Goal: Task Accomplishment & Management: Manage account settings

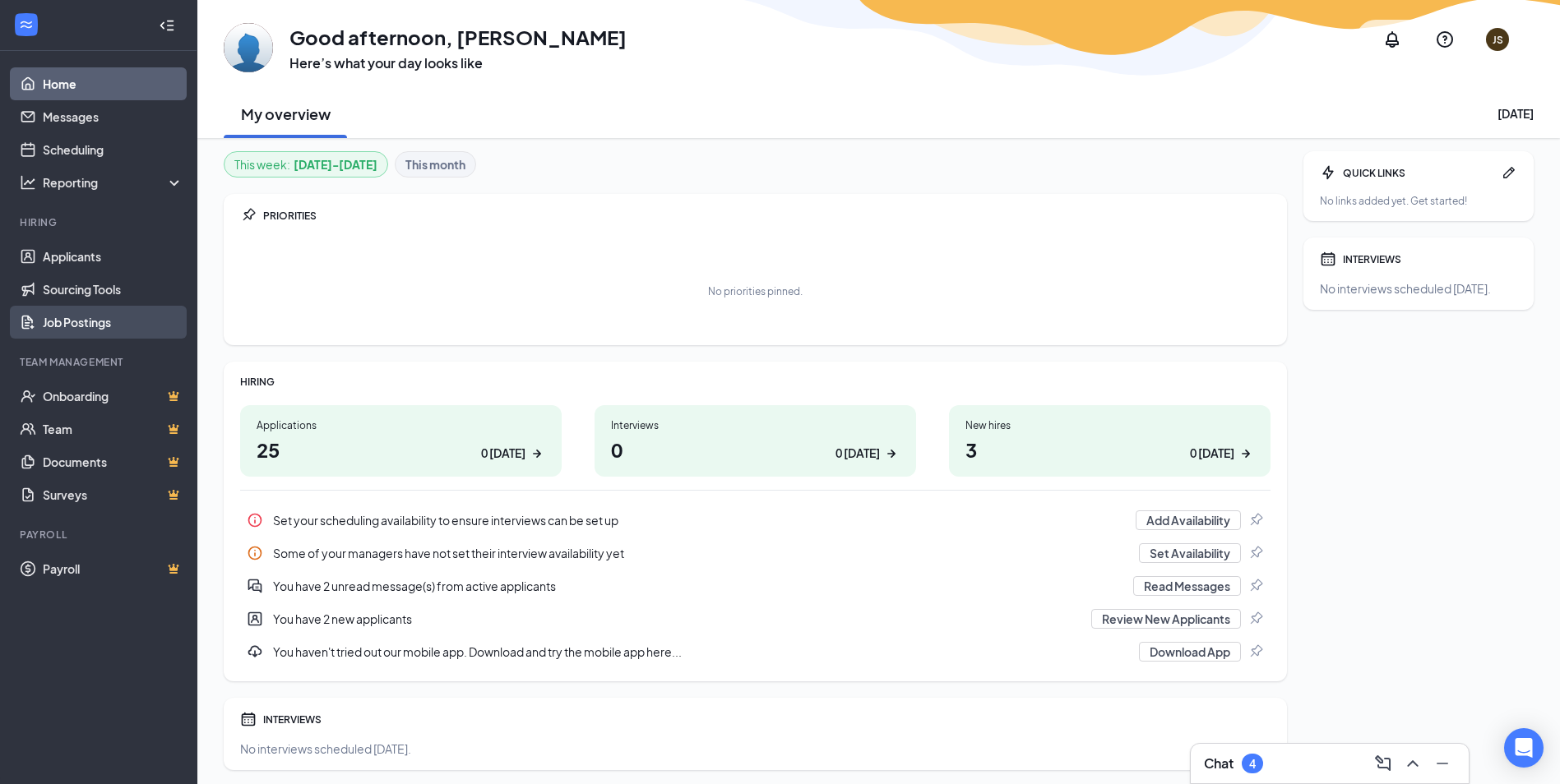
click at [85, 323] on link "Job Postings" at bounding box center [113, 321] width 141 height 32
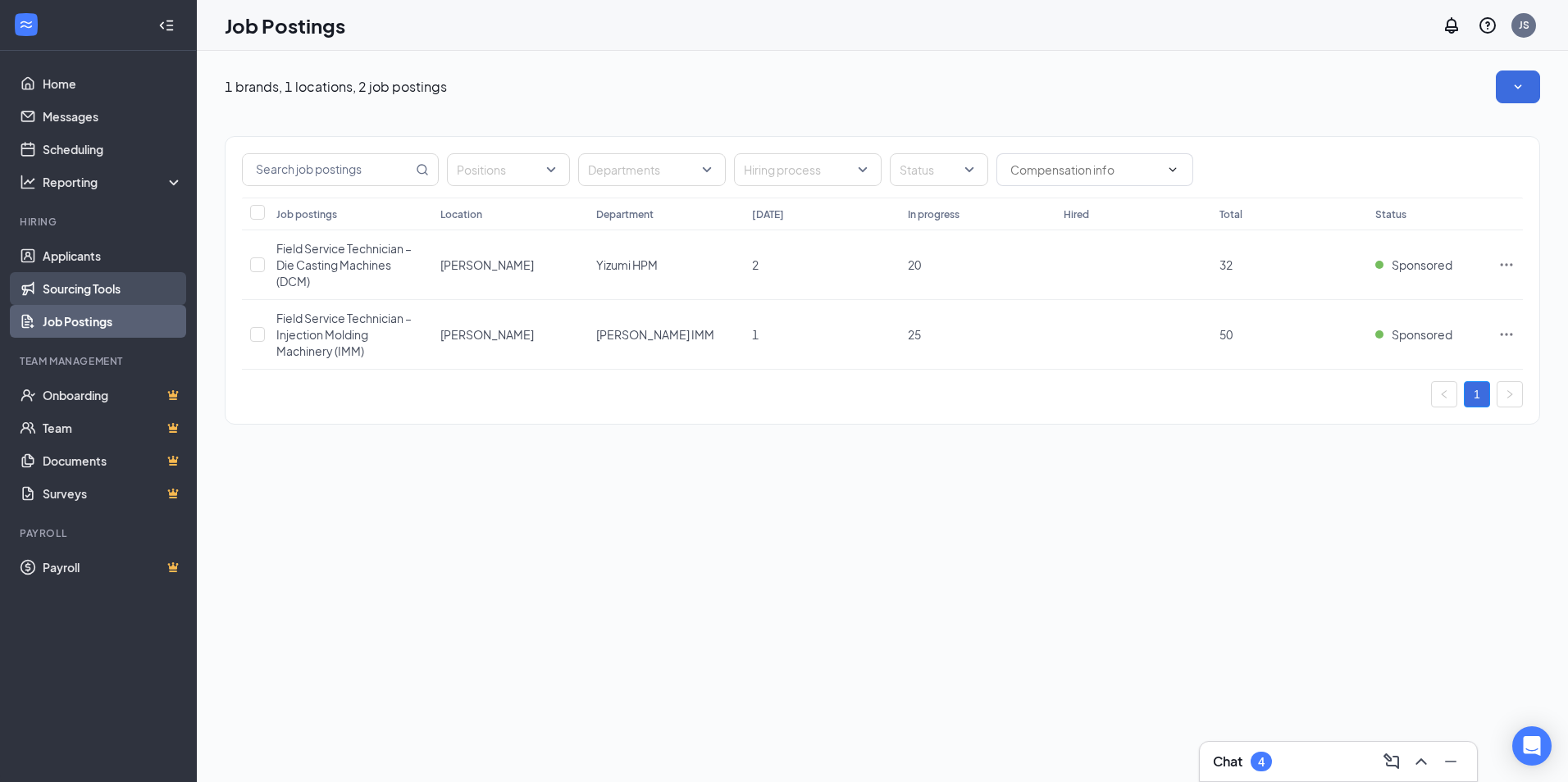
click at [88, 283] on link "Sourcing Tools" at bounding box center [113, 288] width 140 height 32
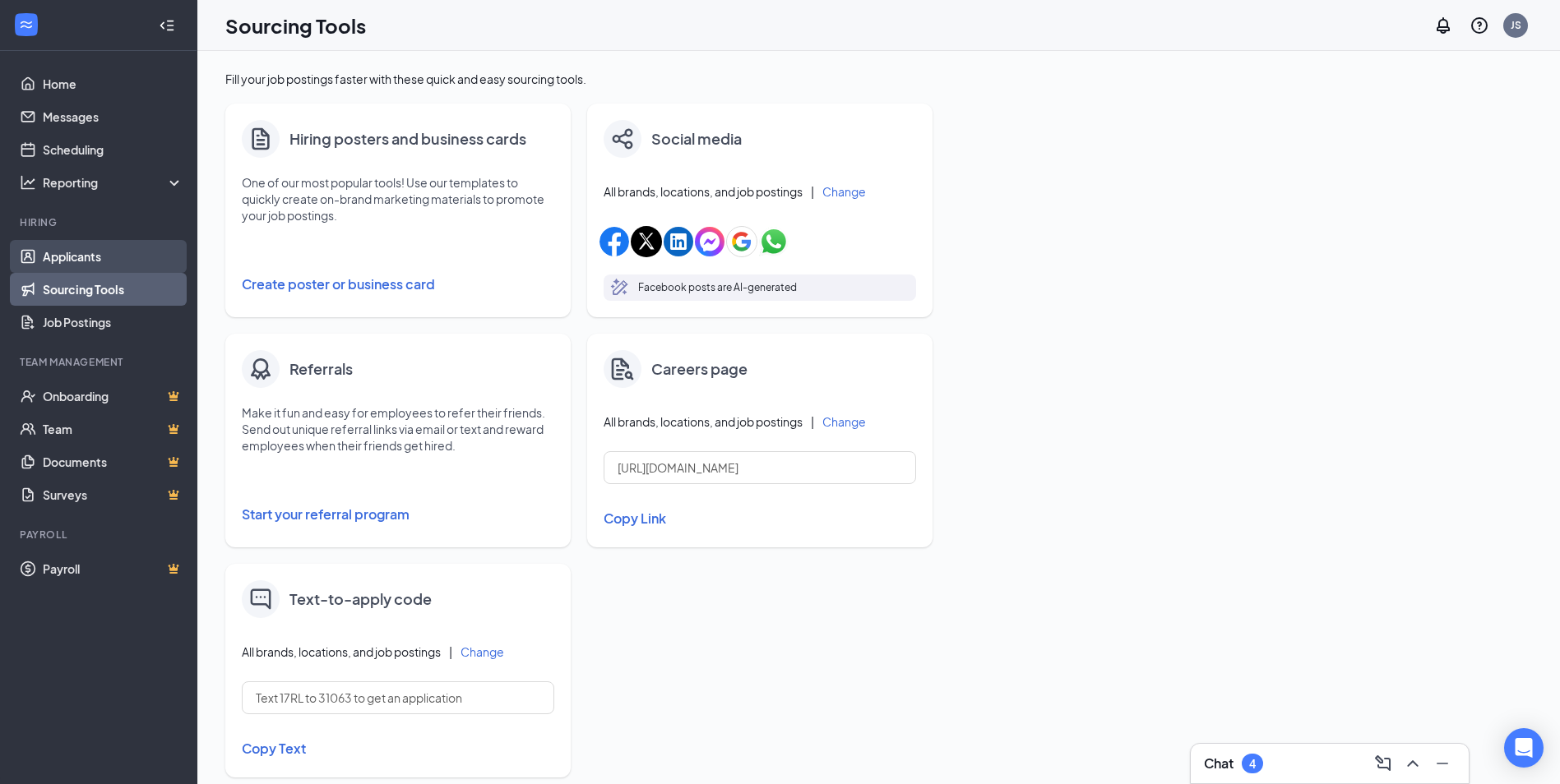
click at [84, 254] on link "Applicants" at bounding box center [113, 255] width 141 height 32
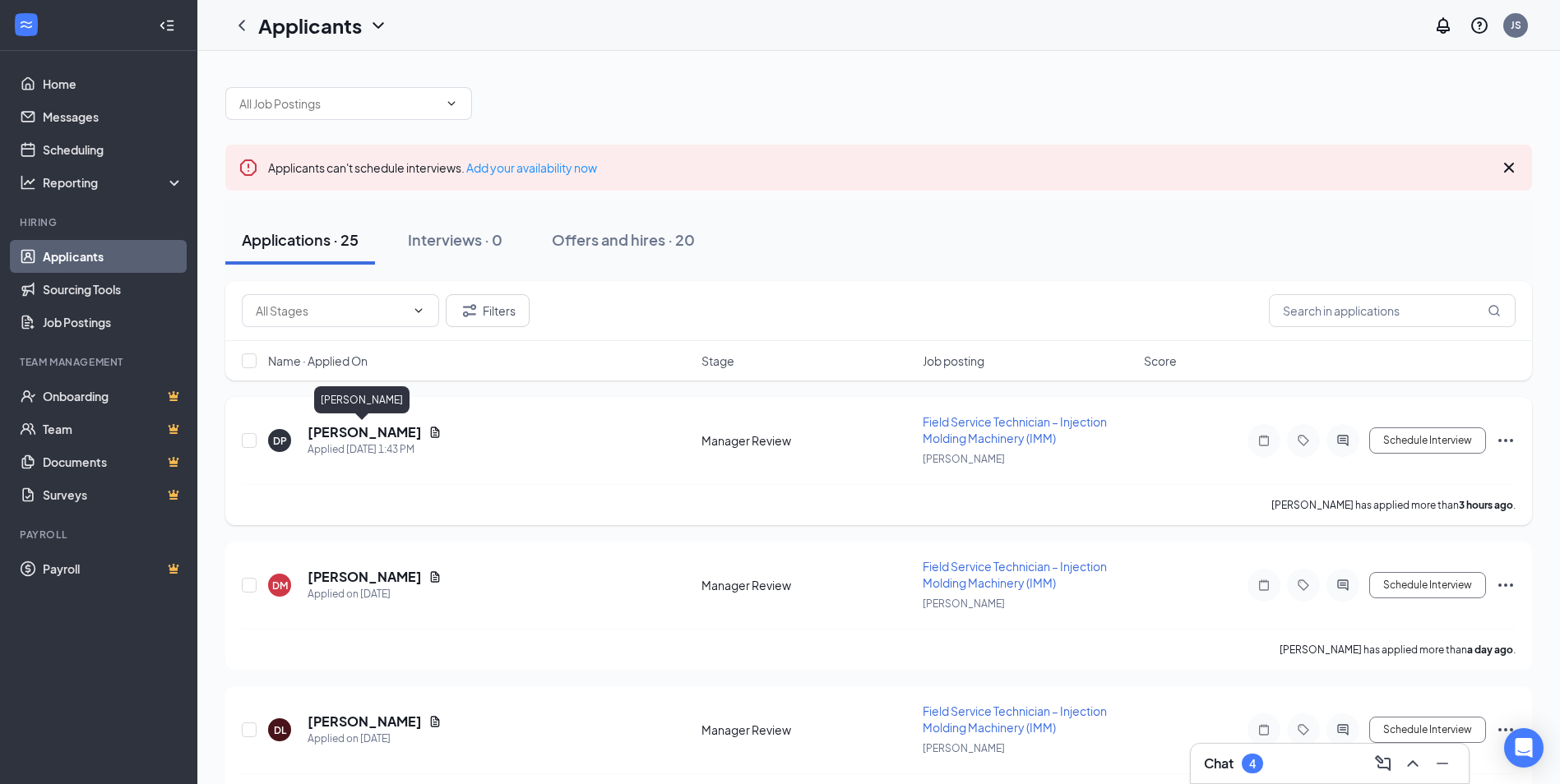
click at [349, 432] on h5 "[PERSON_NAME]" at bounding box center [365, 432] width 114 height 18
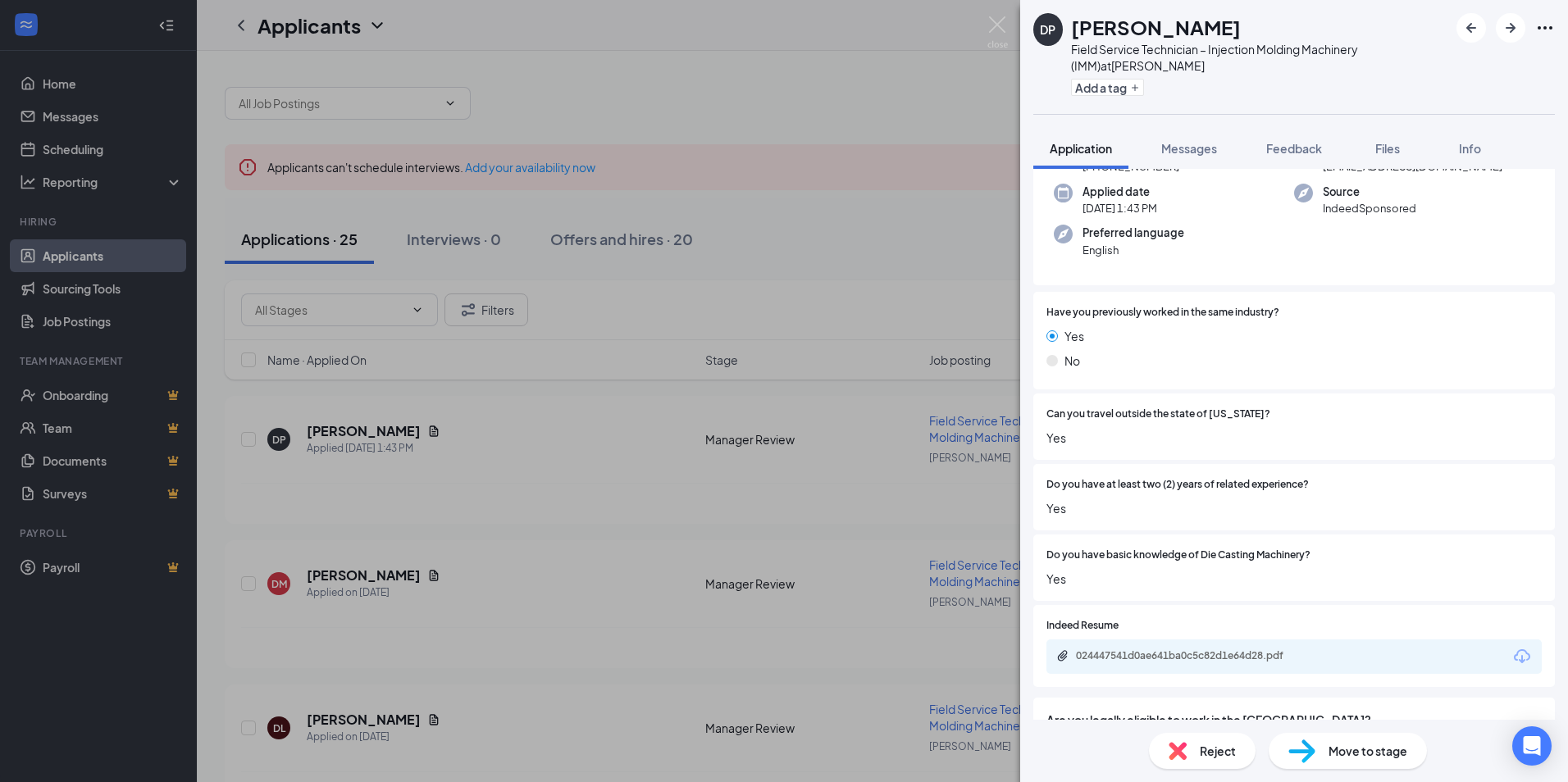
scroll to position [229, 0]
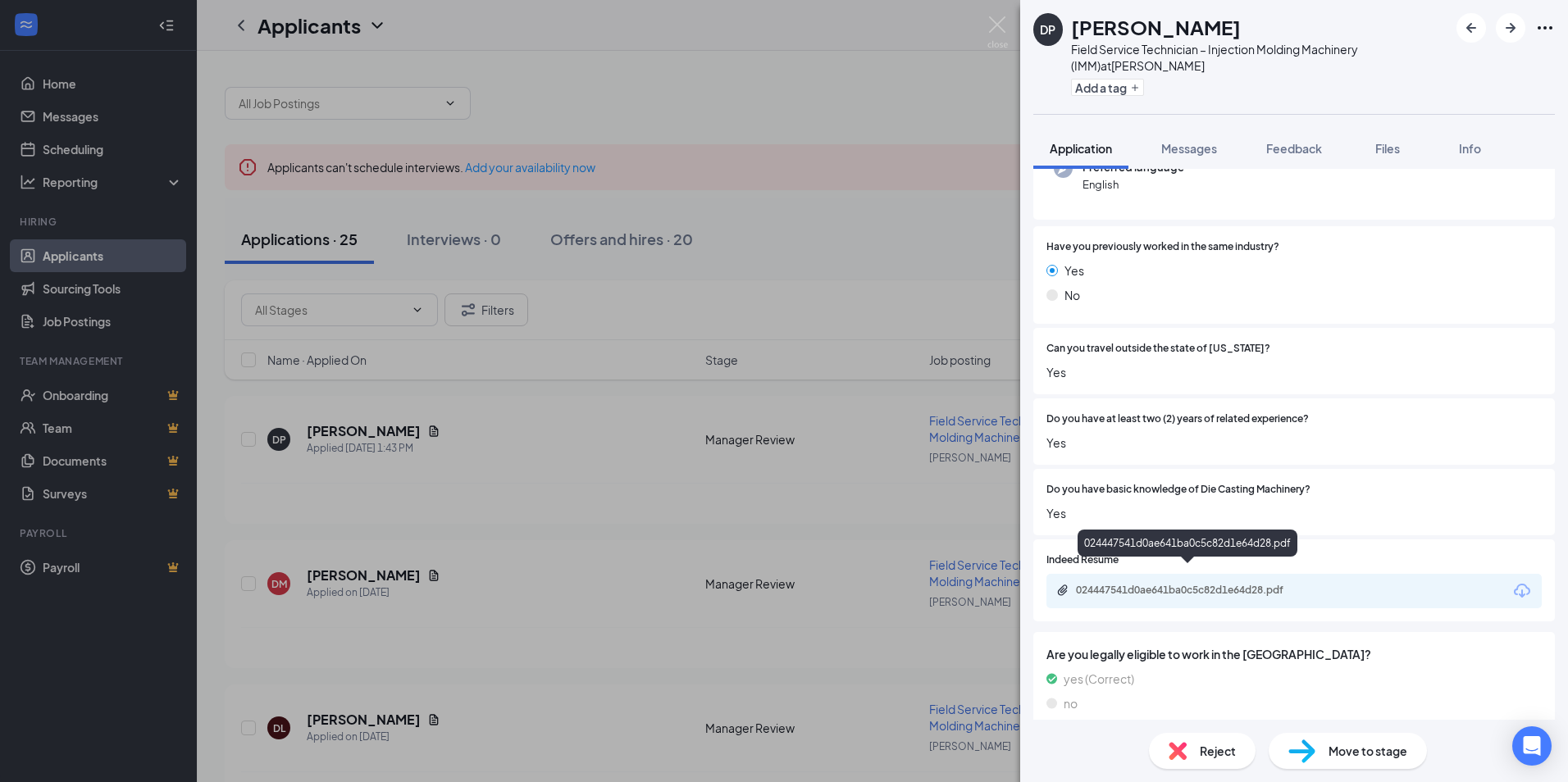
click at [1216, 583] on div "024447541d0ae641ba0c5c82d1e64d28.pdf" at bounding box center [1190, 589] width 230 height 13
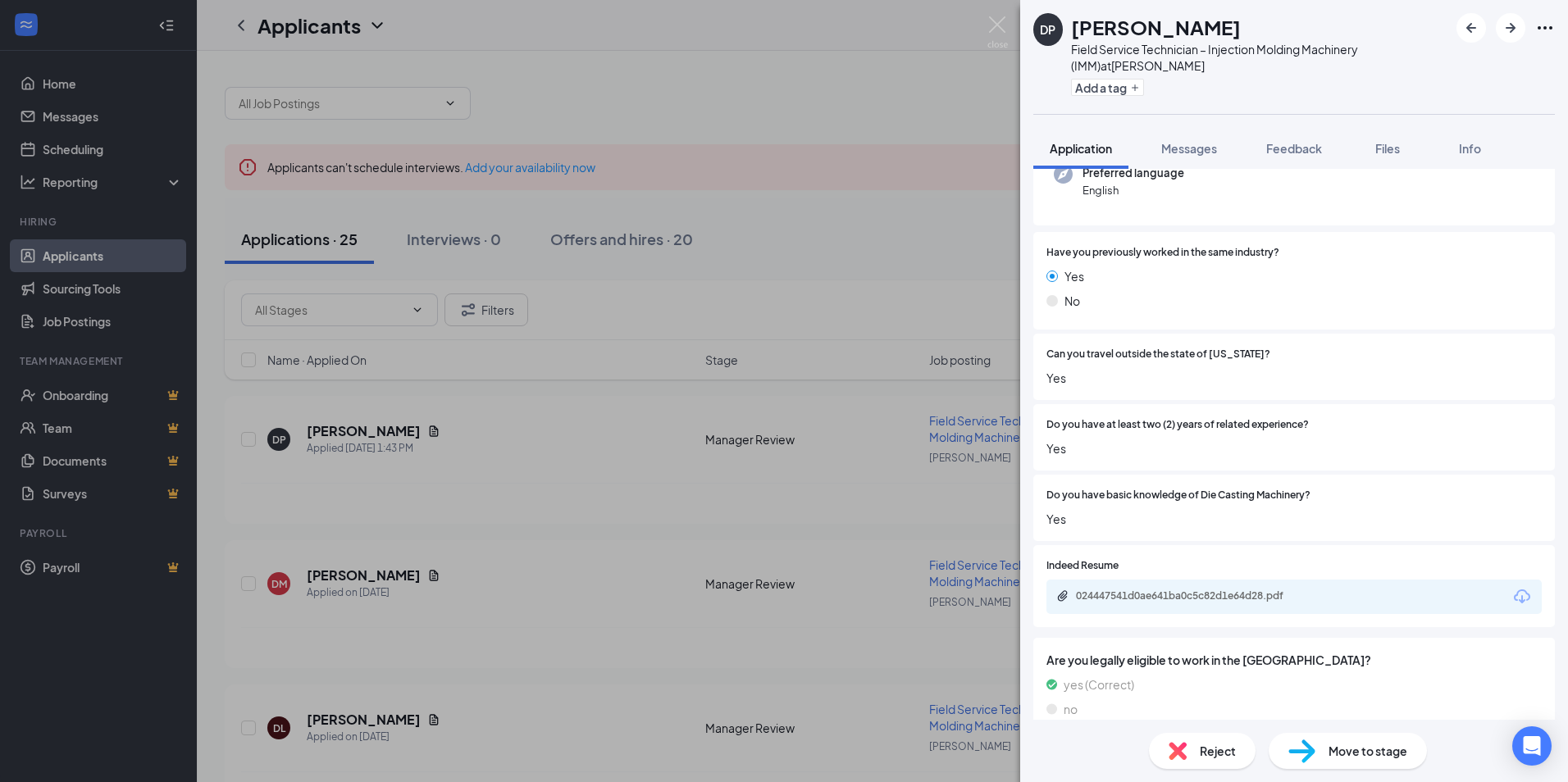
click at [1380, 752] on span "Move to stage" at bounding box center [1367, 750] width 79 height 18
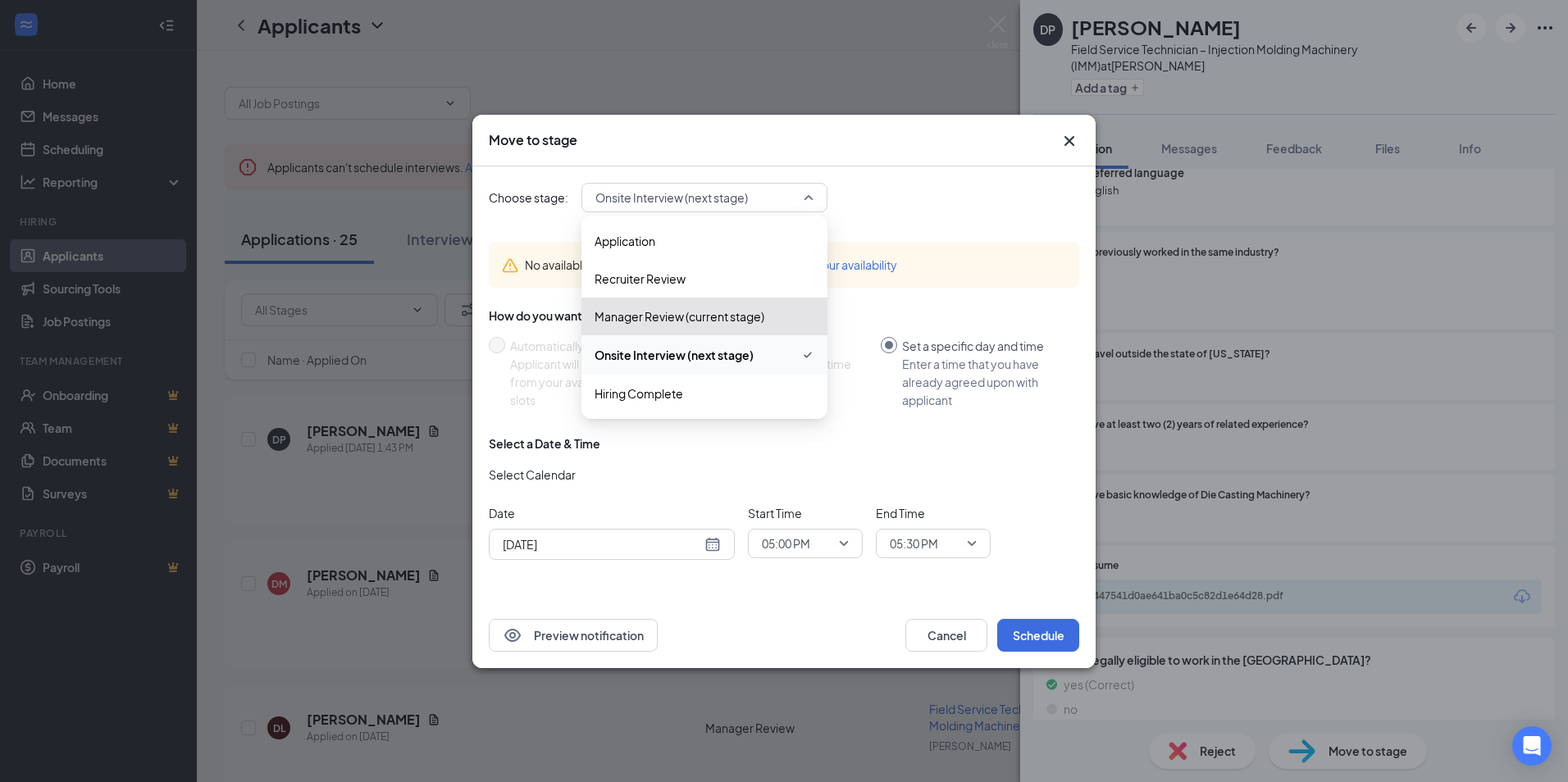
click at [809, 195] on span "Onsite Interview (next stage)" at bounding box center [704, 198] width 218 height 25
drag, startPoint x: 978, startPoint y: 173, endPoint x: 1021, endPoint y: 156, distance: 46.2
click at [986, 166] on div "Choose stage: Onsite Interview (next stage) 4070571 4070572 Application Recruit…" at bounding box center [784, 384] width 590 height 436
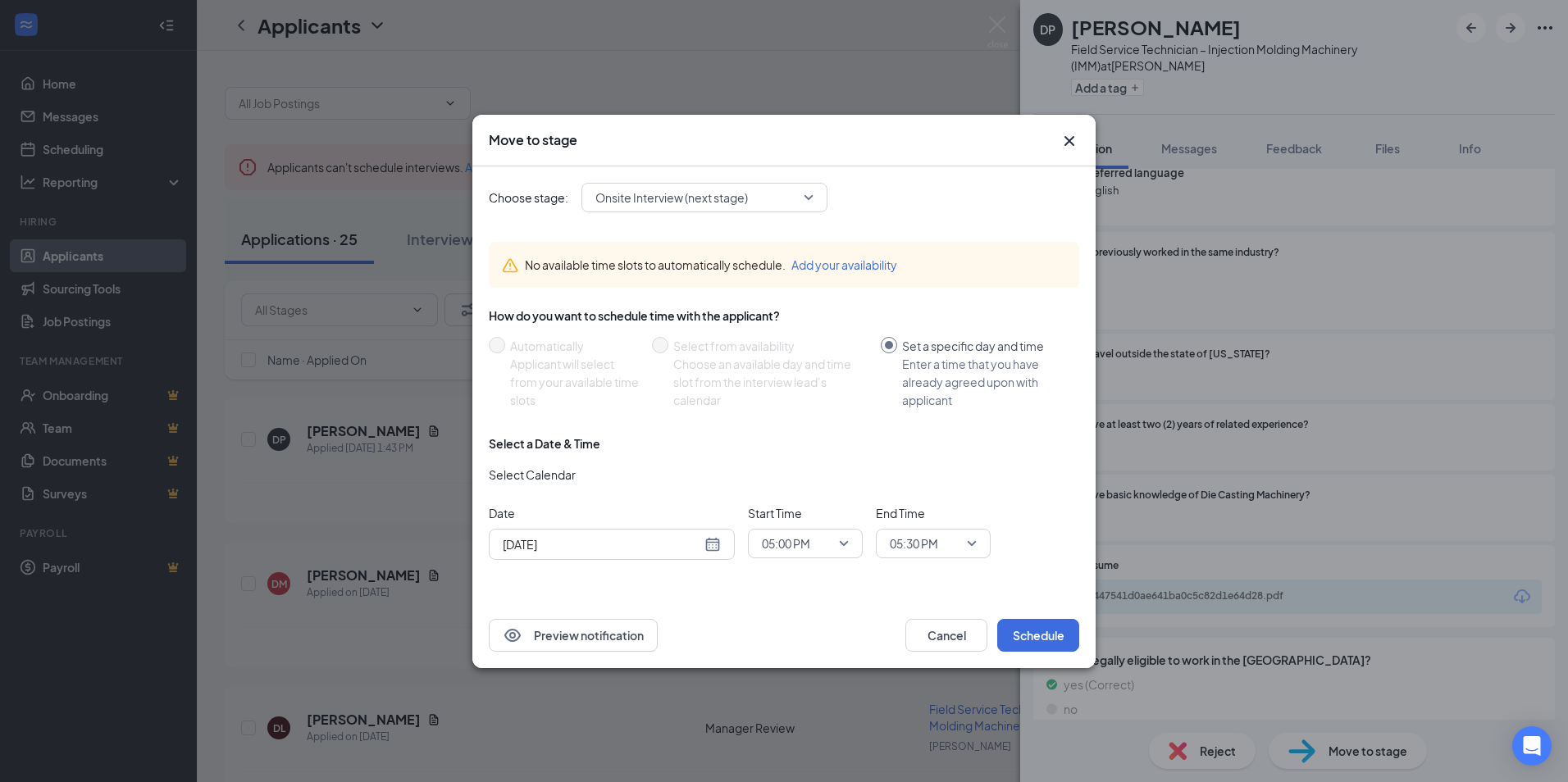
click at [1067, 138] on icon "Cross" at bounding box center [1069, 141] width 19 height 19
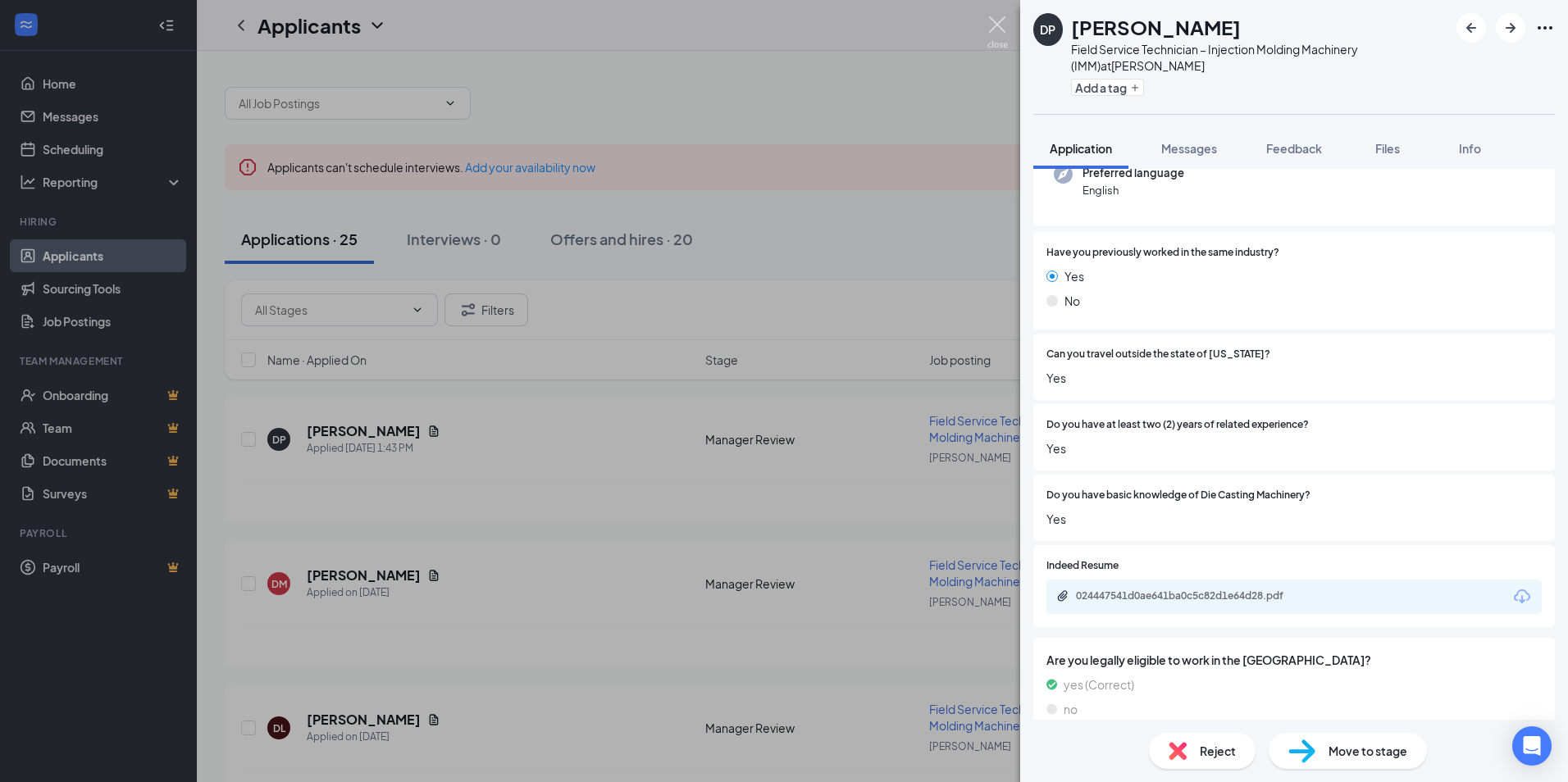
click at [994, 20] on img at bounding box center [997, 32] width 20 height 32
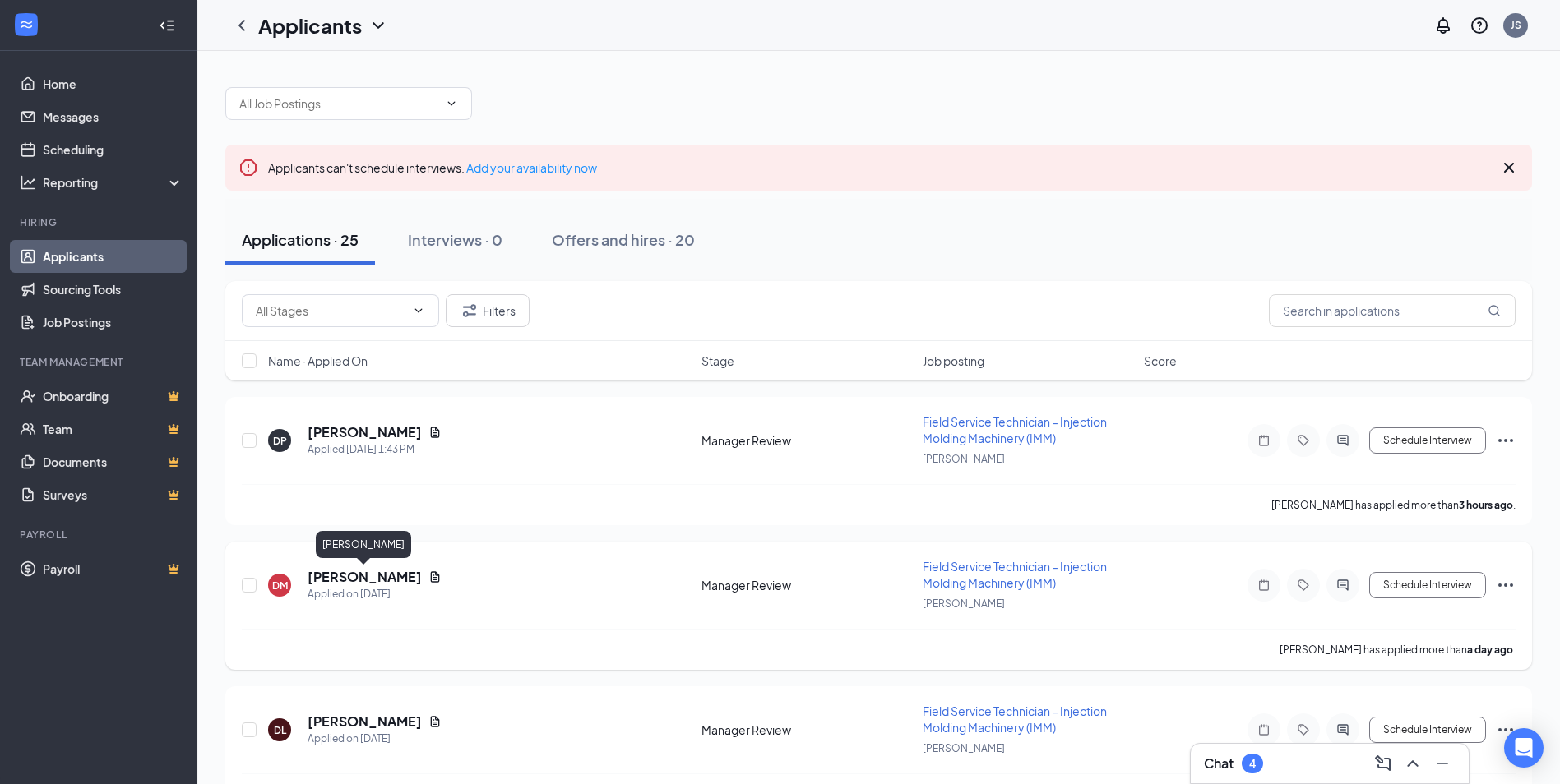
click at [365, 575] on h5 "[PERSON_NAME]" at bounding box center [365, 577] width 114 height 18
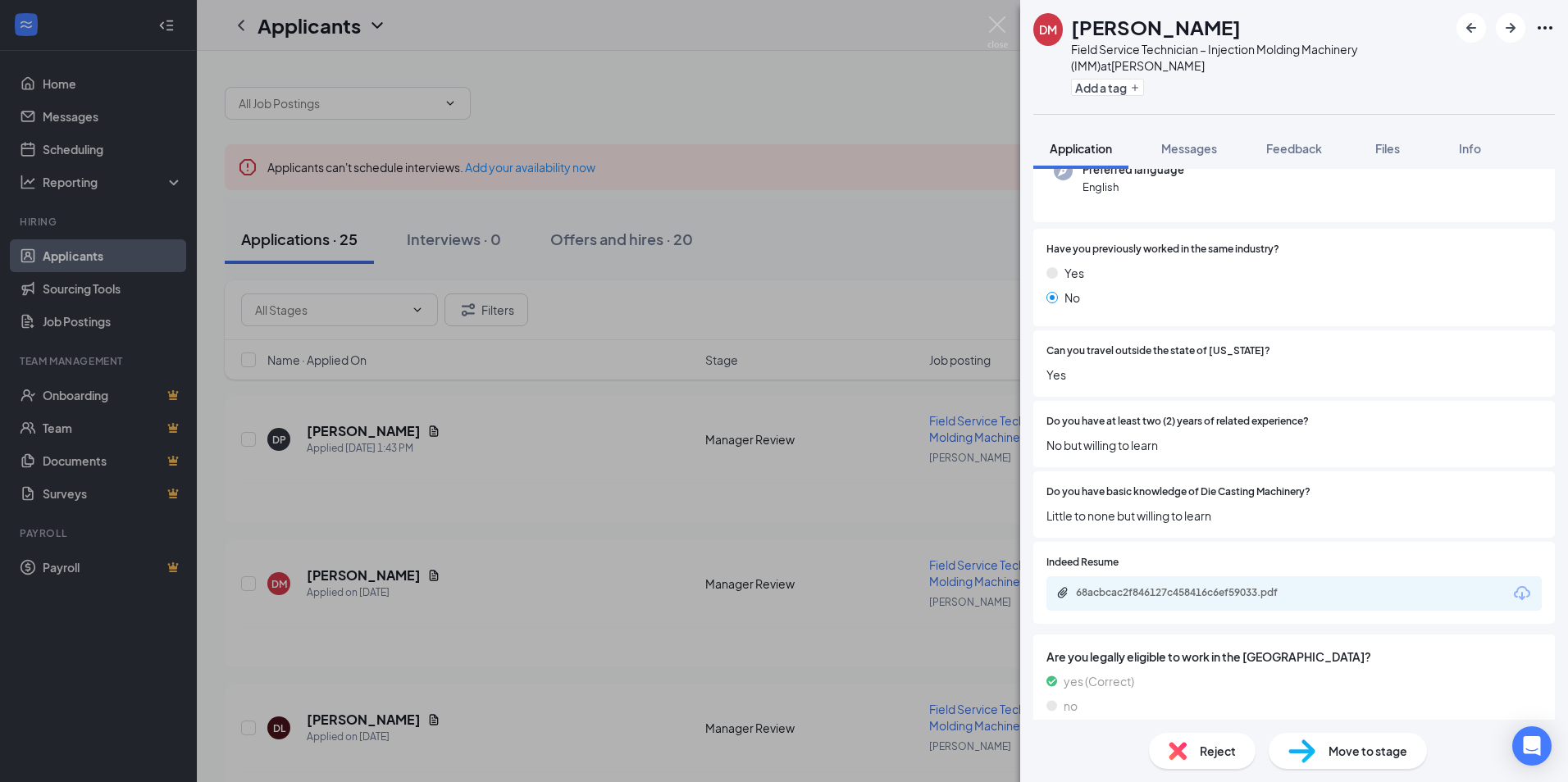
scroll to position [184, 0]
click at [1204, 748] on span "Reject" at bounding box center [1217, 750] width 36 height 18
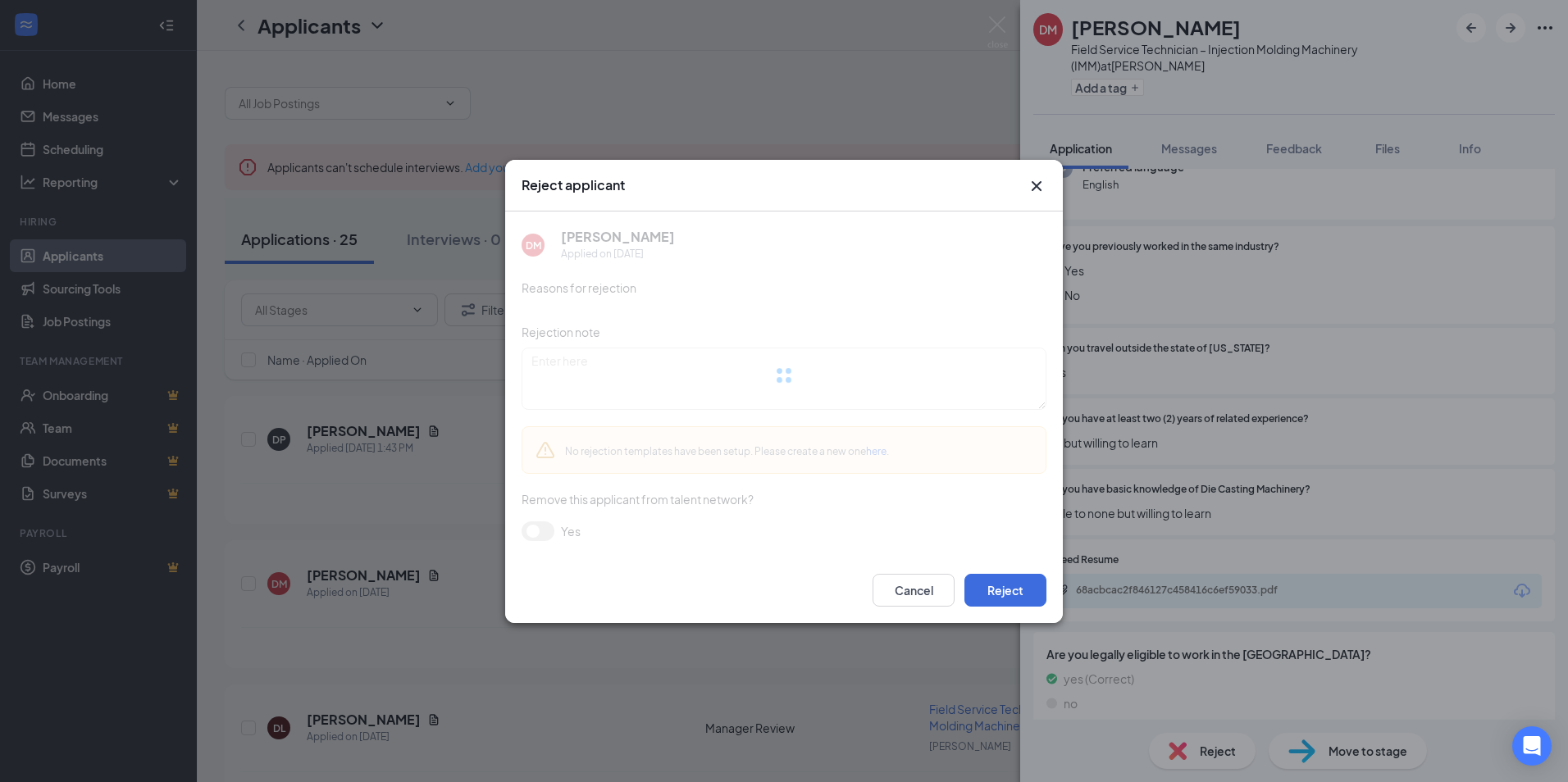
scroll to position [178, 0]
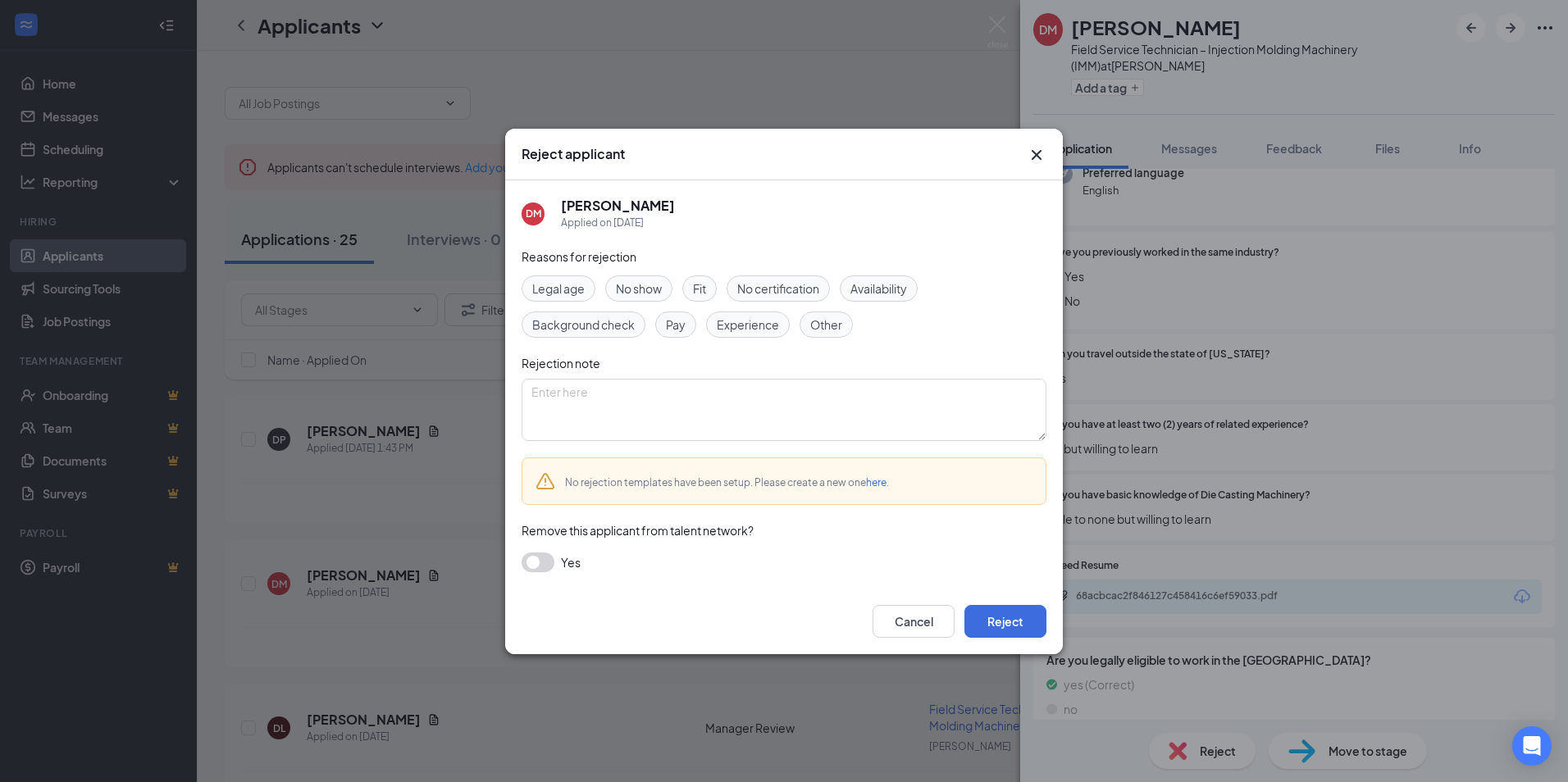
click at [752, 319] on span "Experience" at bounding box center [747, 324] width 62 height 18
click at [996, 620] on button "Reject" at bounding box center [1006, 621] width 82 height 32
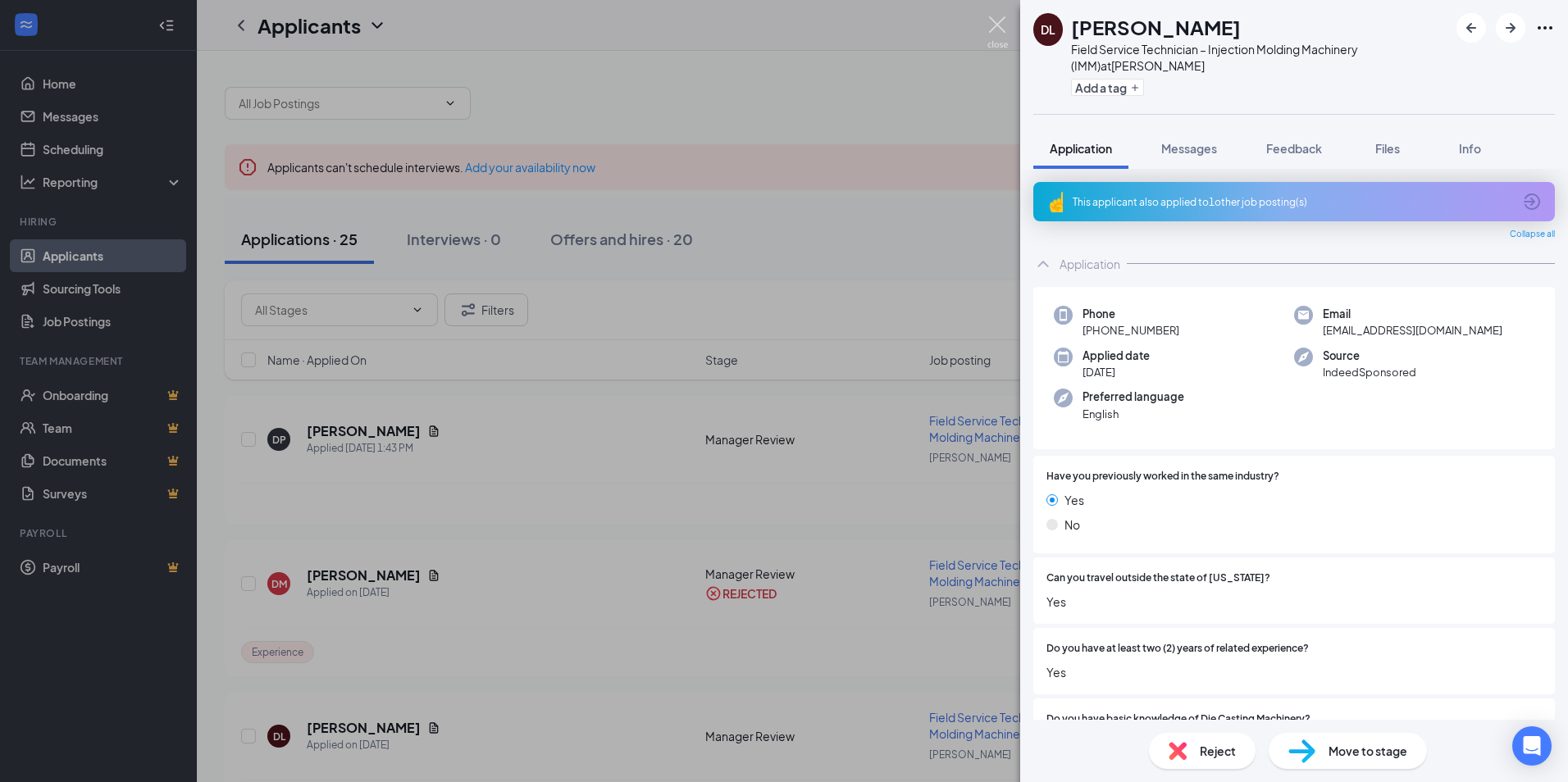
click at [1000, 22] on img at bounding box center [997, 32] width 20 height 32
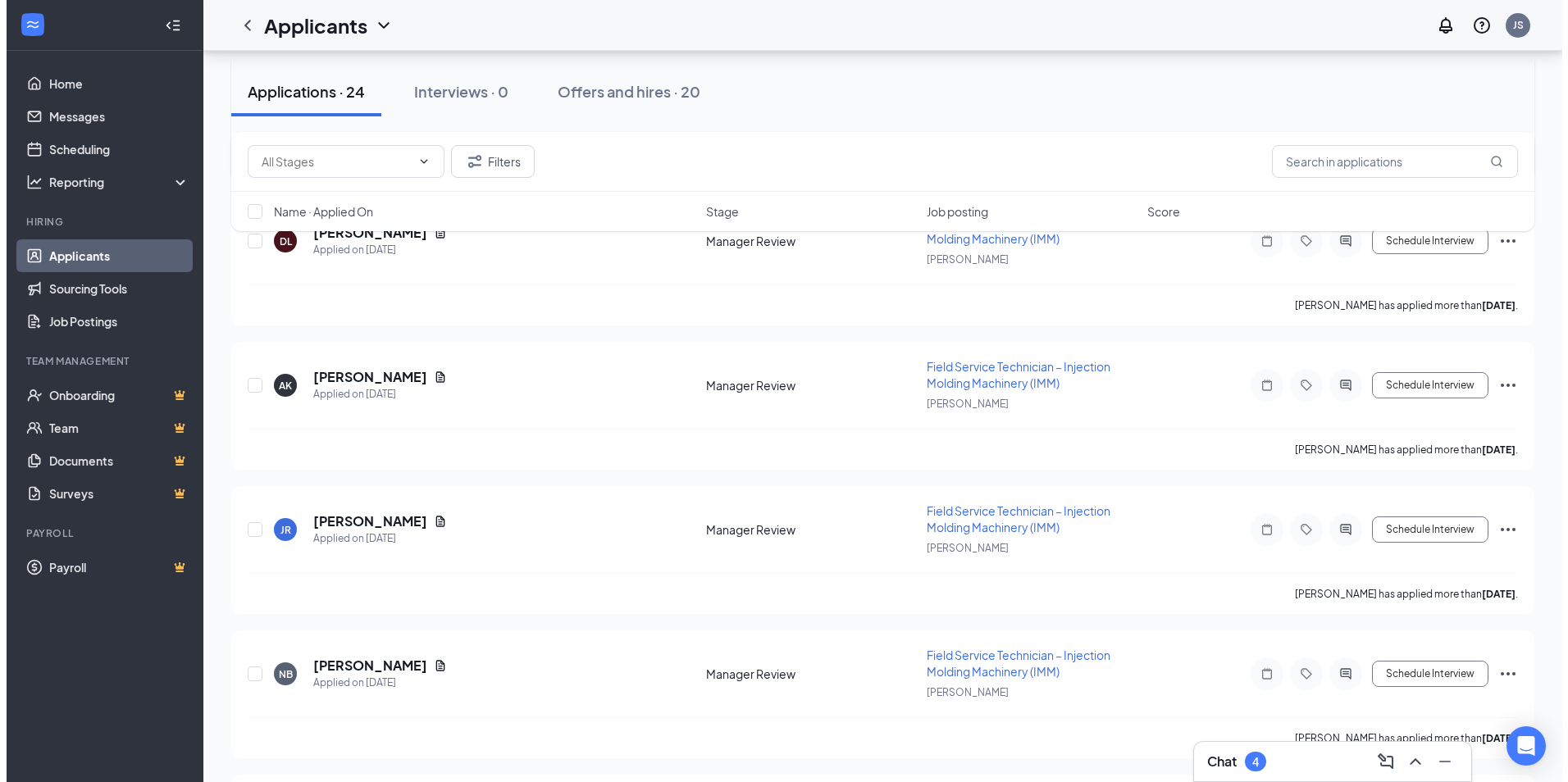
scroll to position [410, 0]
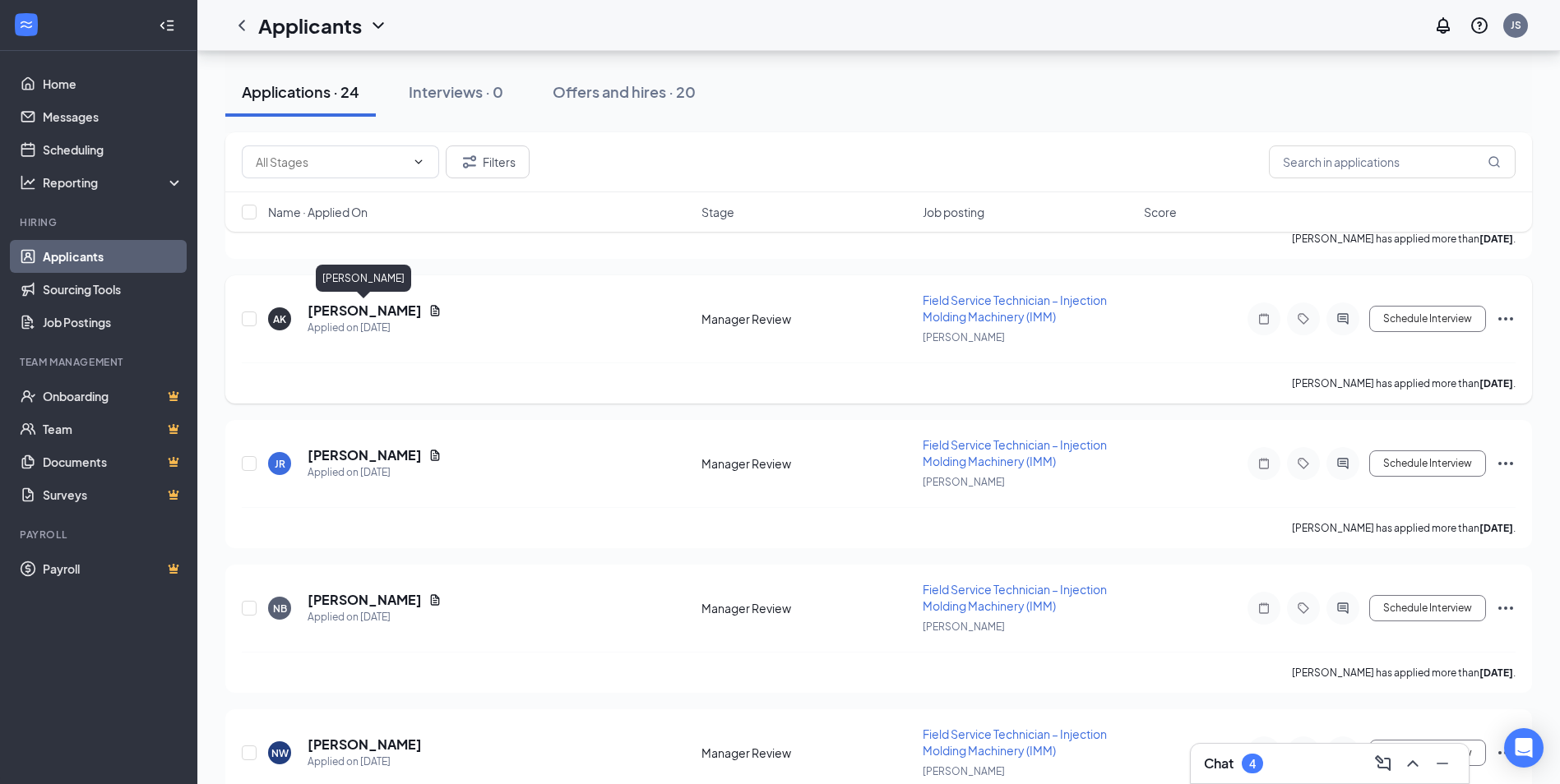
click at [318, 312] on h5 "[PERSON_NAME]" at bounding box center [365, 311] width 114 height 18
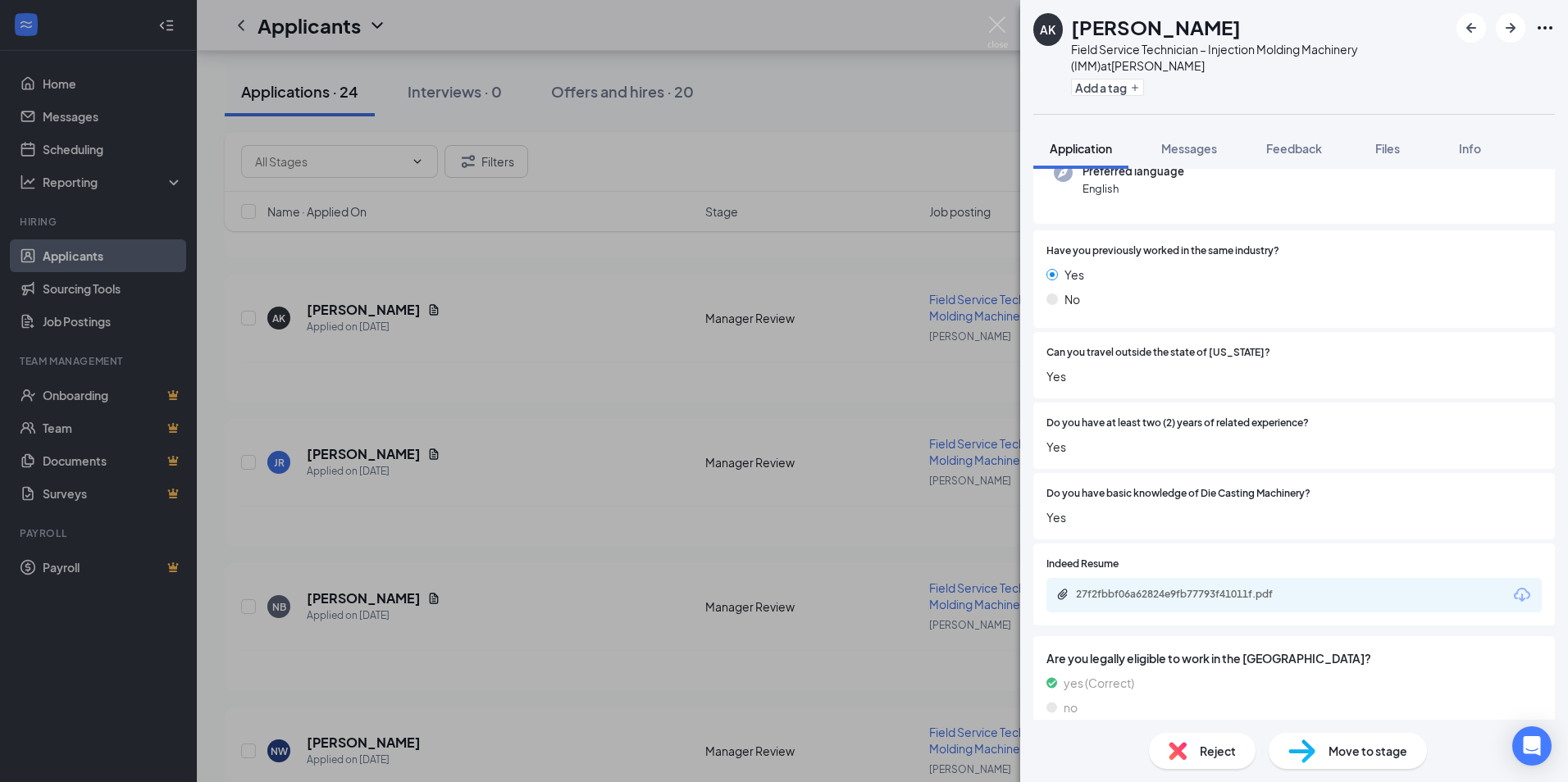
scroll to position [184, 0]
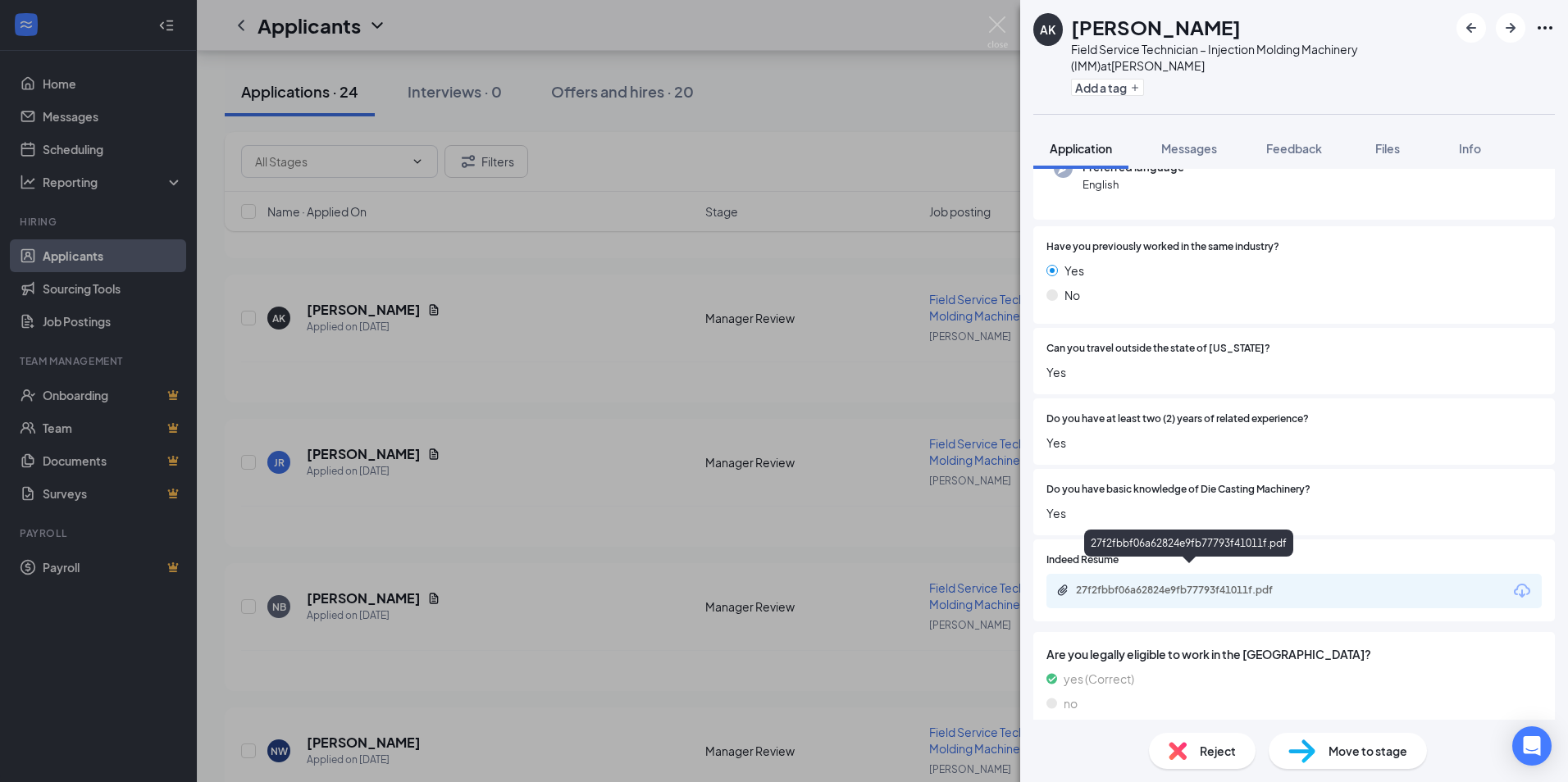
click at [1146, 583] on div "27f2fbbf06a62824e9fb77793f41011f.pdf" at bounding box center [1190, 589] width 230 height 13
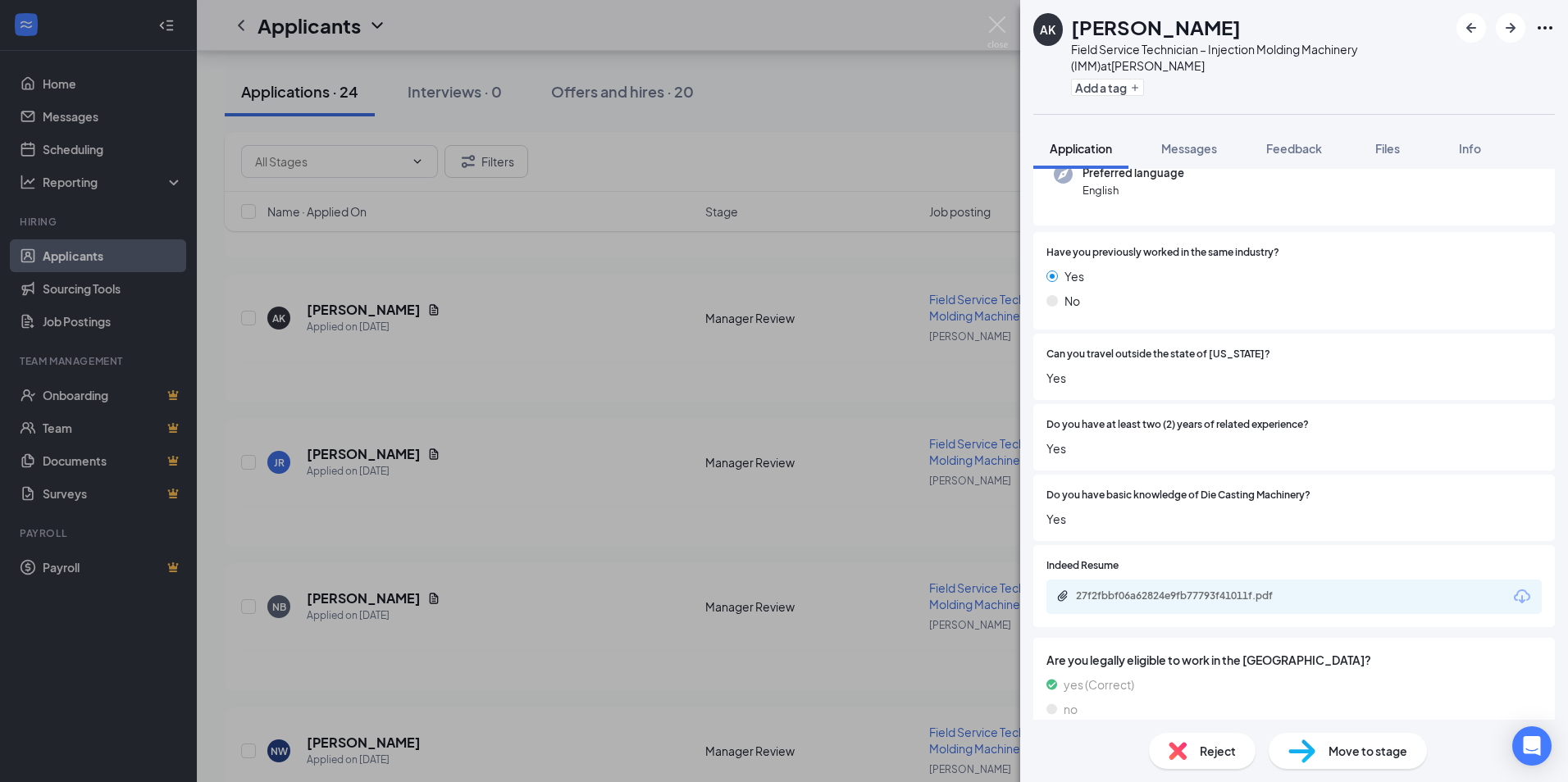
click at [1210, 751] on span "Reject" at bounding box center [1217, 750] width 36 height 18
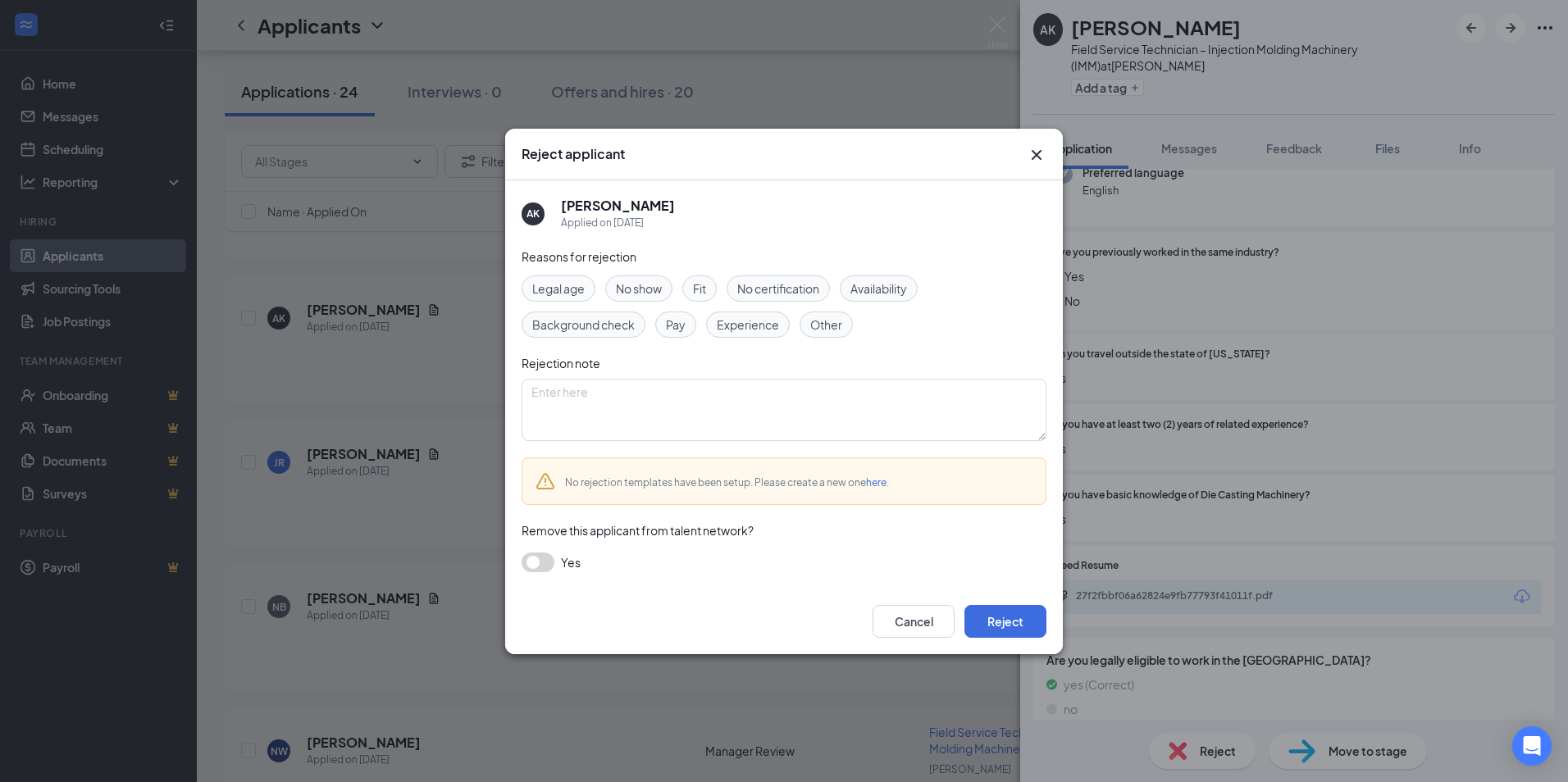
click at [754, 324] on span "Experience" at bounding box center [747, 324] width 62 height 18
click at [1013, 623] on button "Reject" at bounding box center [1006, 621] width 82 height 32
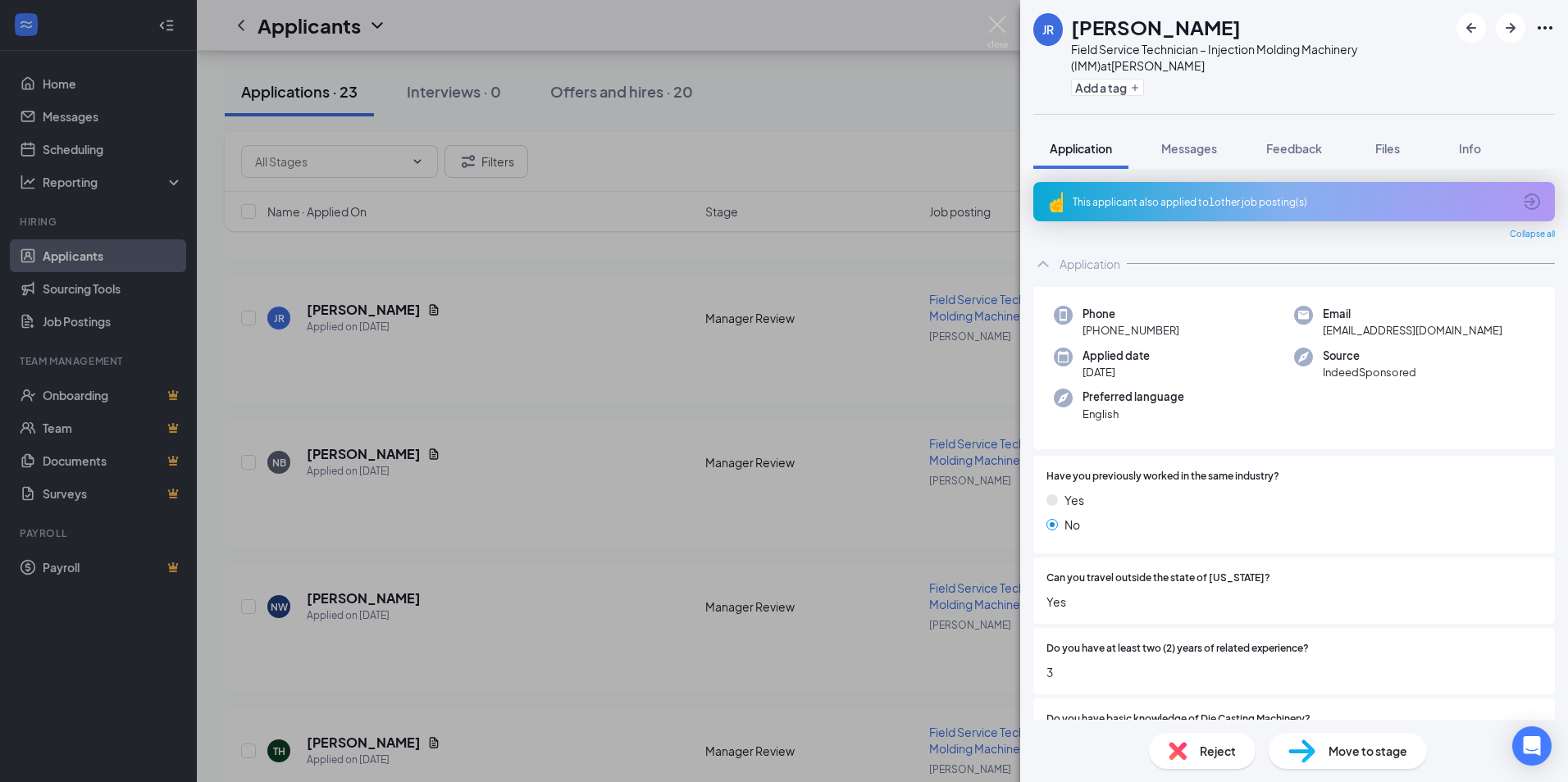
click at [997, 16] on div "JR [PERSON_NAME] Field Service Technician – Injection Molding Machinery (IMM) a…" at bounding box center [784, 391] width 1568 height 782
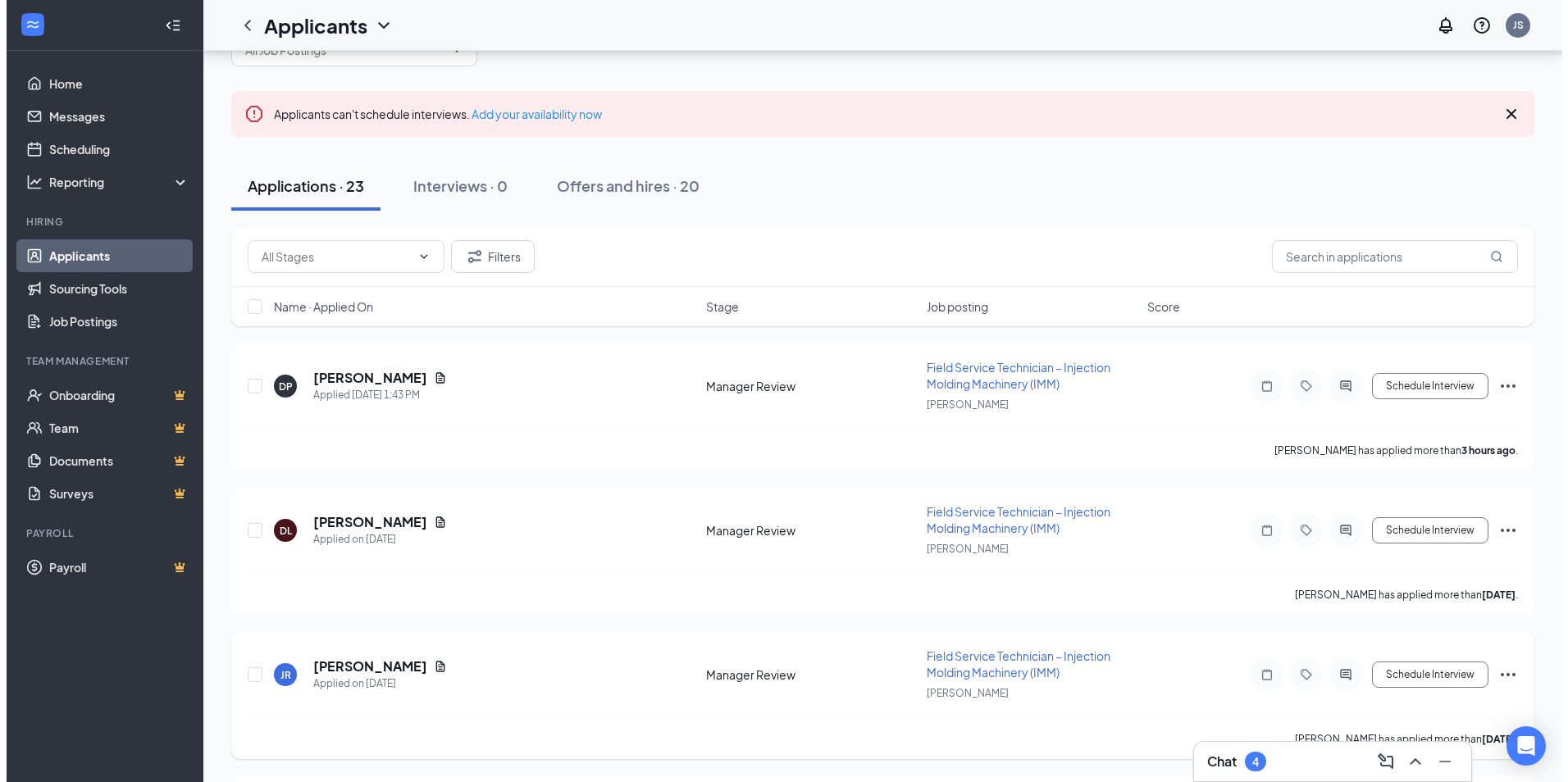
scroll to position [82, 0]
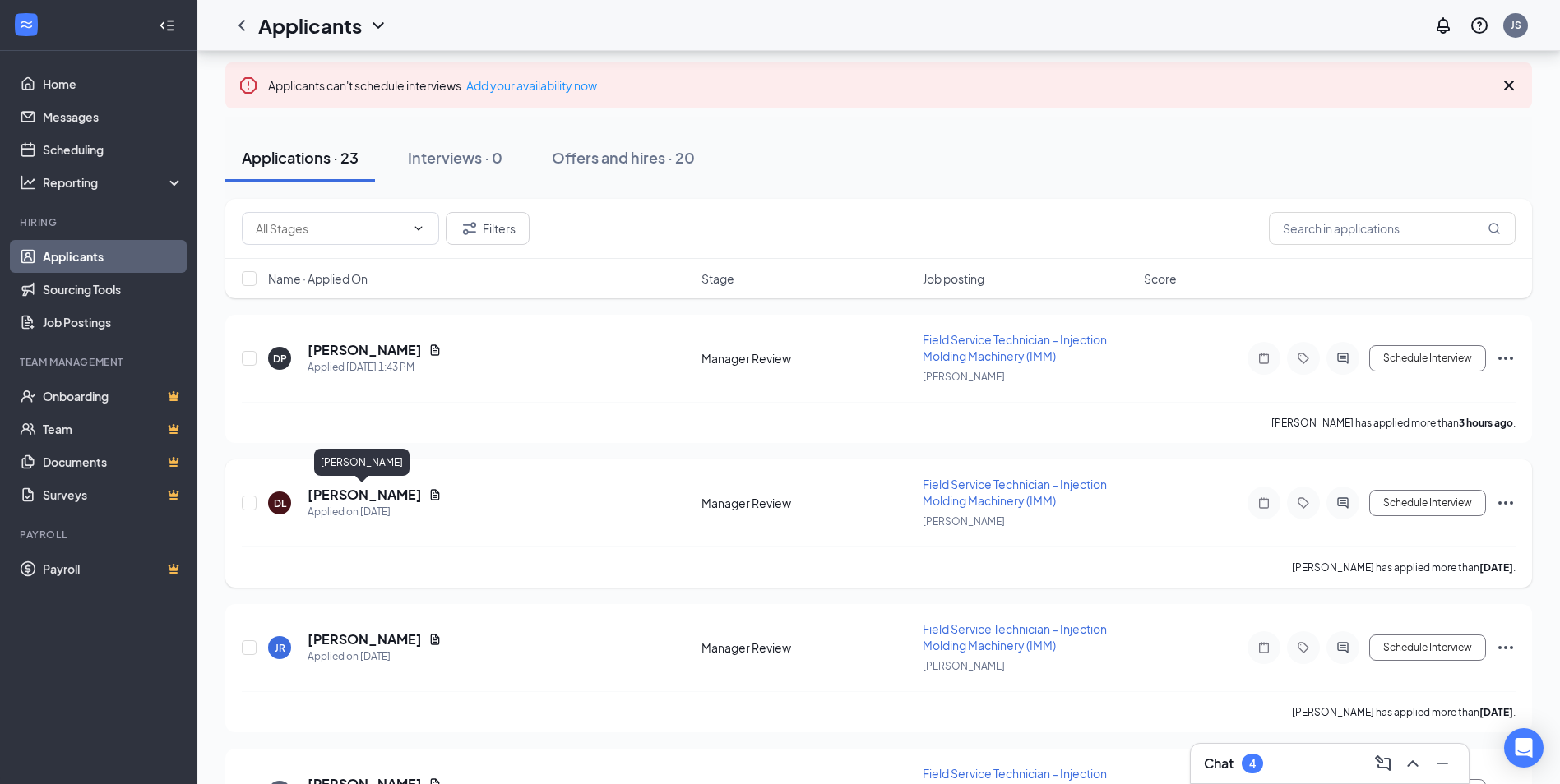
click at [332, 493] on h5 "[PERSON_NAME]" at bounding box center [365, 494] width 114 height 18
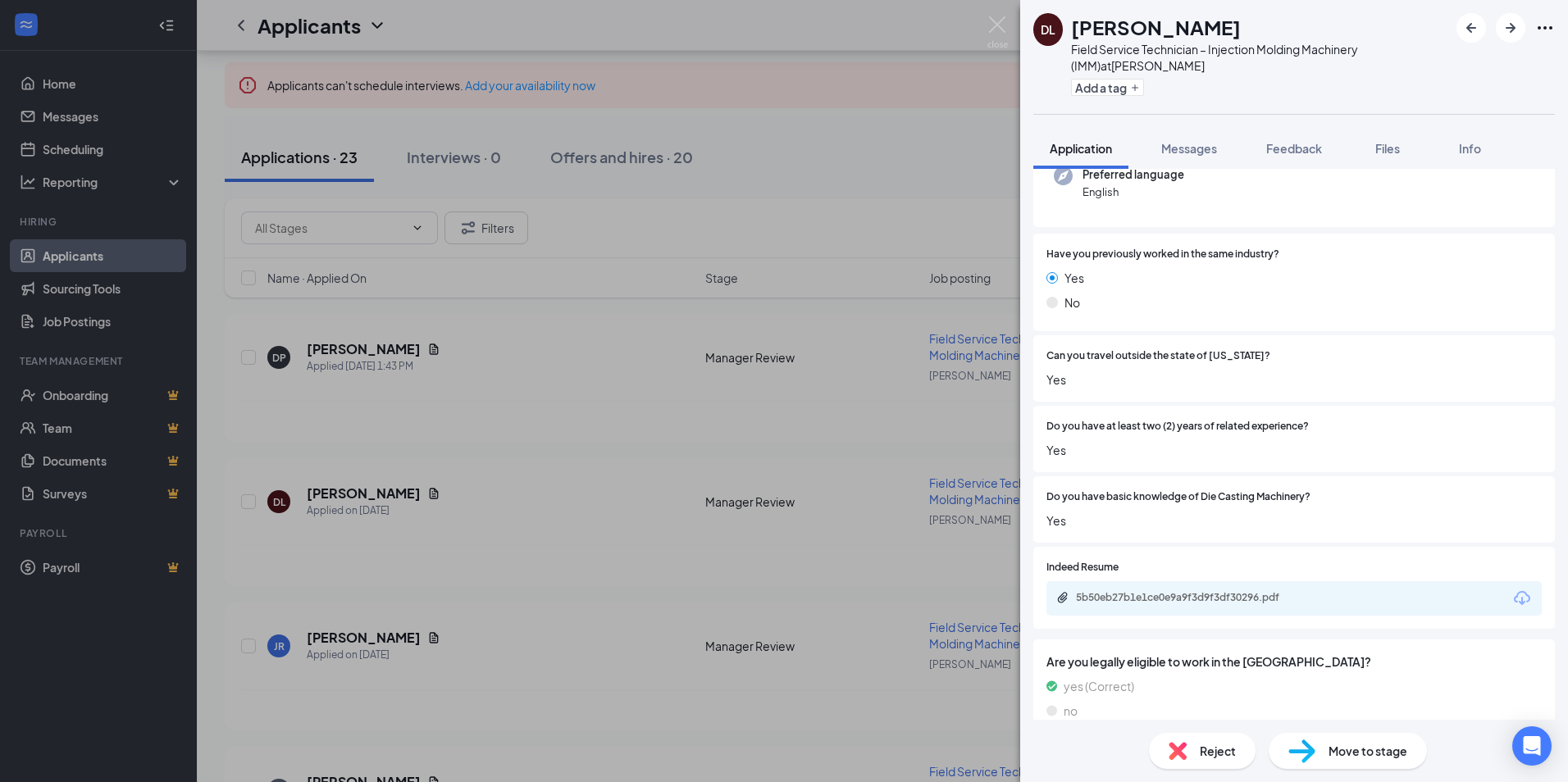
scroll to position [229, 0]
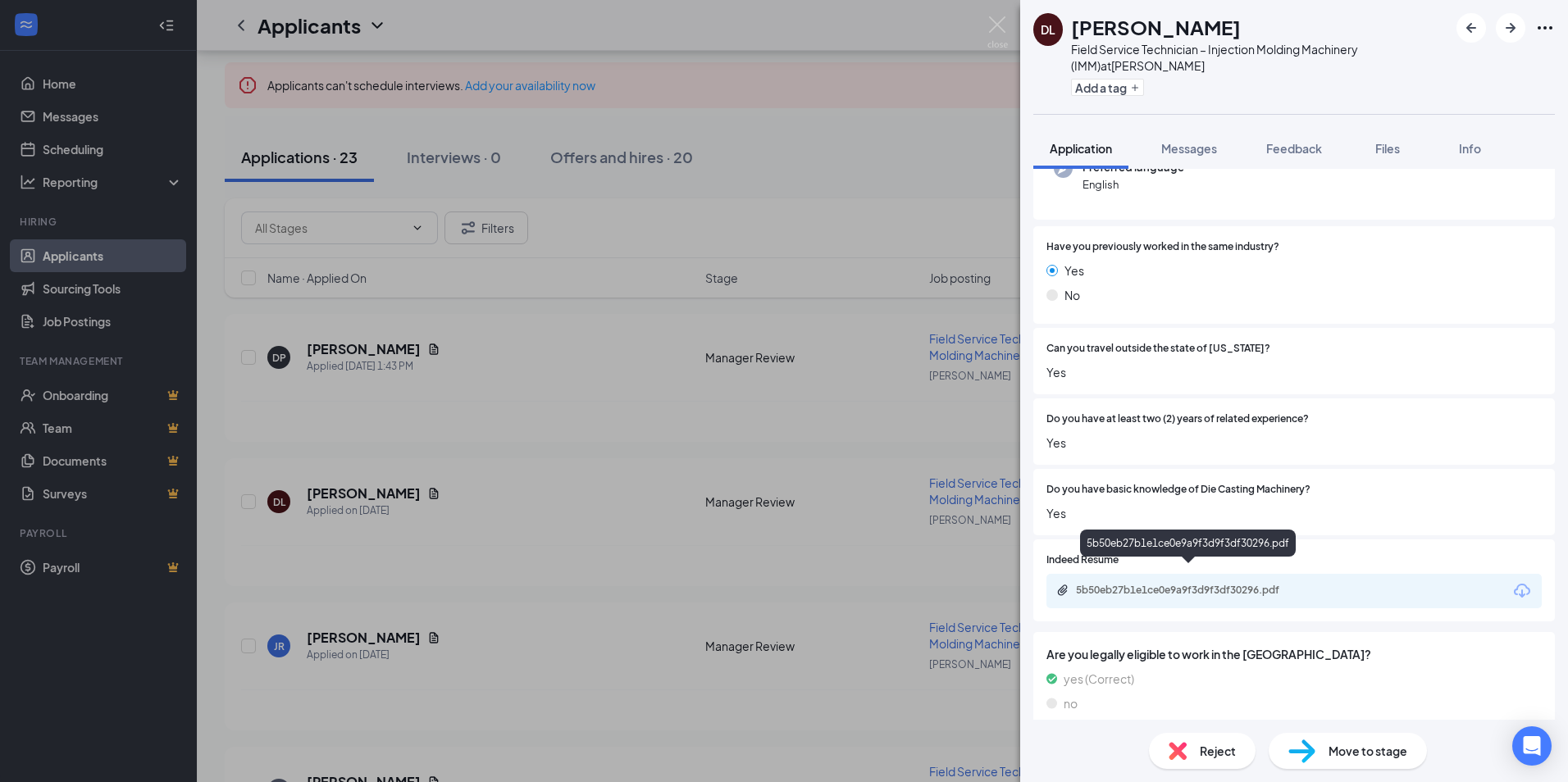
click at [1179, 583] on div "5b50eb27b1e1ce0e9a9f3d9f3df30296.pdf" at bounding box center [1190, 589] width 230 height 13
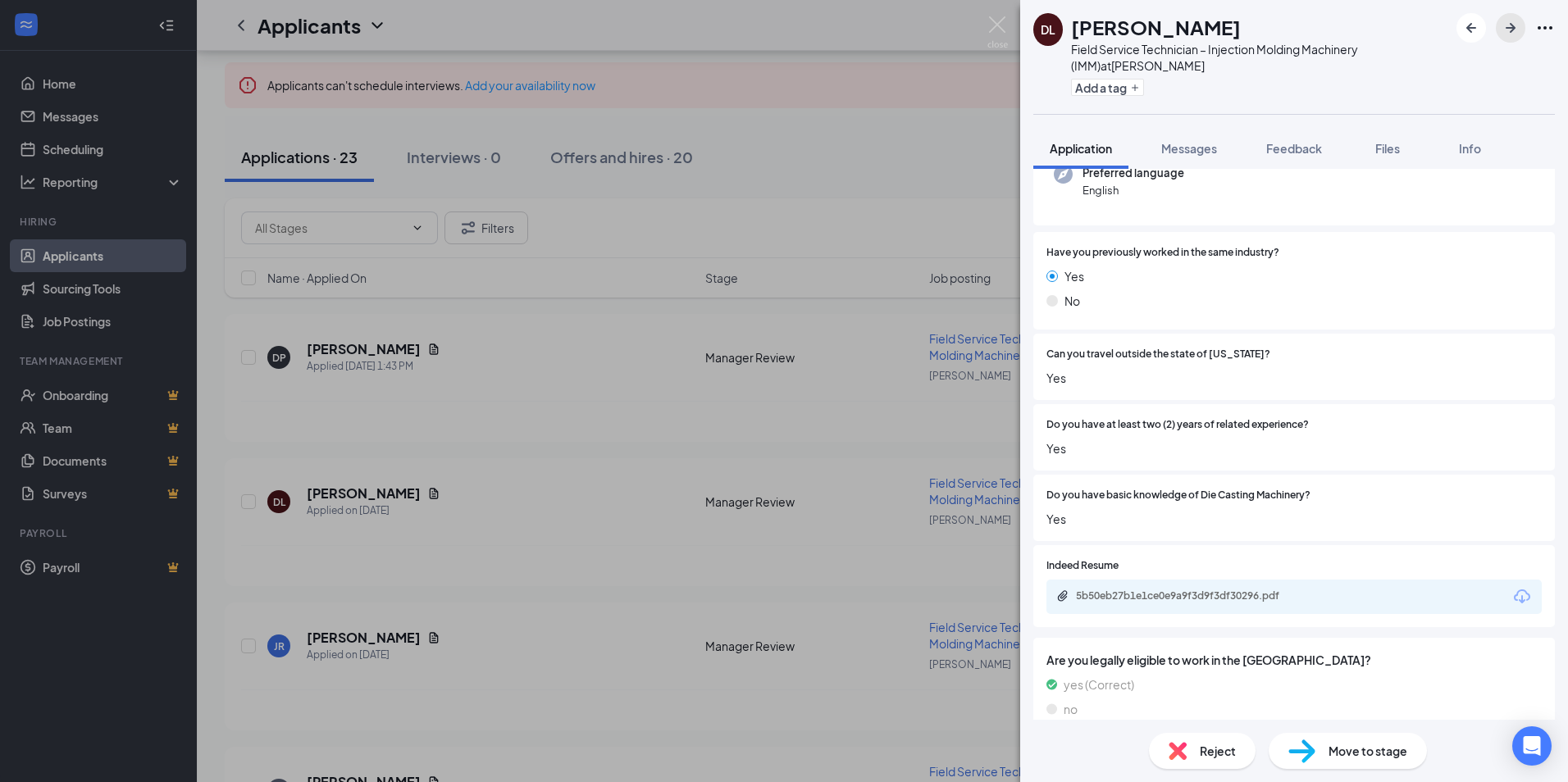
click at [1509, 31] on icon "ArrowRight" at bounding box center [1510, 28] width 19 height 19
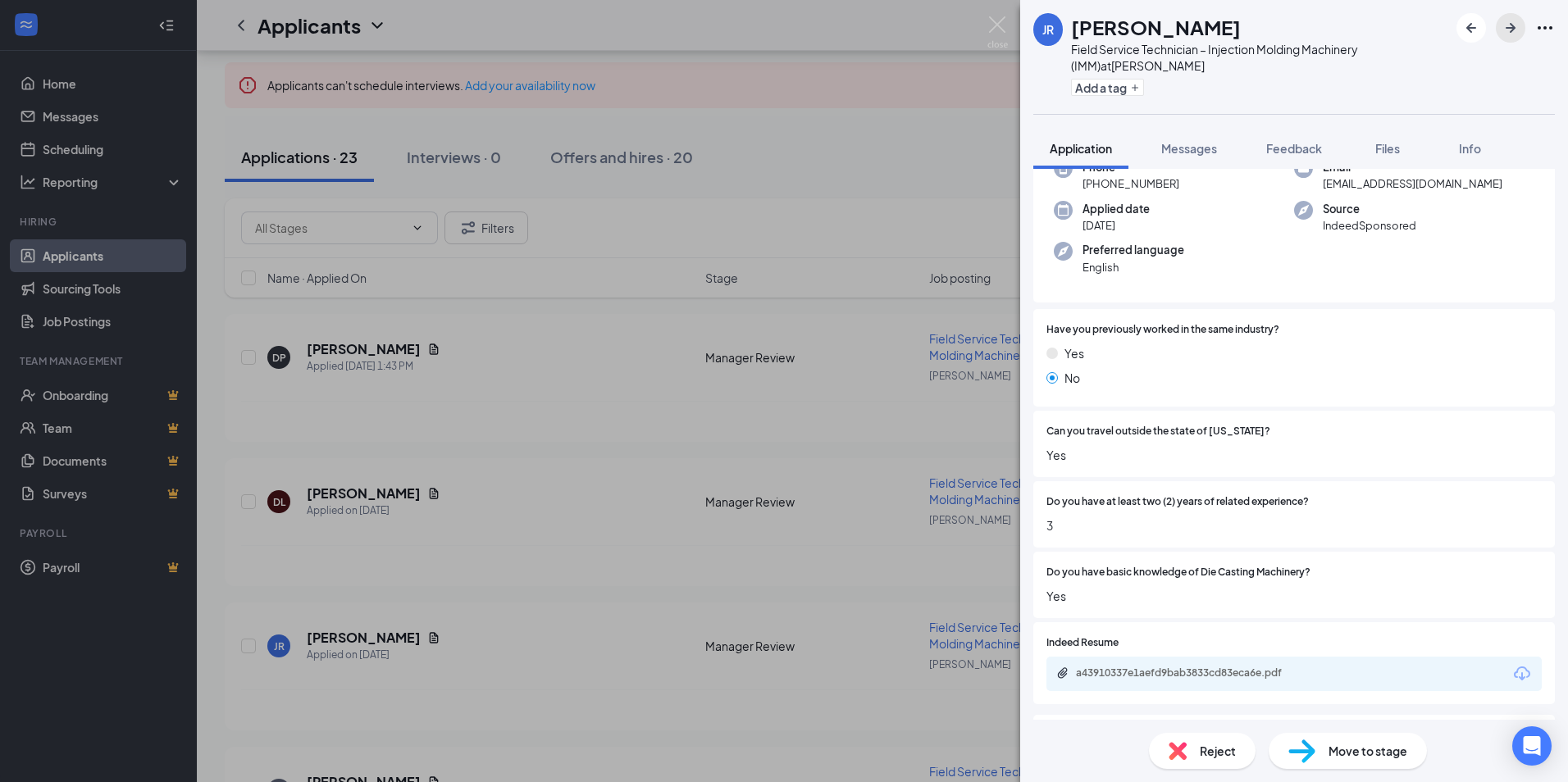
scroll to position [229, 0]
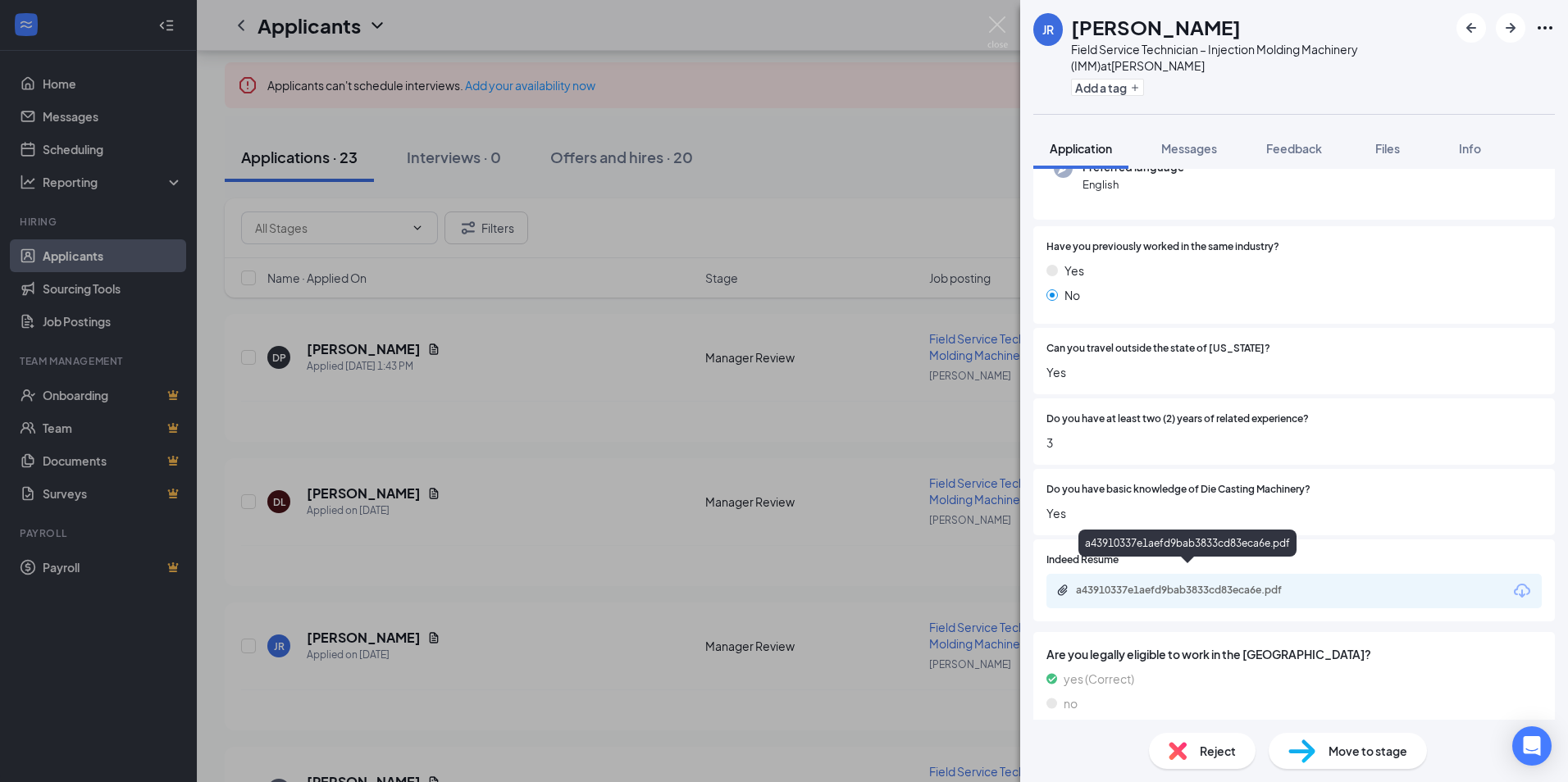
click at [1164, 583] on div "a43910337e1aefd9bab3833cd83eca6e.pdf" at bounding box center [1190, 589] width 230 height 13
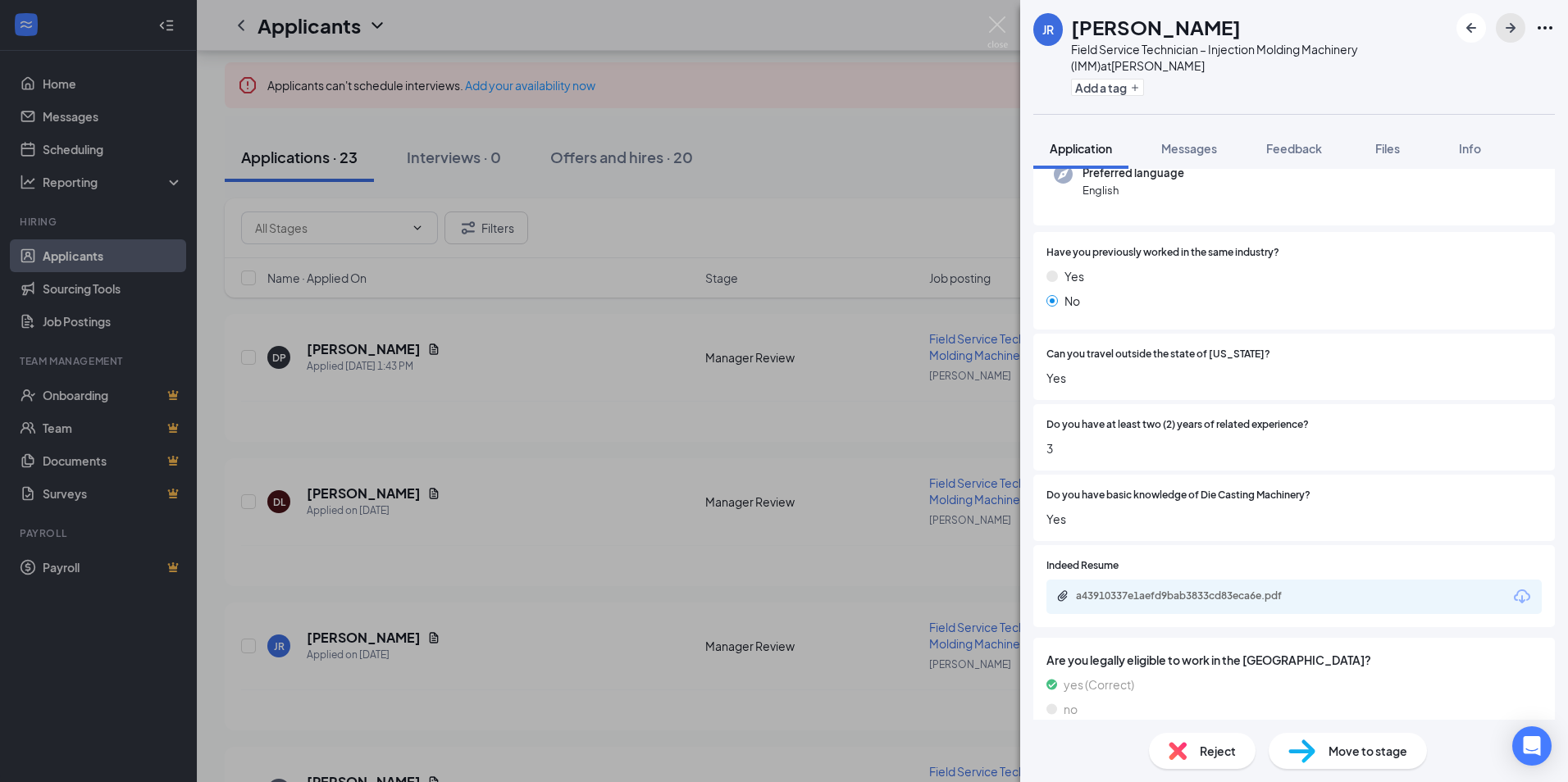
click at [1511, 32] on icon "ArrowRight" at bounding box center [1510, 27] width 10 height 10
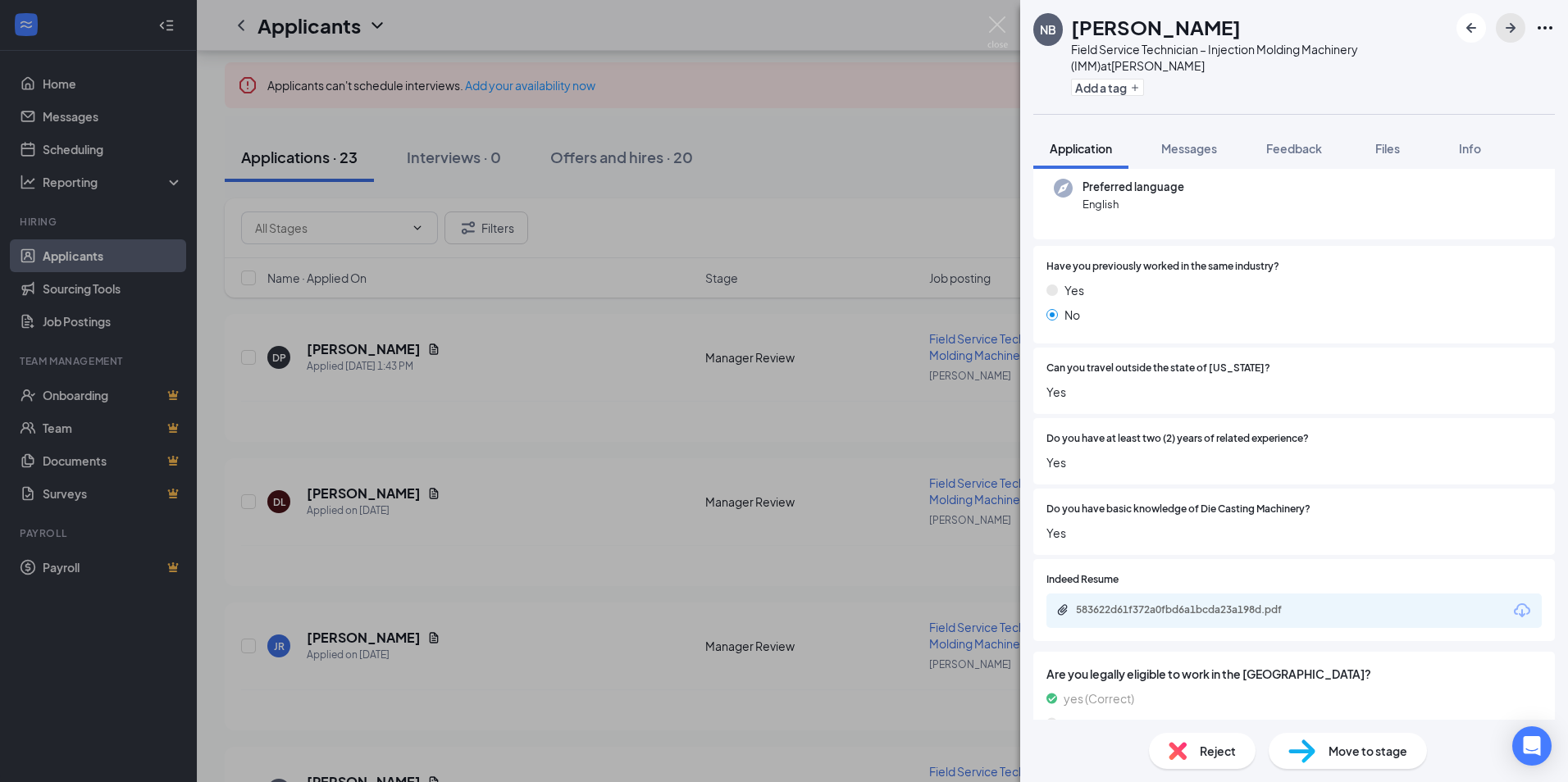
scroll to position [184, 0]
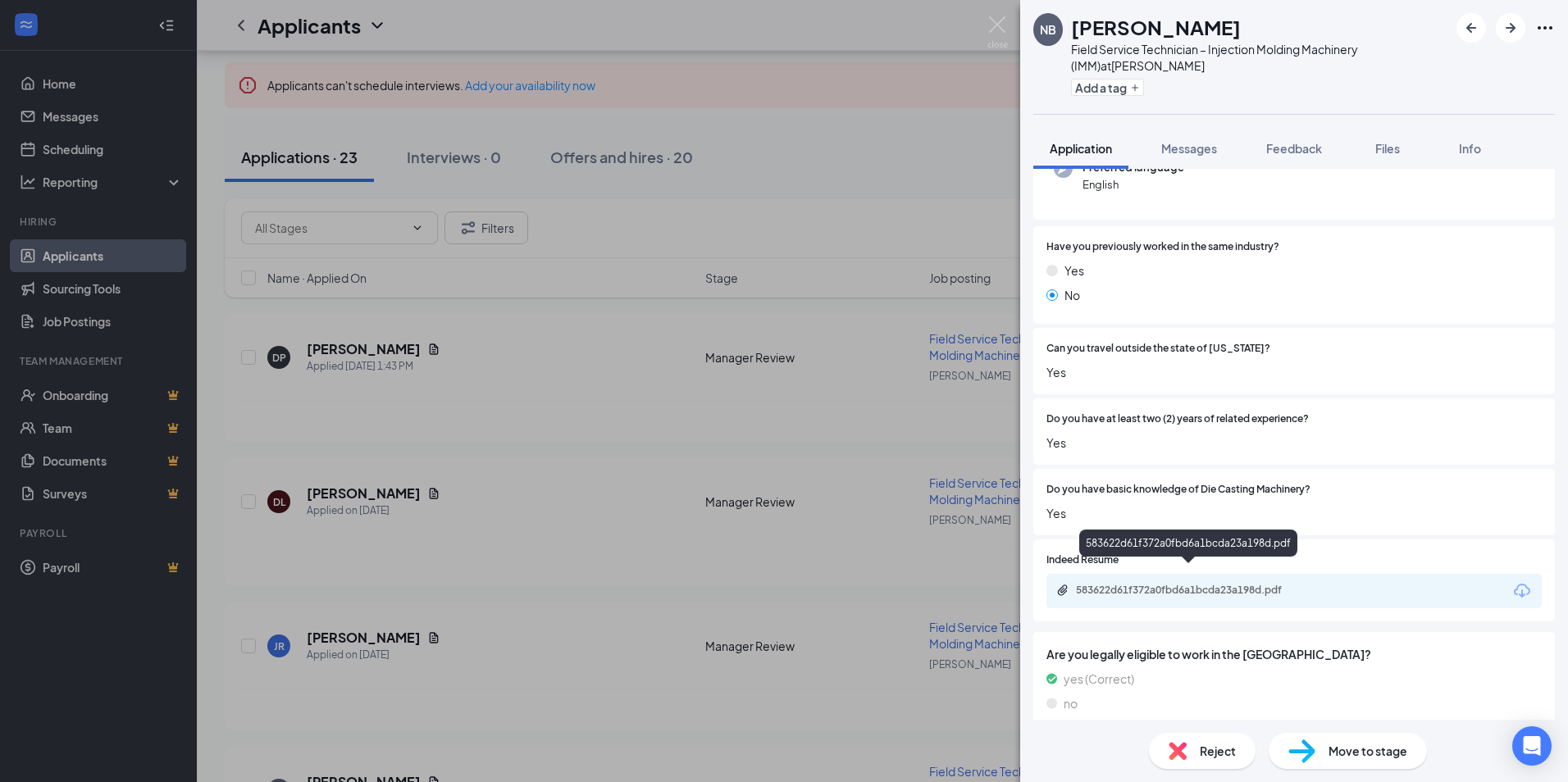
click at [1176, 583] on div "583622d61f372a0fbd6a1bcda23a198d.pdf" at bounding box center [1190, 589] width 230 height 13
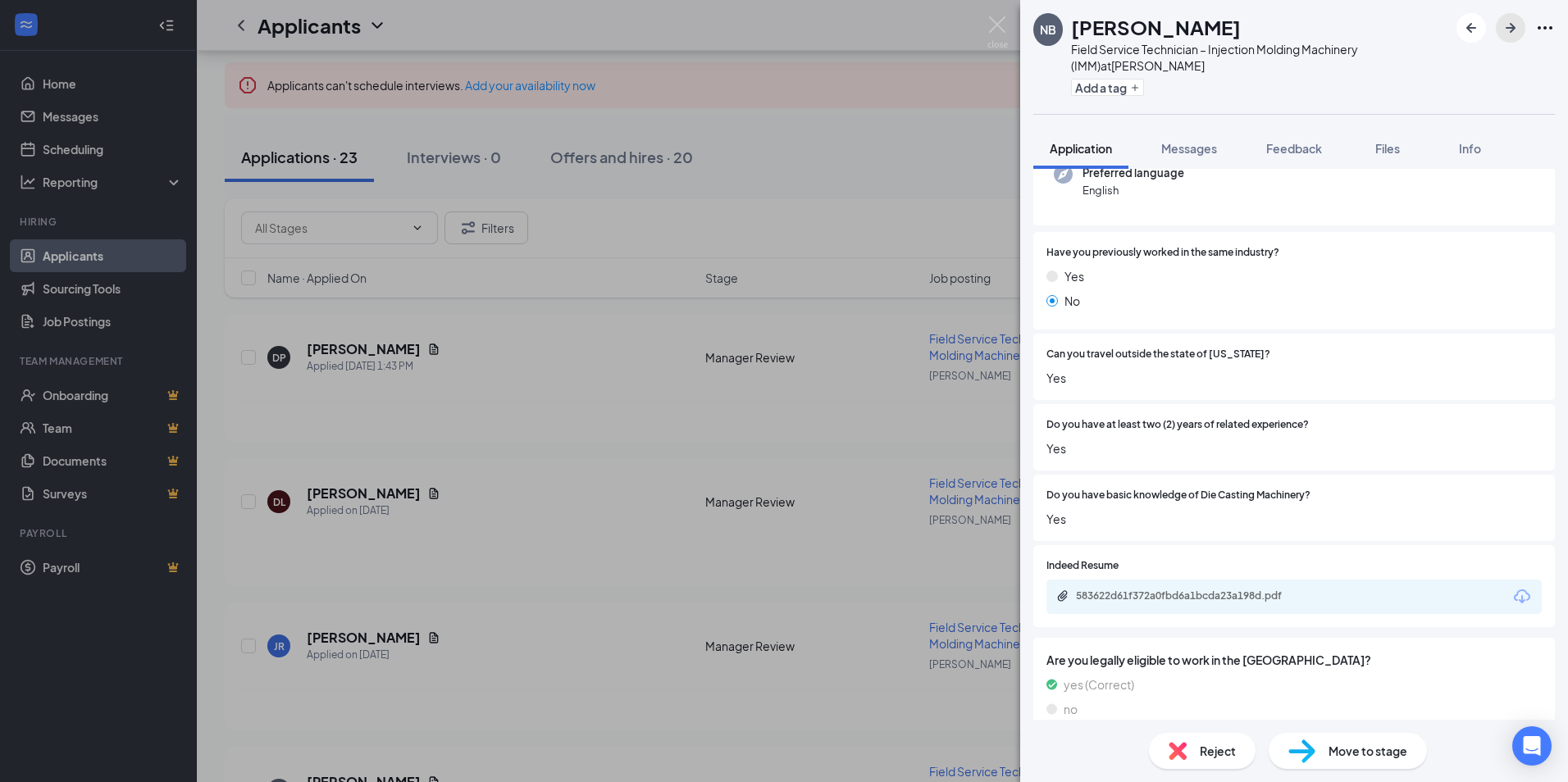
click at [1508, 25] on icon "ArrowRight" at bounding box center [1510, 28] width 19 height 19
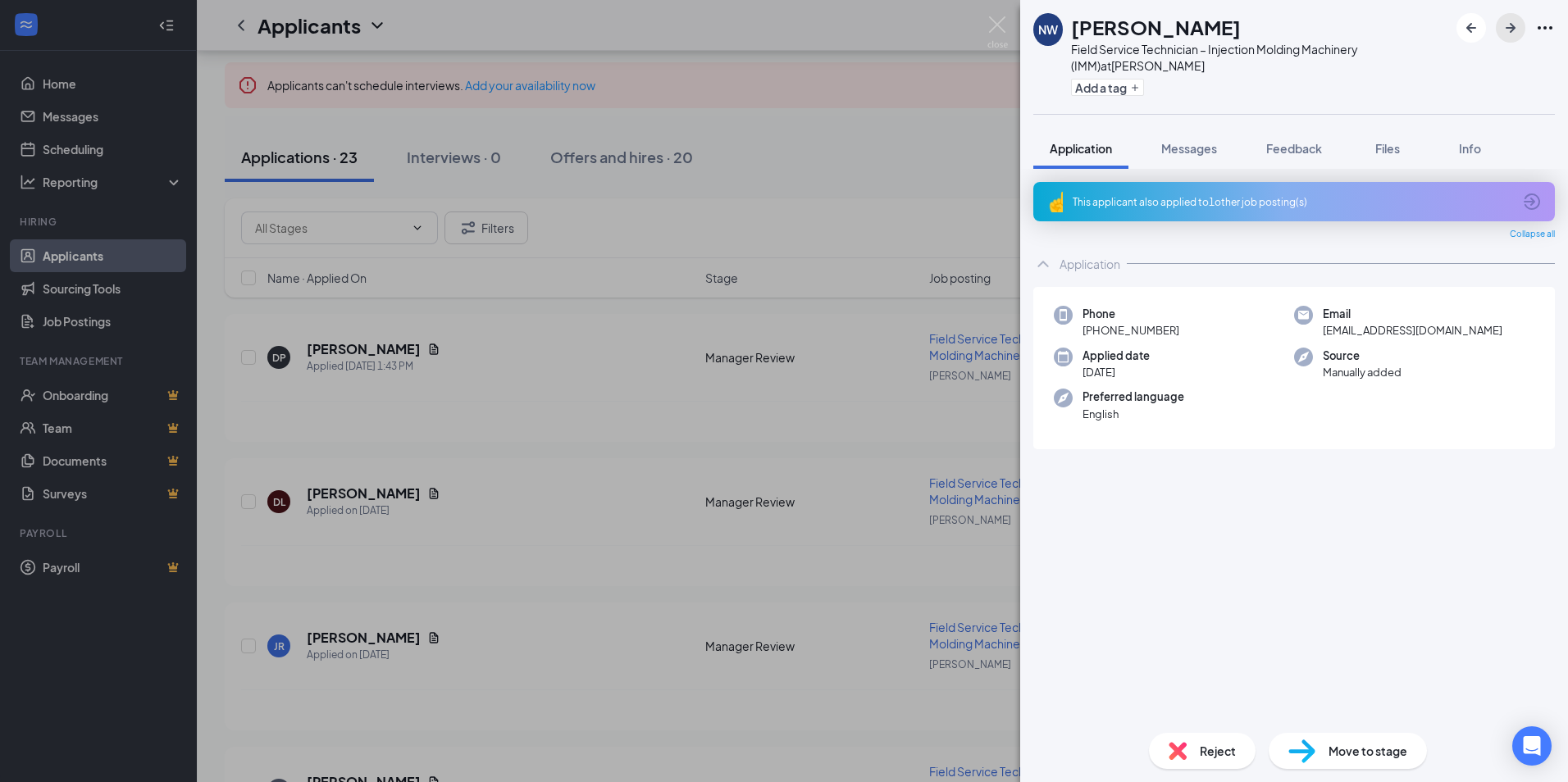
click at [1512, 24] on icon "ArrowRight" at bounding box center [1510, 28] width 19 height 19
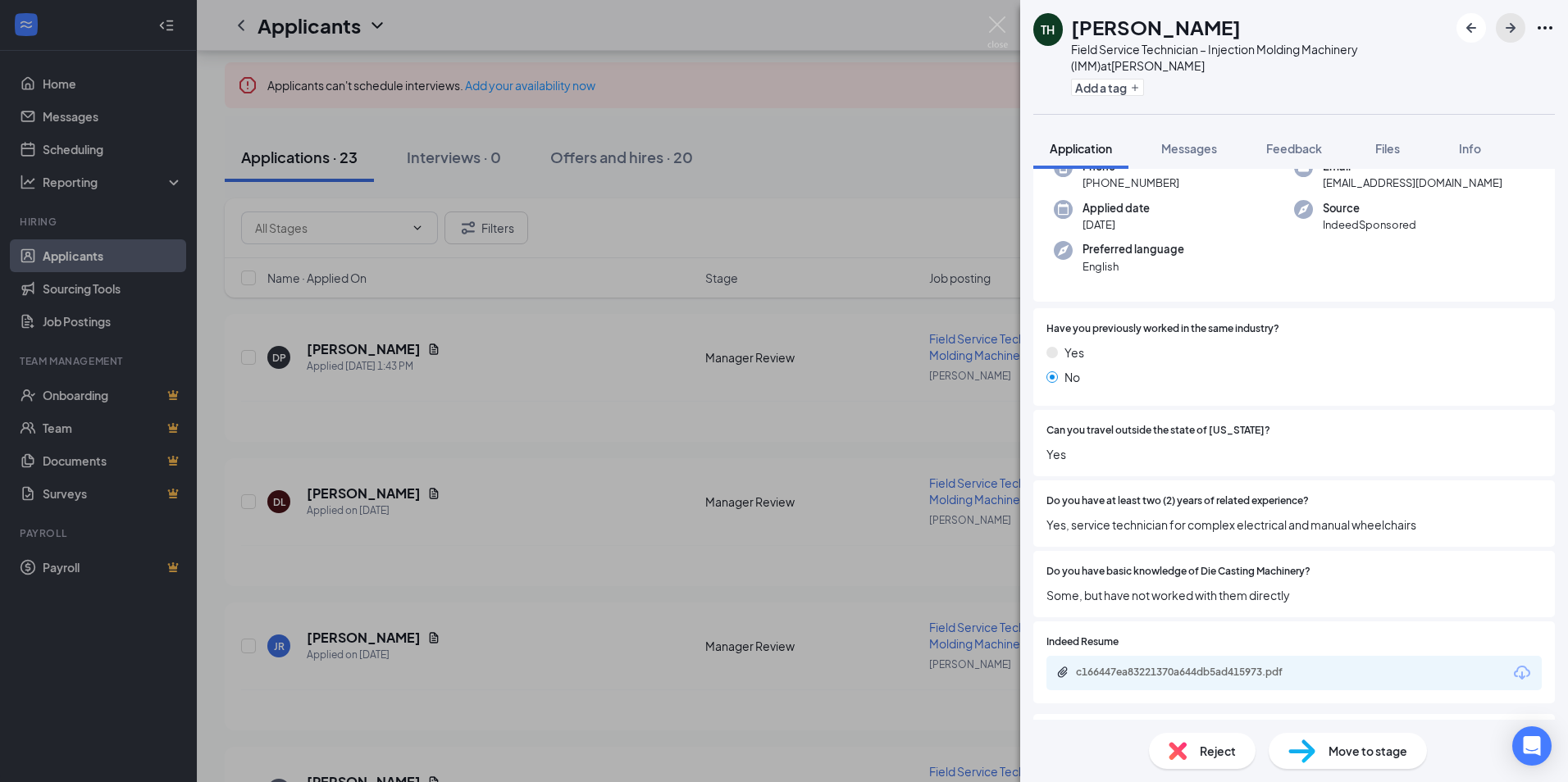
scroll to position [184, 0]
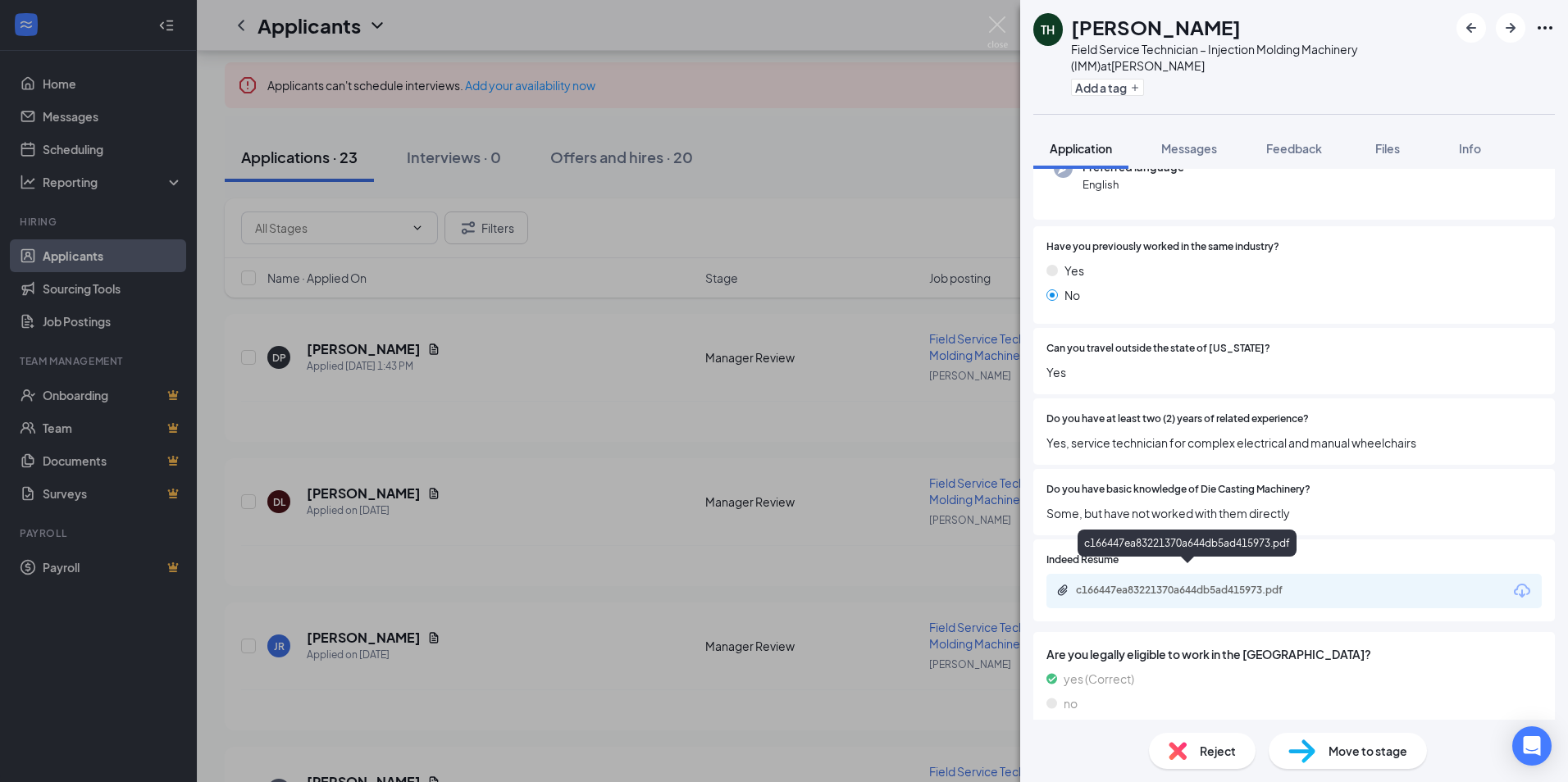
click at [1162, 583] on div "c166447ea83221370a644db5ad415973.pdf" at bounding box center [1190, 589] width 230 height 13
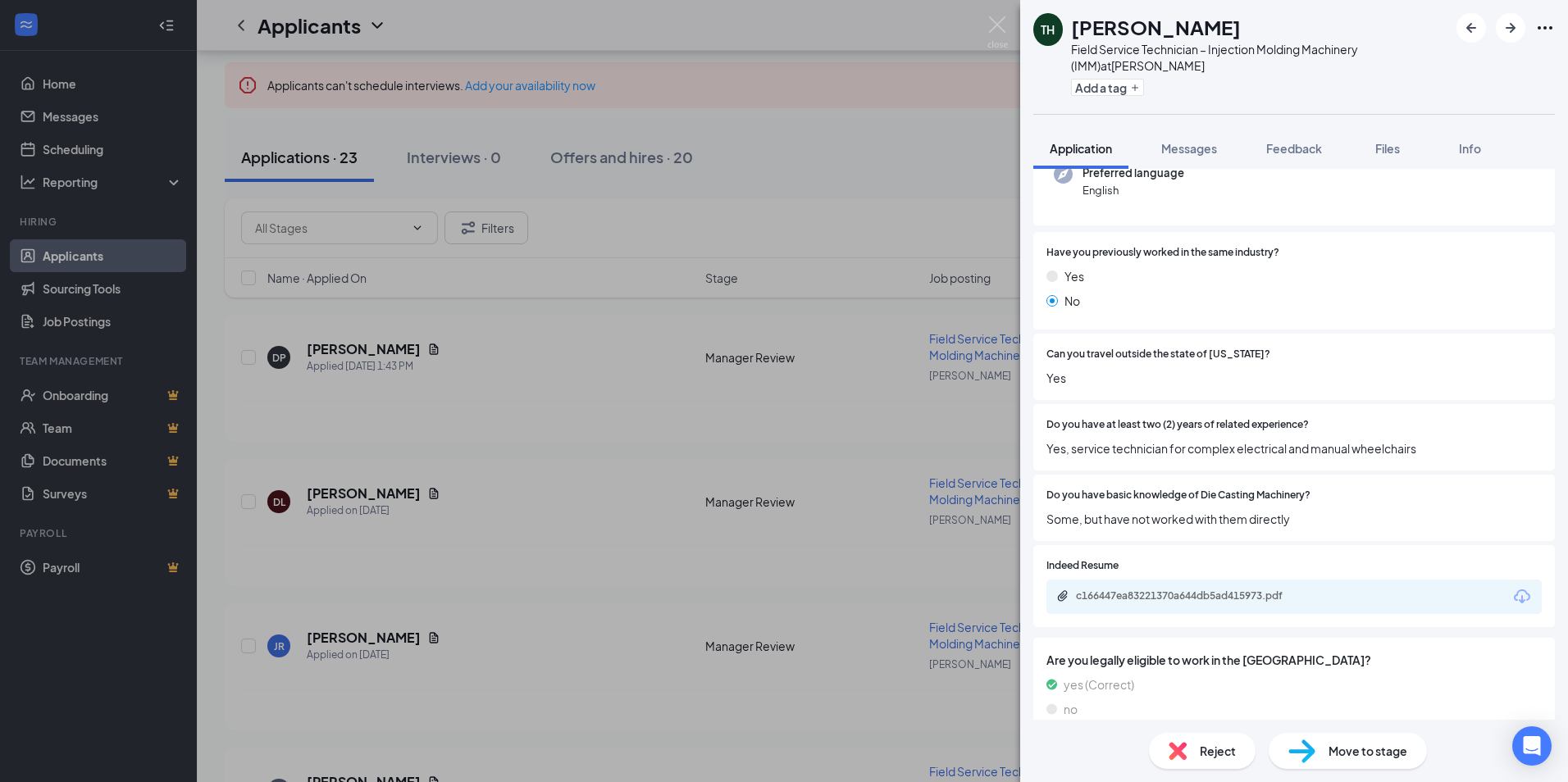
click at [1209, 749] on span "Reject" at bounding box center [1217, 750] width 36 height 18
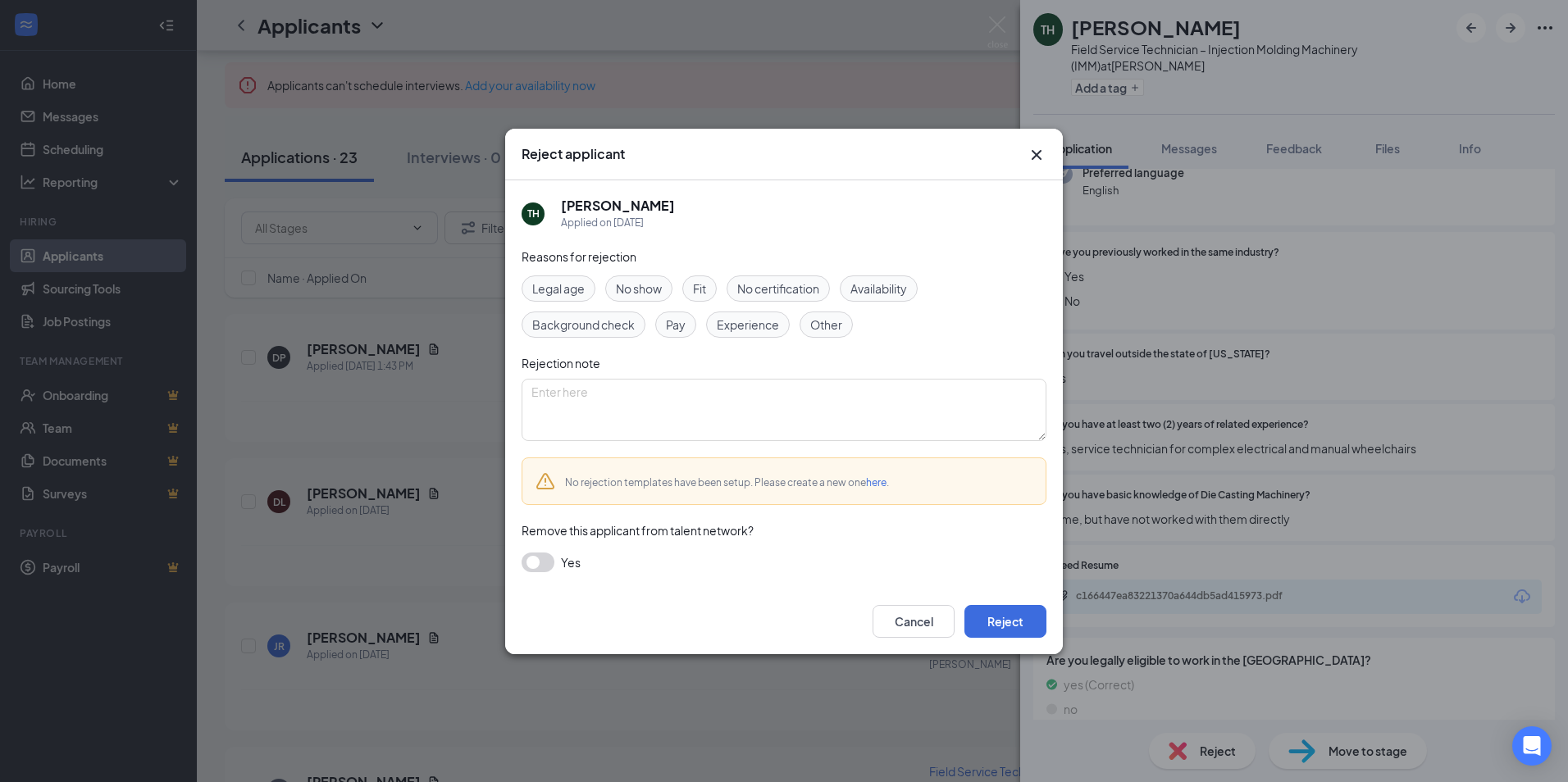
click at [743, 330] on span "Experience" at bounding box center [747, 324] width 62 height 18
click at [1003, 628] on button "Reject" at bounding box center [1006, 621] width 82 height 32
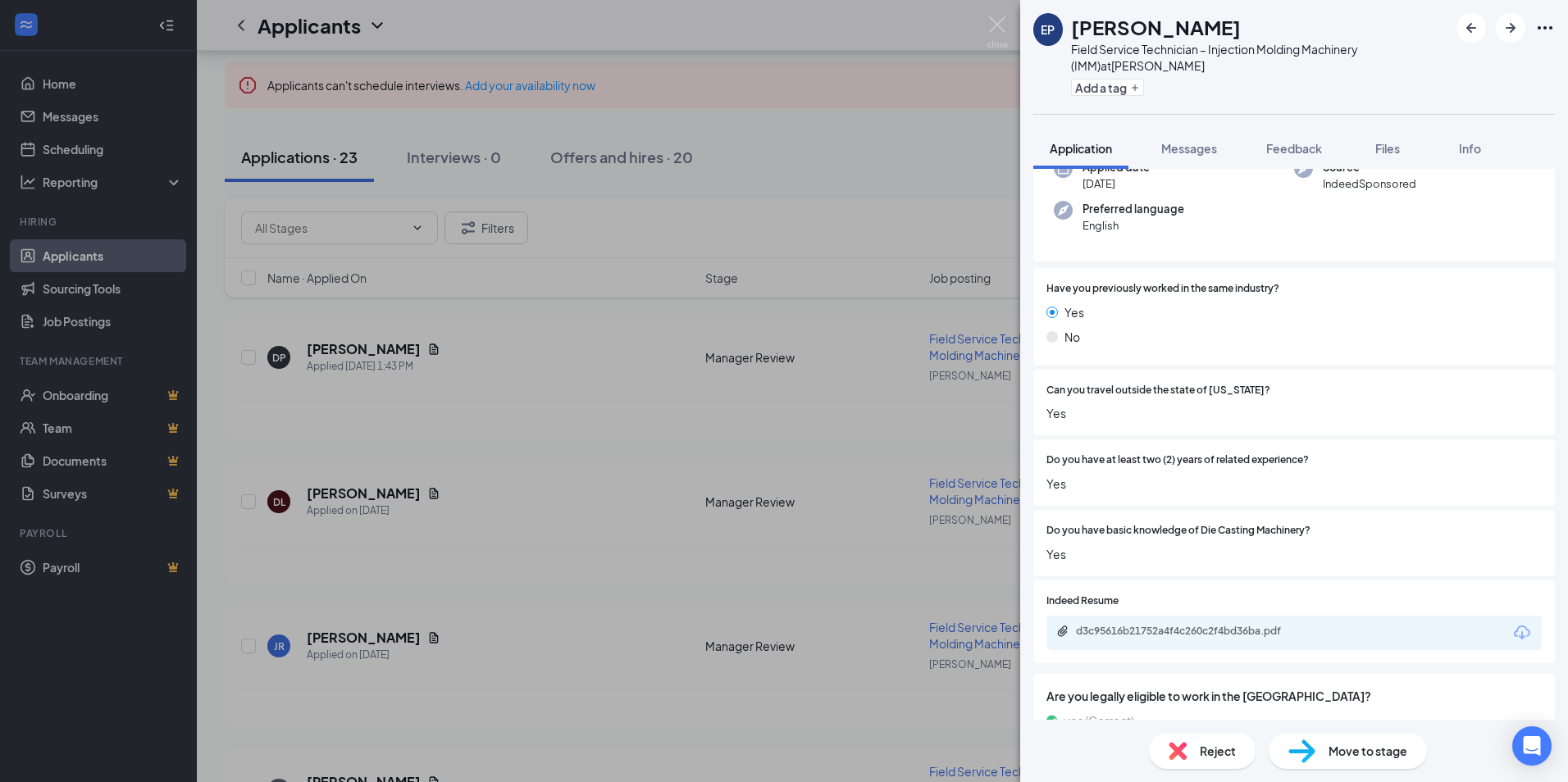
scroll to position [184, 0]
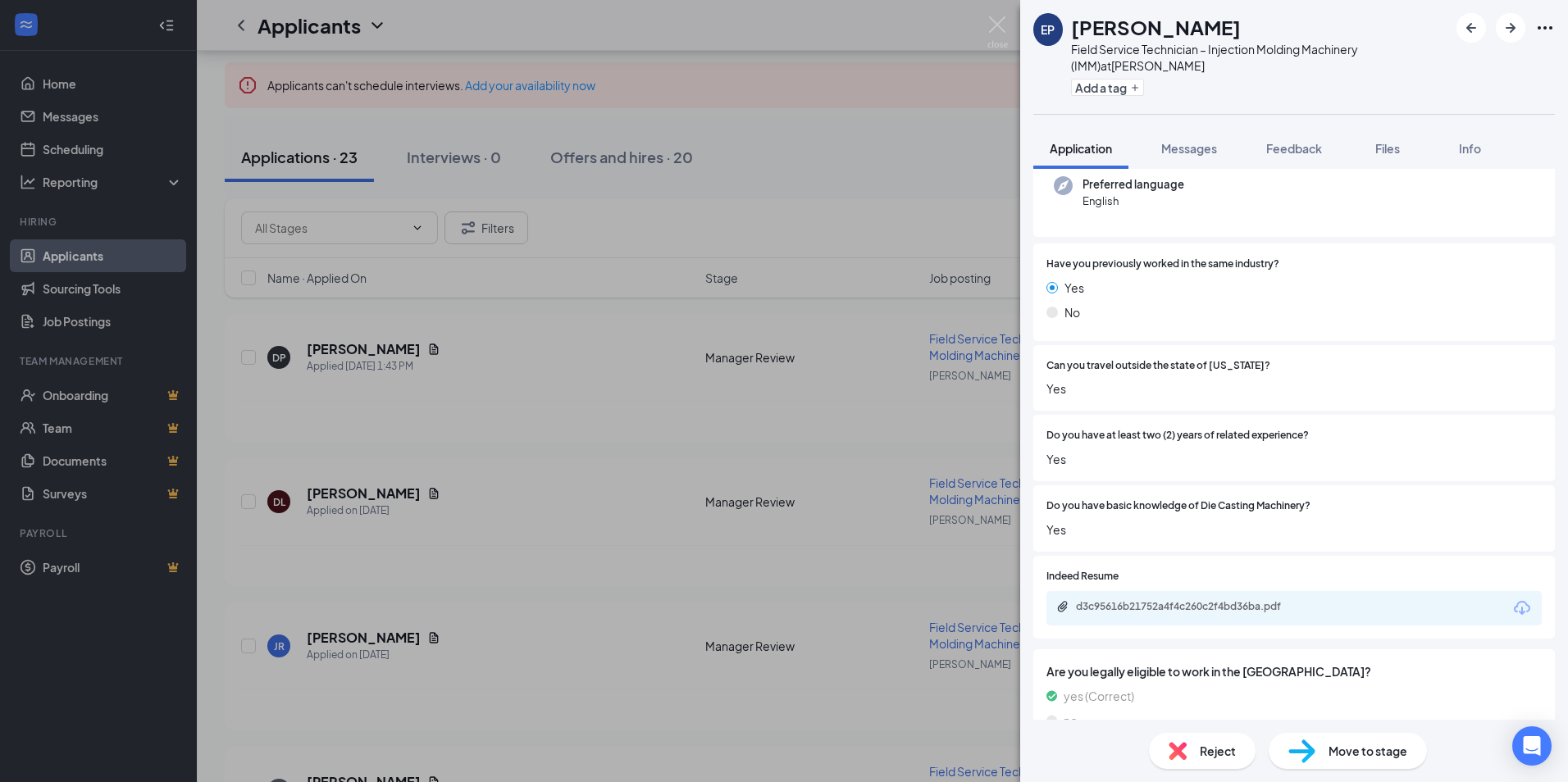
click at [1203, 750] on span "Reject" at bounding box center [1217, 750] width 36 height 18
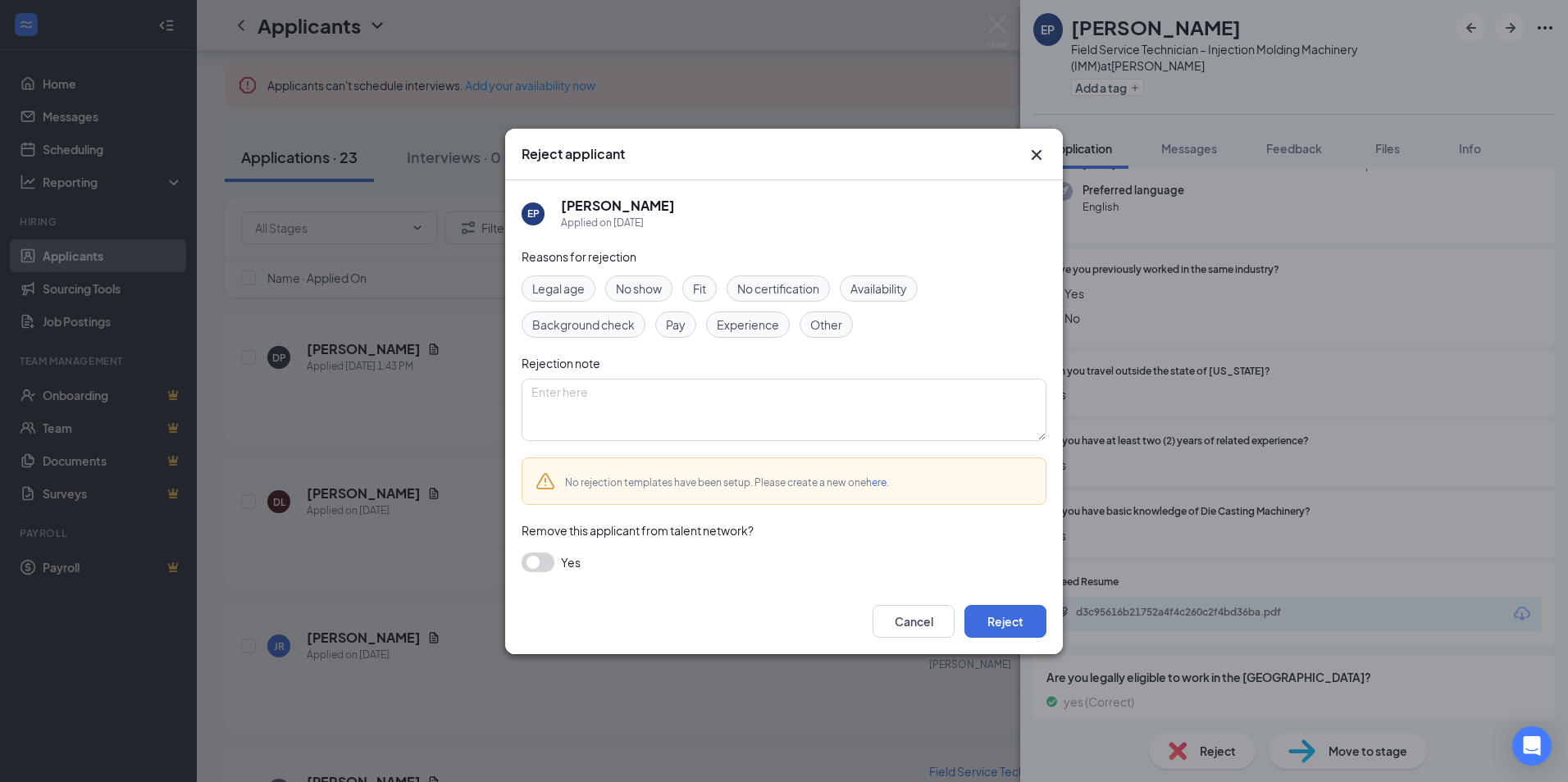
click at [838, 332] on span "Other" at bounding box center [826, 324] width 32 height 18
click at [1007, 629] on button "Reject" at bounding box center [1006, 621] width 82 height 32
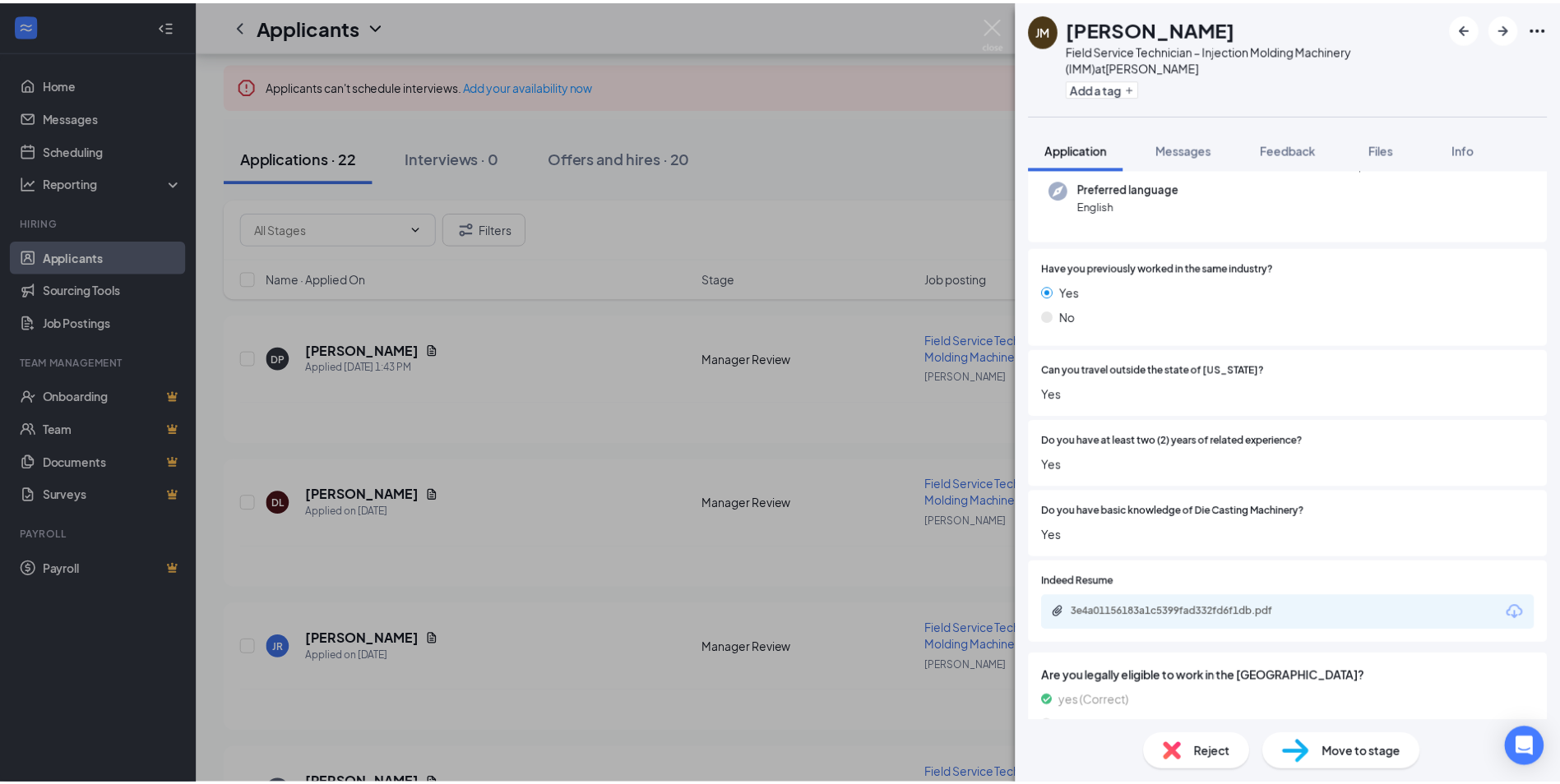
scroll to position [184, 0]
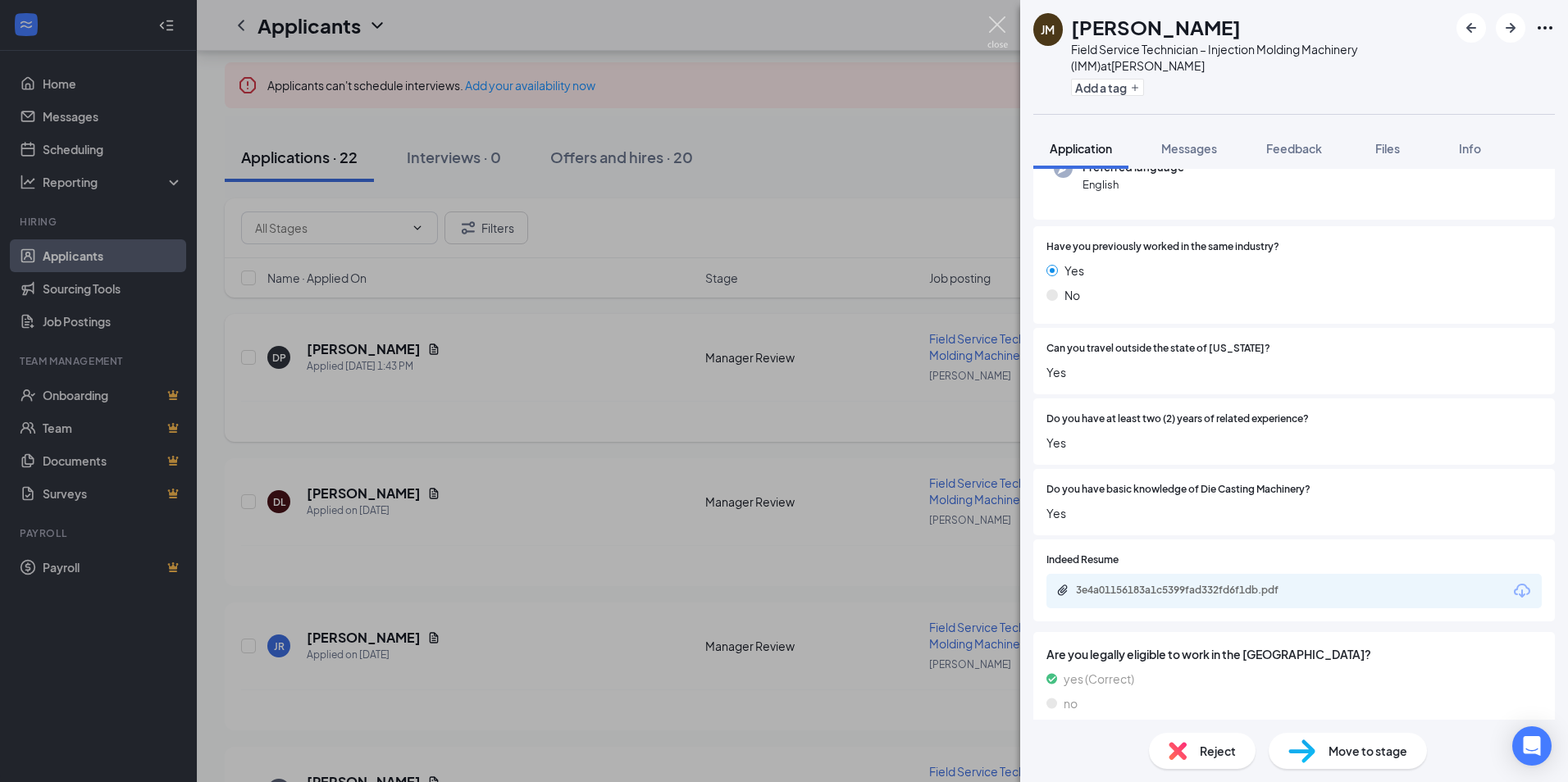
drag, startPoint x: 994, startPoint y: 19, endPoint x: 764, endPoint y: 360, distance: 411.3
click at [994, 19] on img at bounding box center [997, 32] width 20 height 32
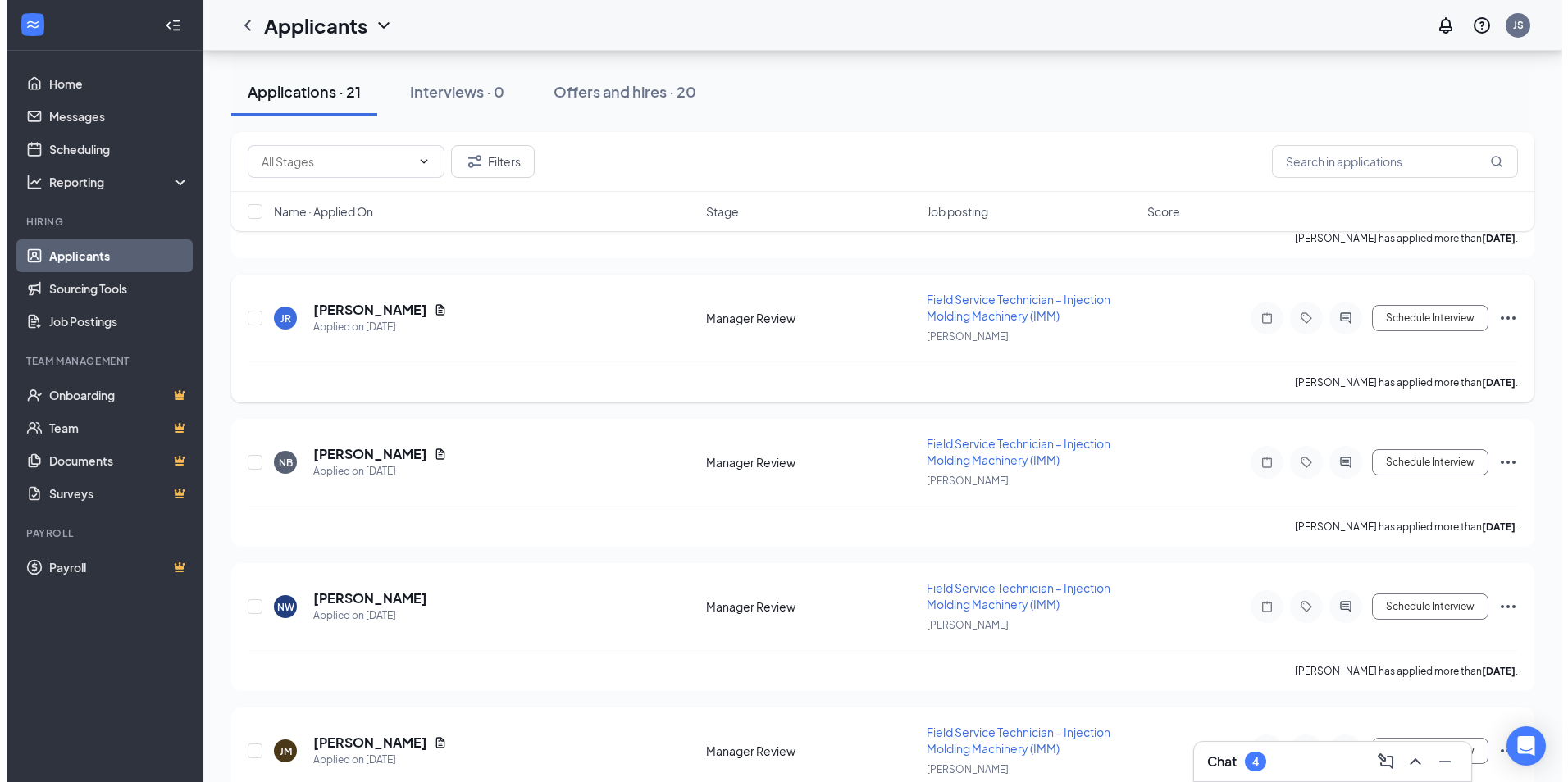
scroll to position [492, 0]
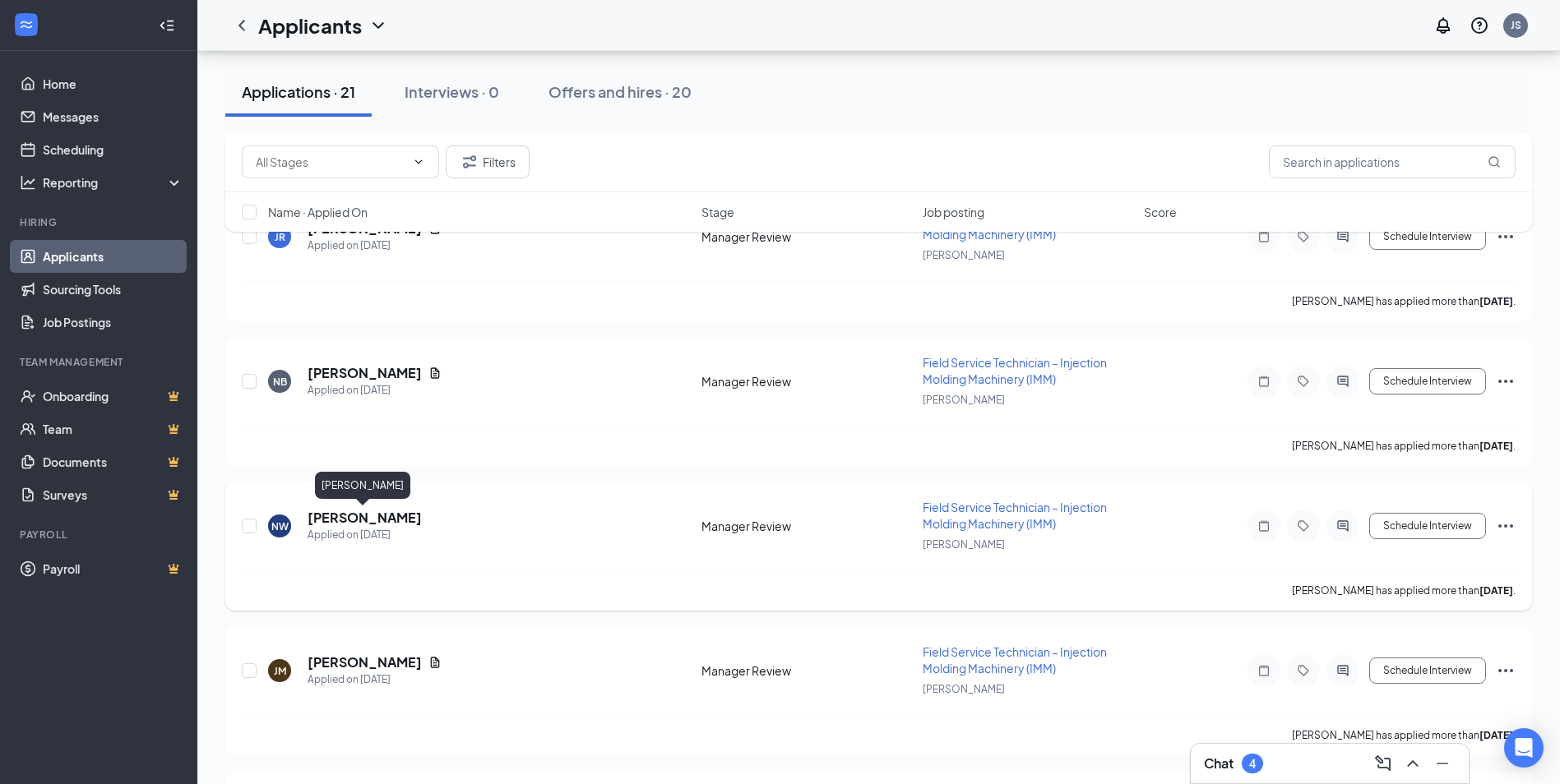
click at [359, 519] on h5 "[PERSON_NAME]" at bounding box center [365, 517] width 114 height 18
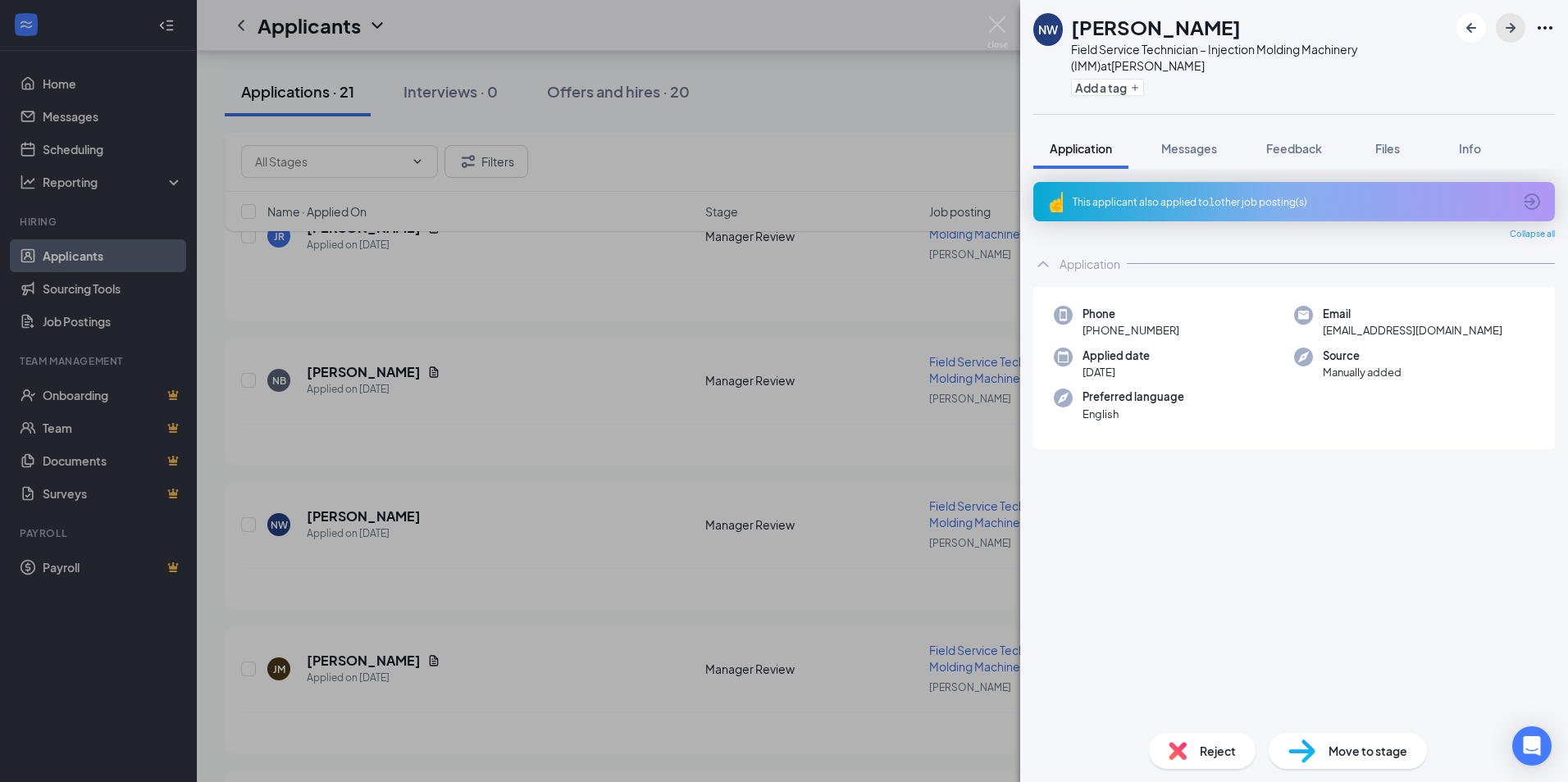
click at [1510, 27] on icon "ArrowRight" at bounding box center [1510, 27] width 10 height 10
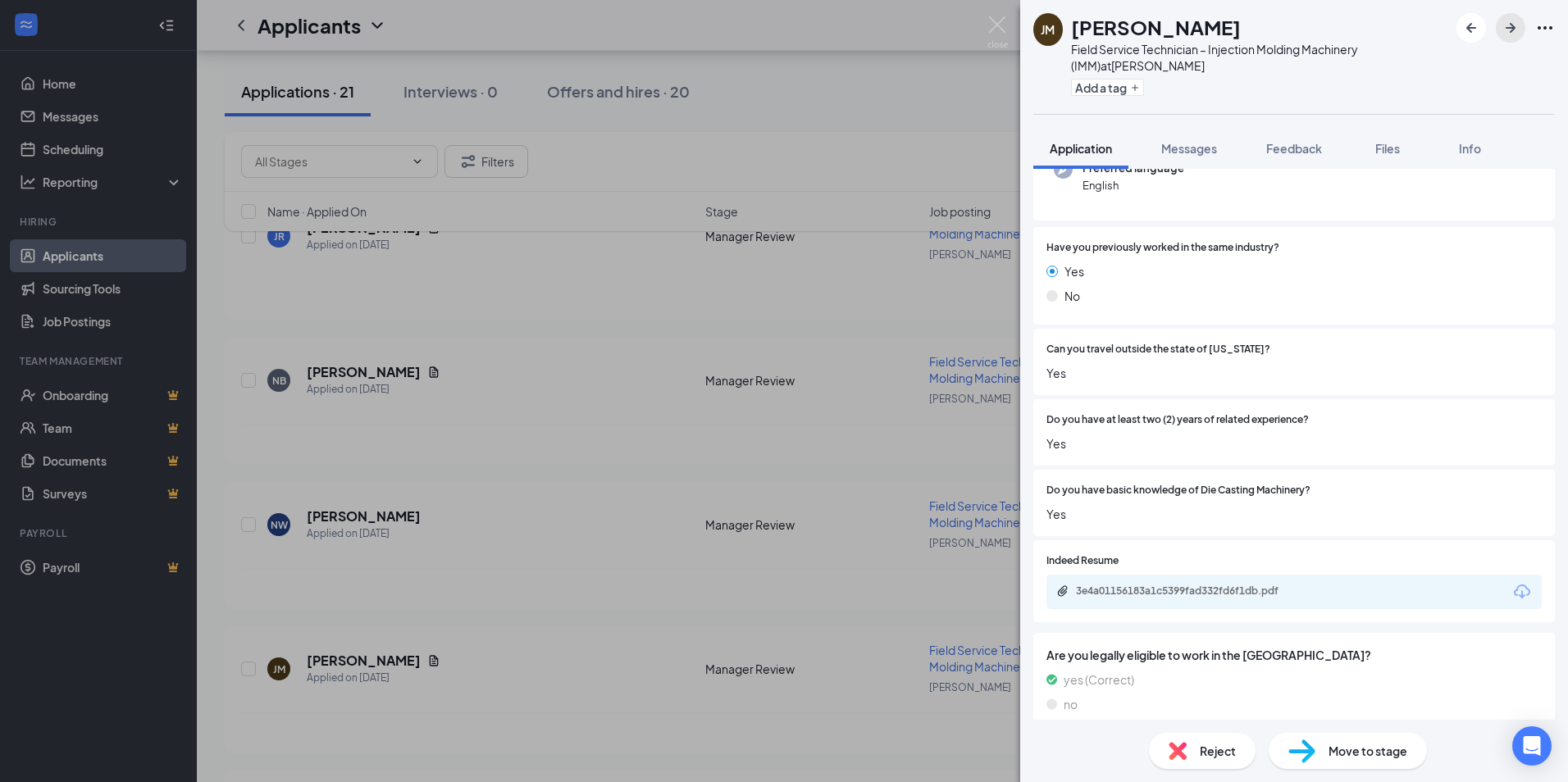
scroll to position [184, 0]
click at [1169, 583] on div "3e4a01156183a1c5399fad332fd6f1db.pdf" at bounding box center [1190, 589] width 230 height 13
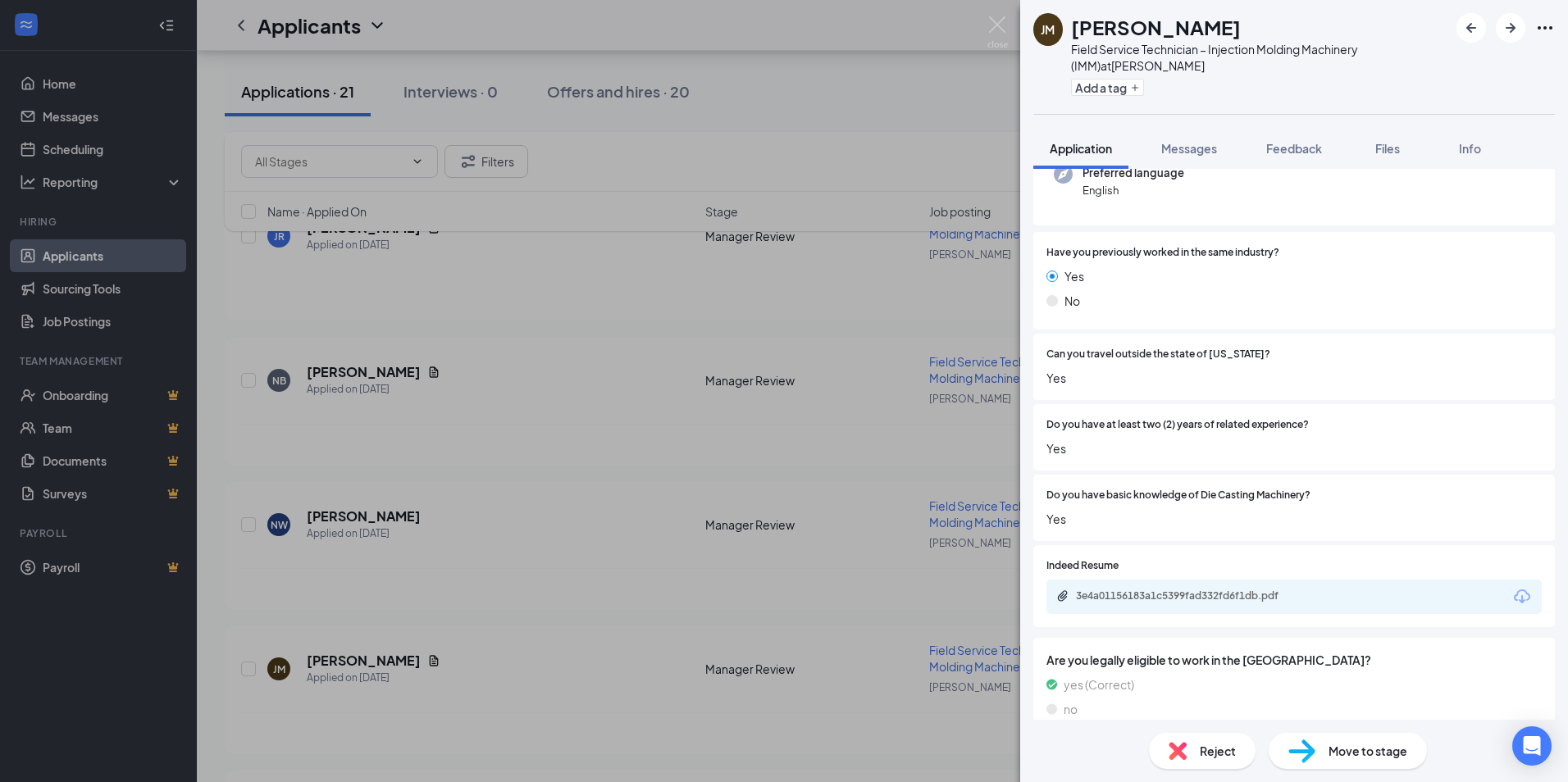
click at [1217, 753] on span "Reject" at bounding box center [1217, 750] width 36 height 18
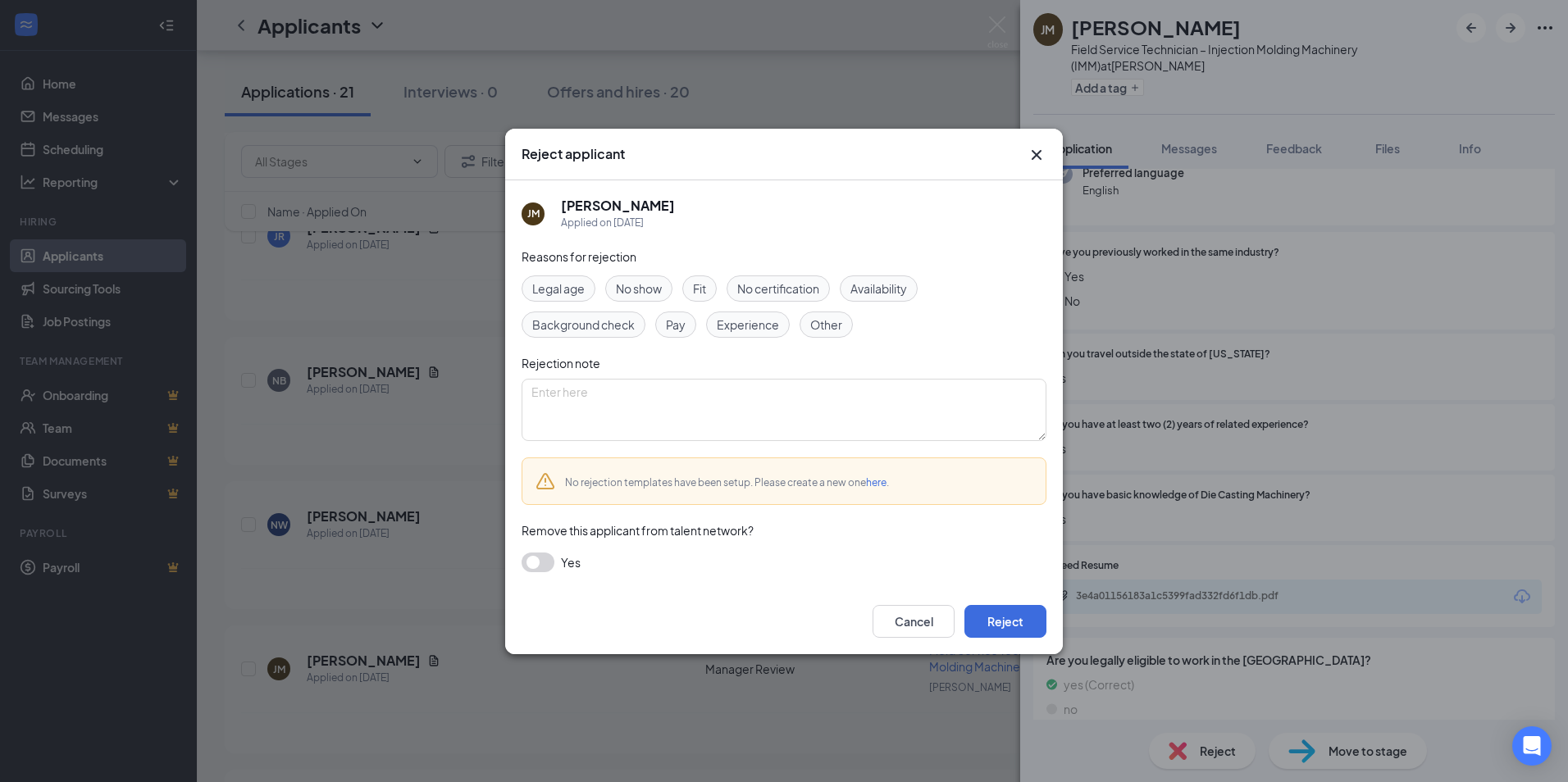
click at [819, 323] on span "Other" at bounding box center [826, 324] width 32 height 18
click at [1006, 619] on button "Reject" at bounding box center [1006, 621] width 82 height 32
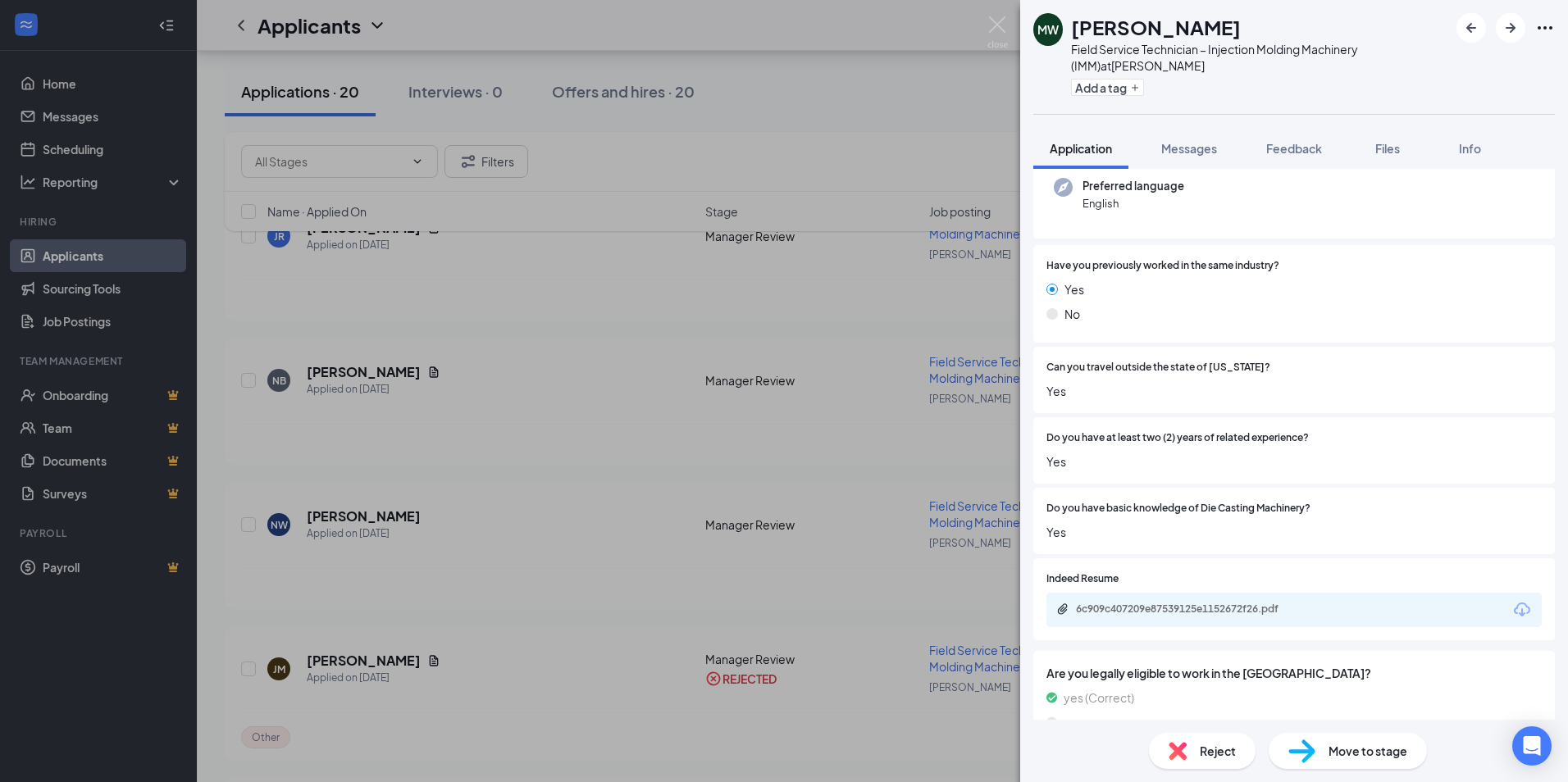
scroll to position [184, 0]
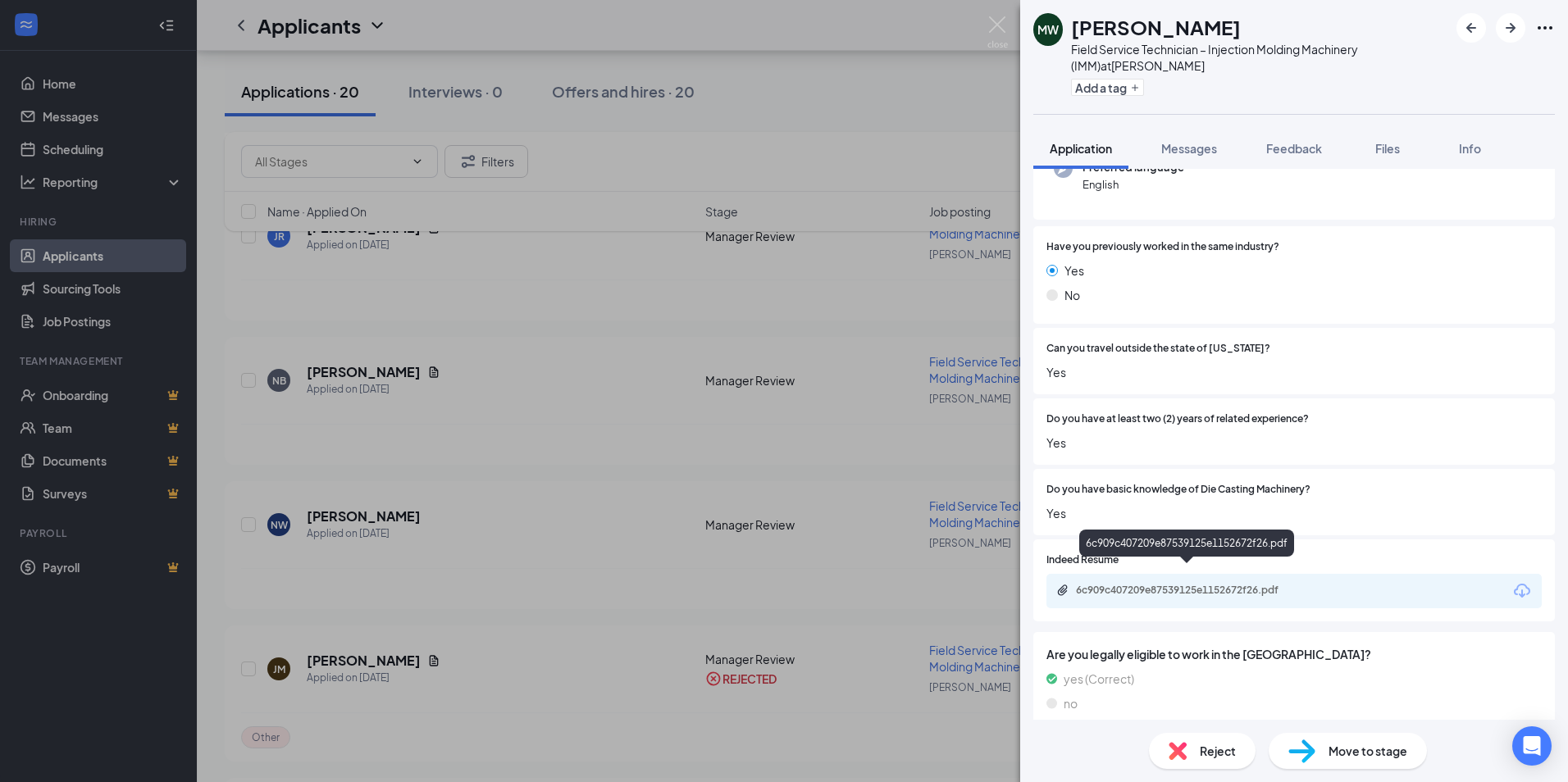
click at [1183, 583] on div "6c909c407209e87539125e1152672f26.pdf" at bounding box center [1190, 589] width 230 height 13
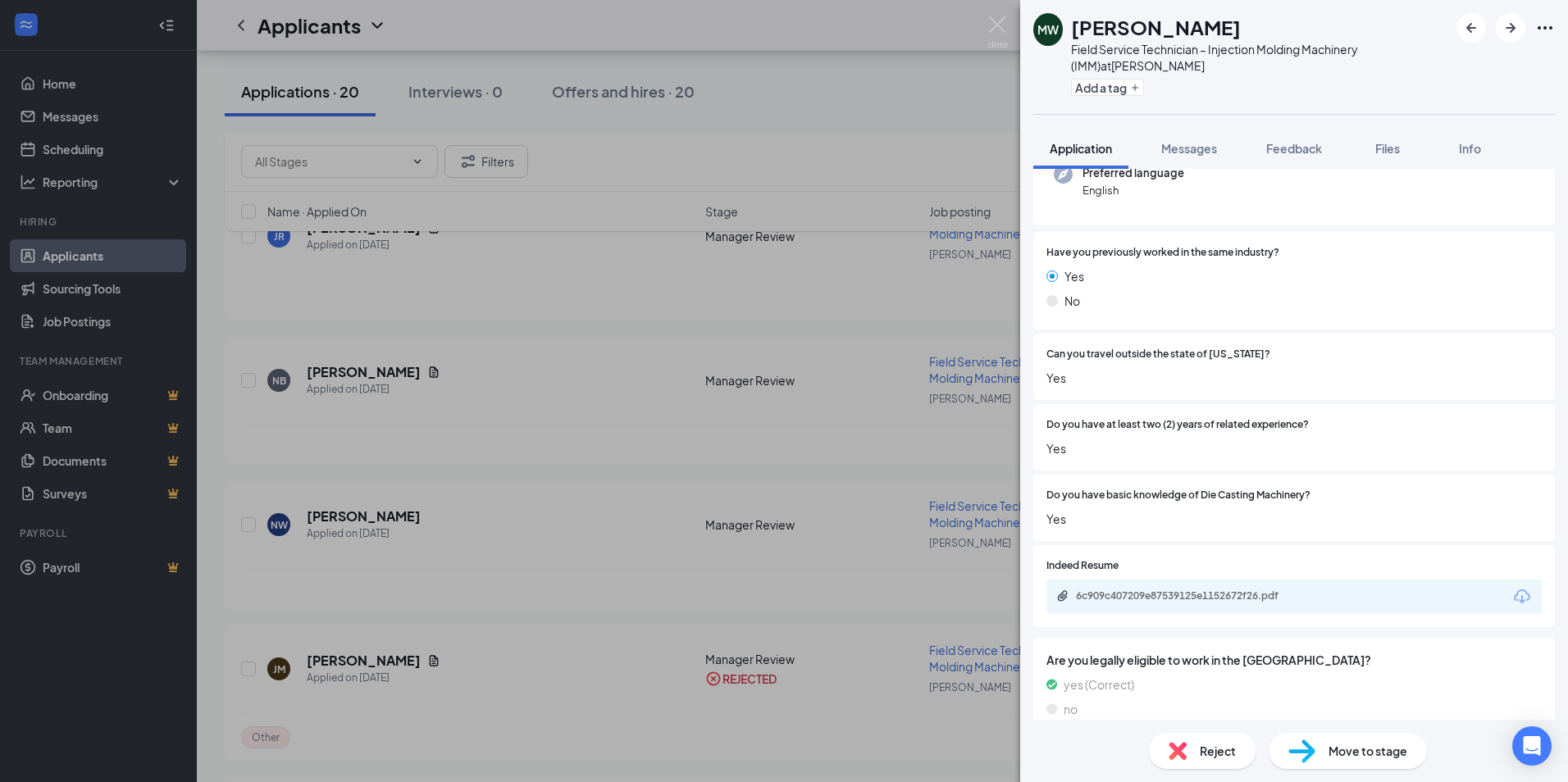
click at [1197, 754] on div "Reject" at bounding box center [1202, 750] width 107 height 36
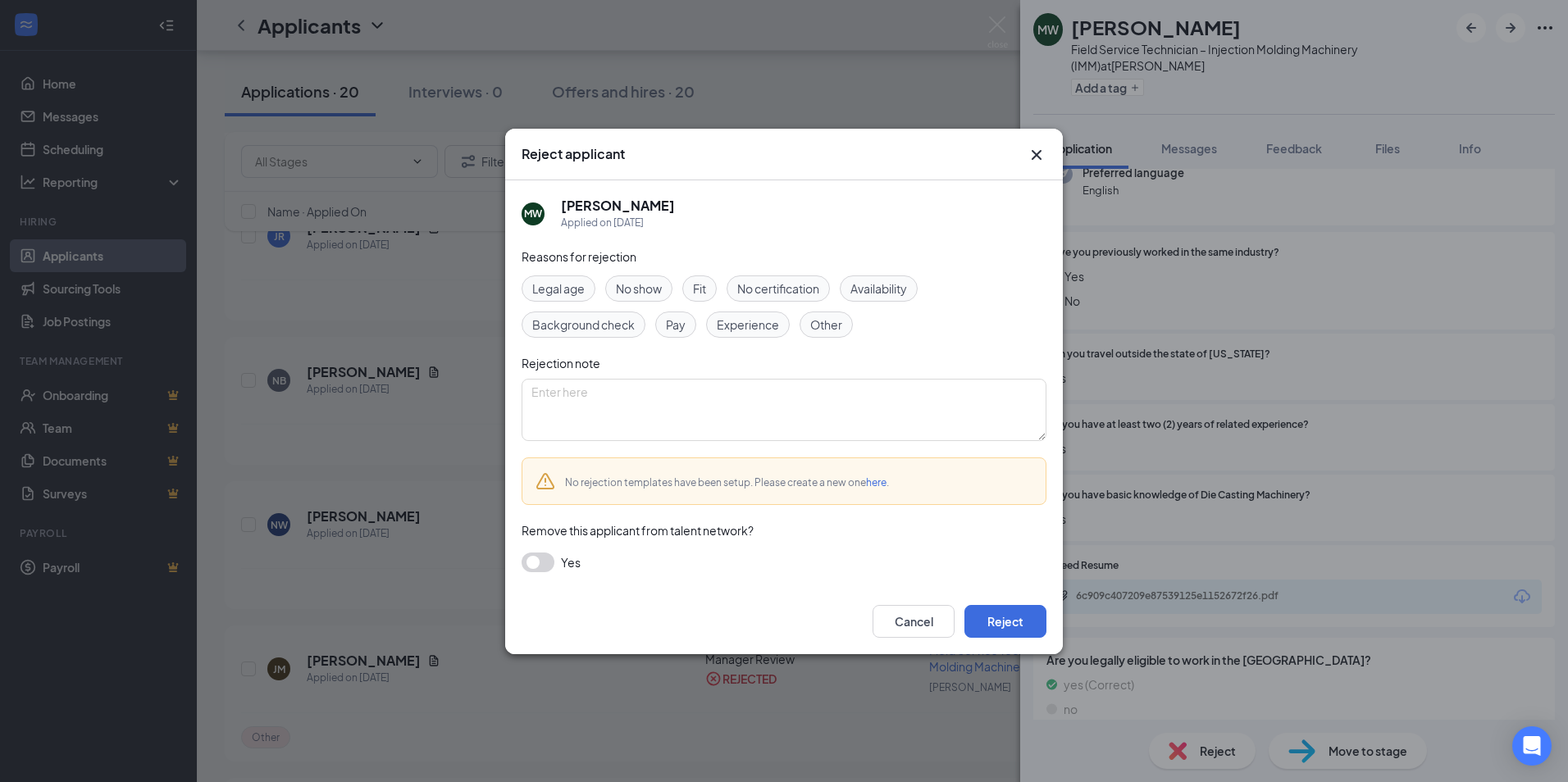
click at [837, 327] on span "Other" at bounding box center [826, 324] width 32 height 18
click at [776, 331] on span "Experience" at bounding box center [747, 324] width 62 height 18
click at [1005, 622] on button "Reject" at bounding box center [1006, 621] width 82 height 32
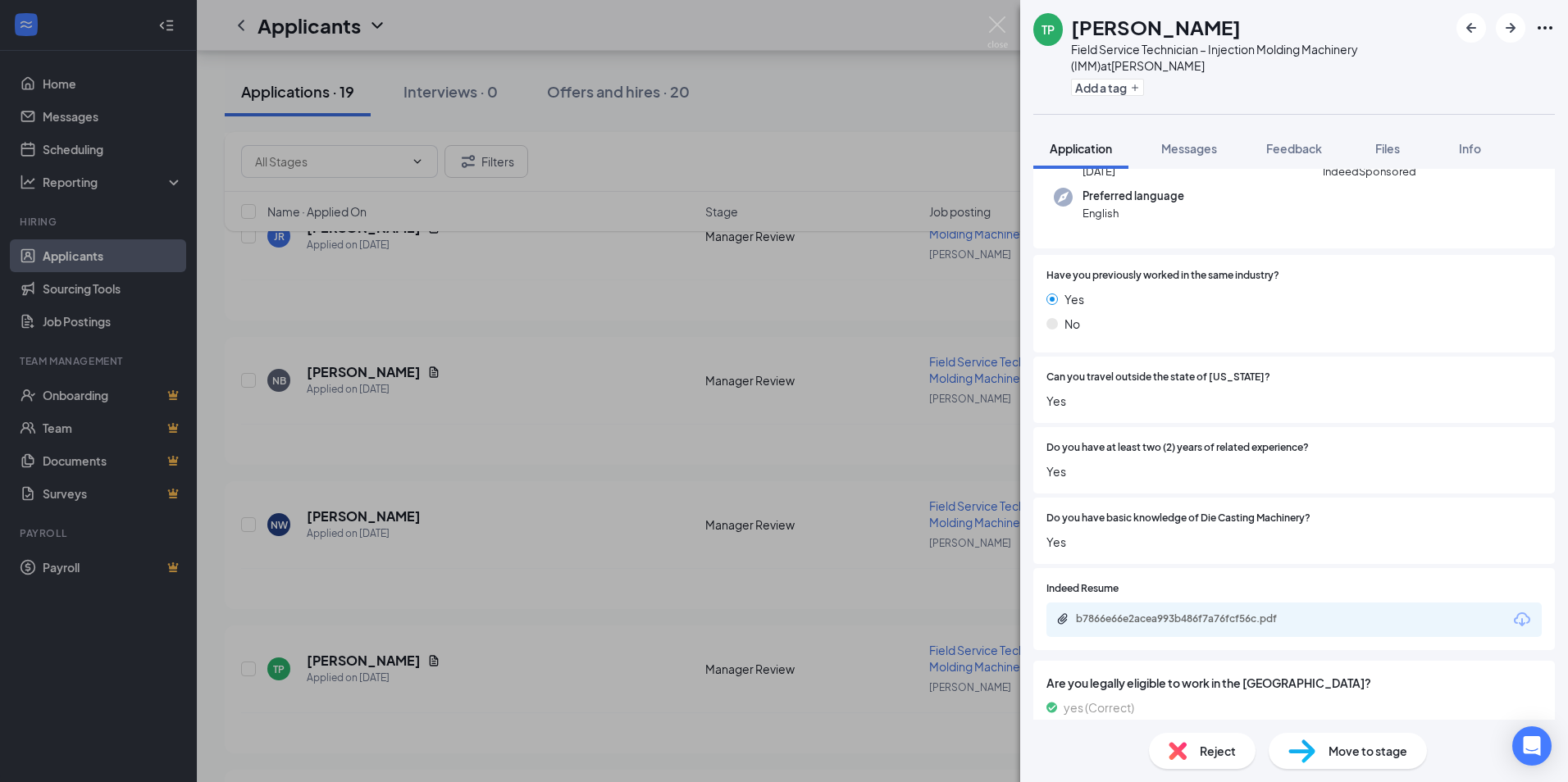
scroll to position [184, 0]
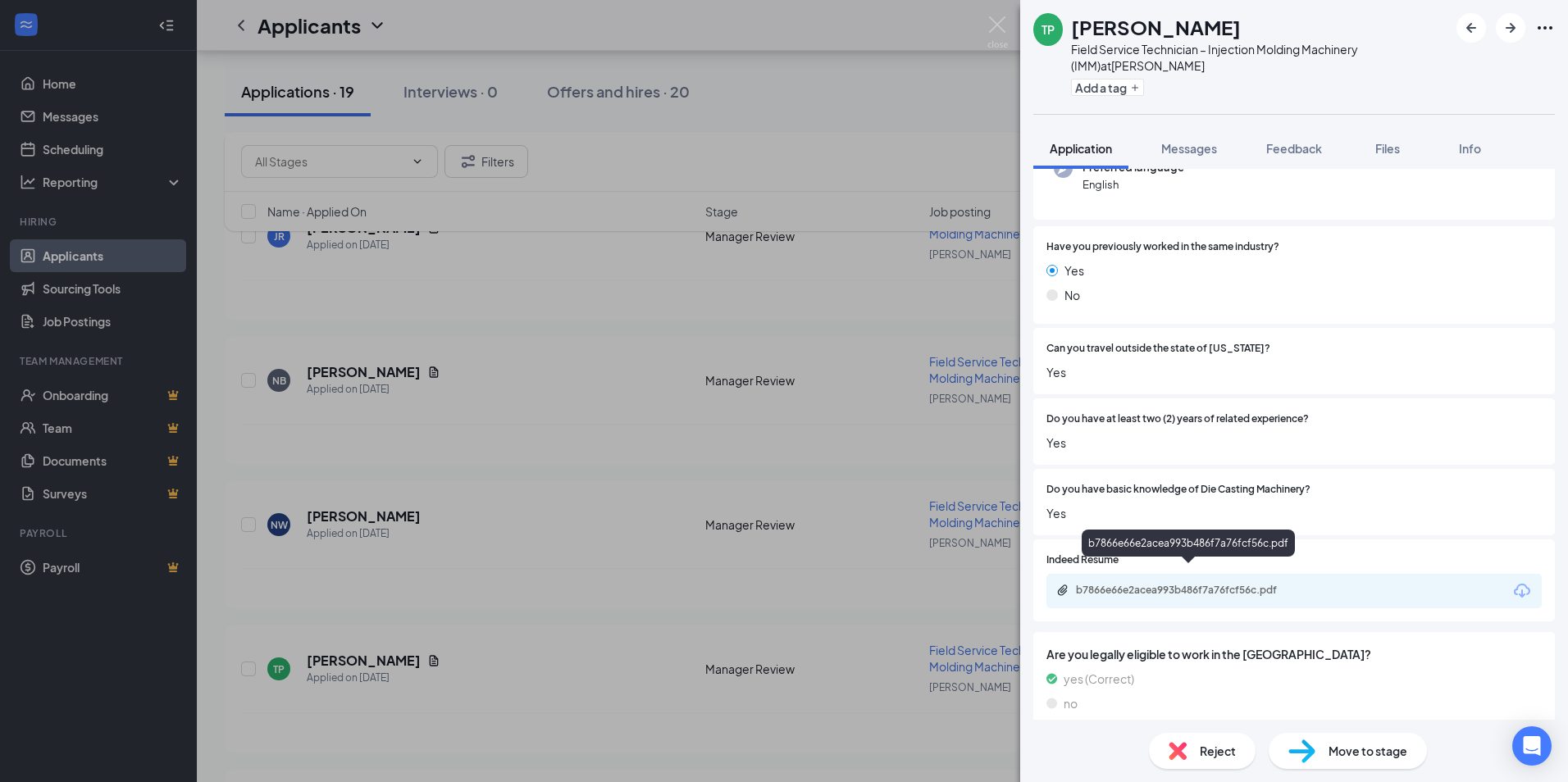
click at [1214, 583] on div "b7866e66e2acea993b486f7a76fcf56c.pdf" at bounding box center [1190, 589] width 230 height 13
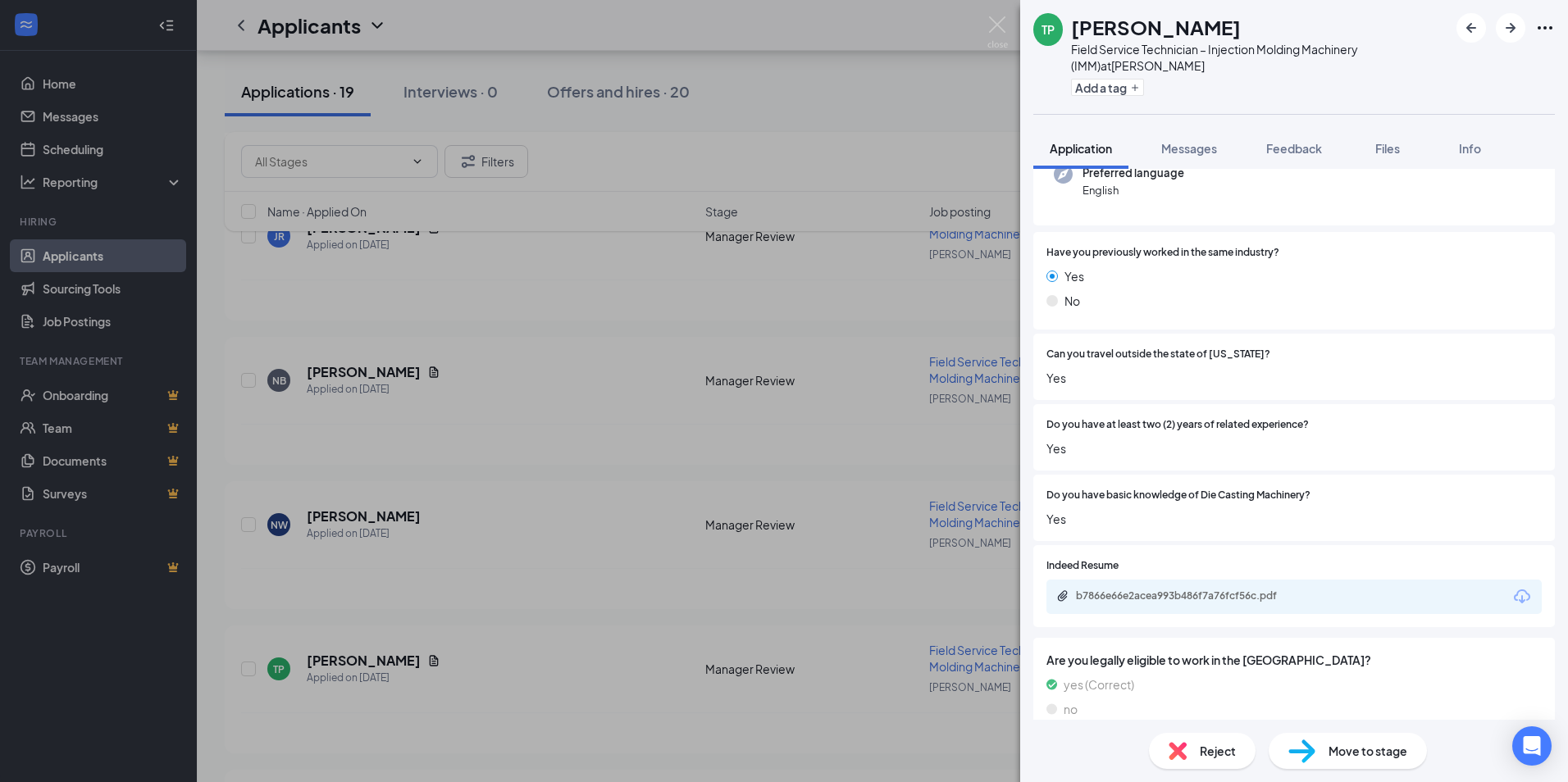
click at [1232, 747] on span "Reject" at bounding box center [1217, 750] width 36 height 18
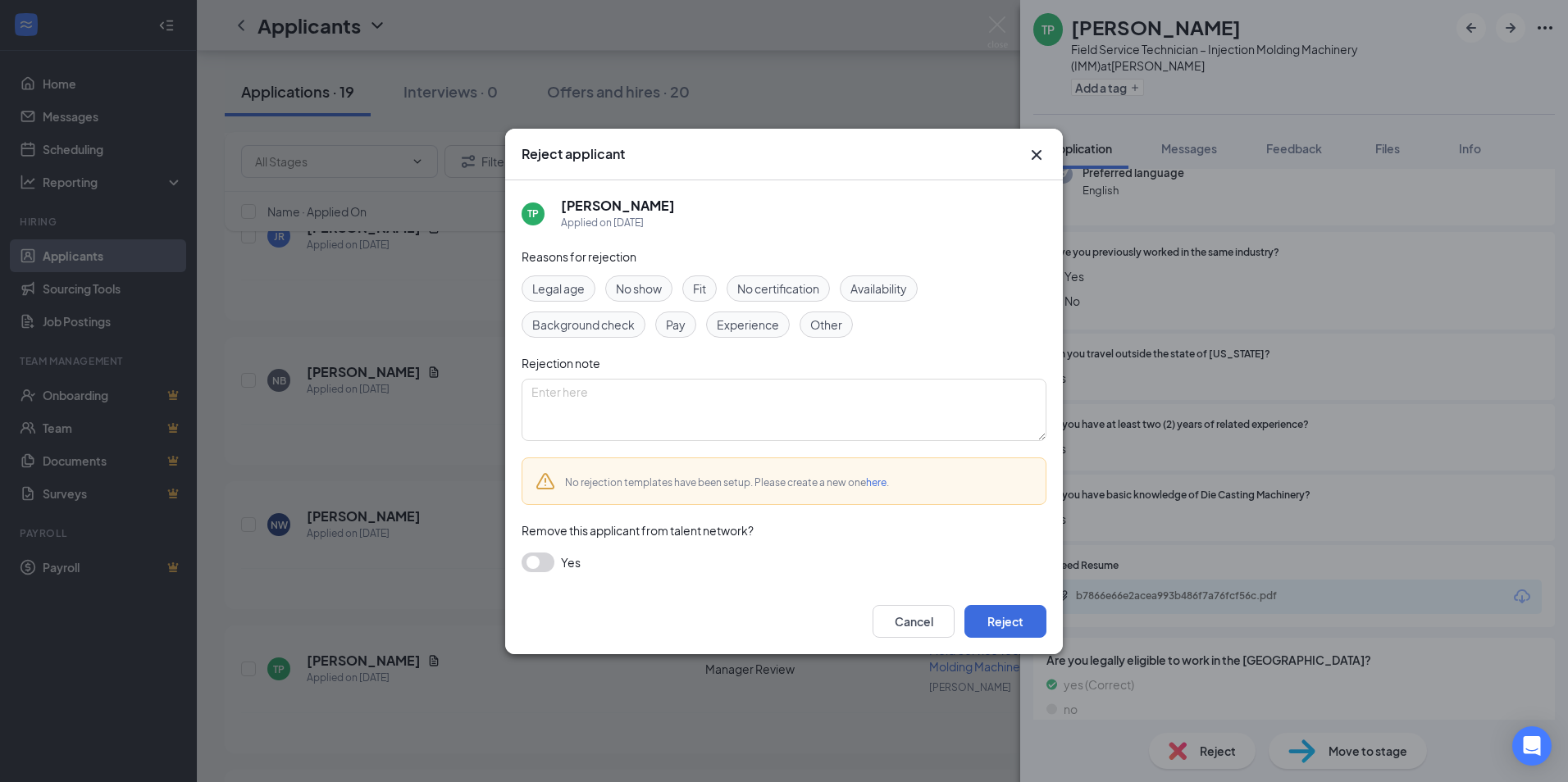
click at [819, 321] on span "Other" at bounding box center [826, 324] width 32 height 18
click at [760, 326] on span "Experience" at bounding box center [747, 324] width 62 height 18
click at [1014, 627] on button "Reject" at bounding box center [1006, 621] width 82 height 32
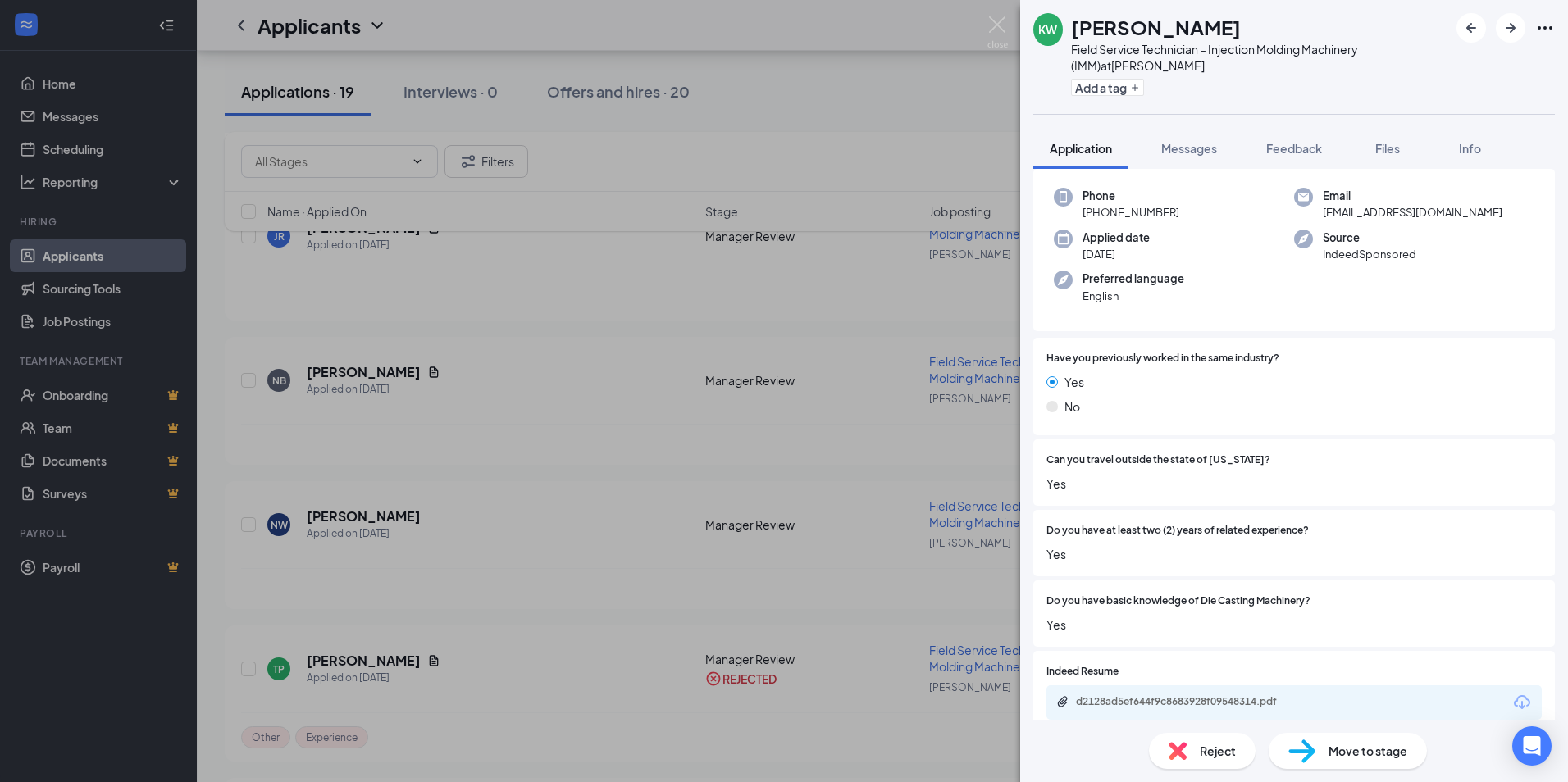
scroll to position [184, 0]
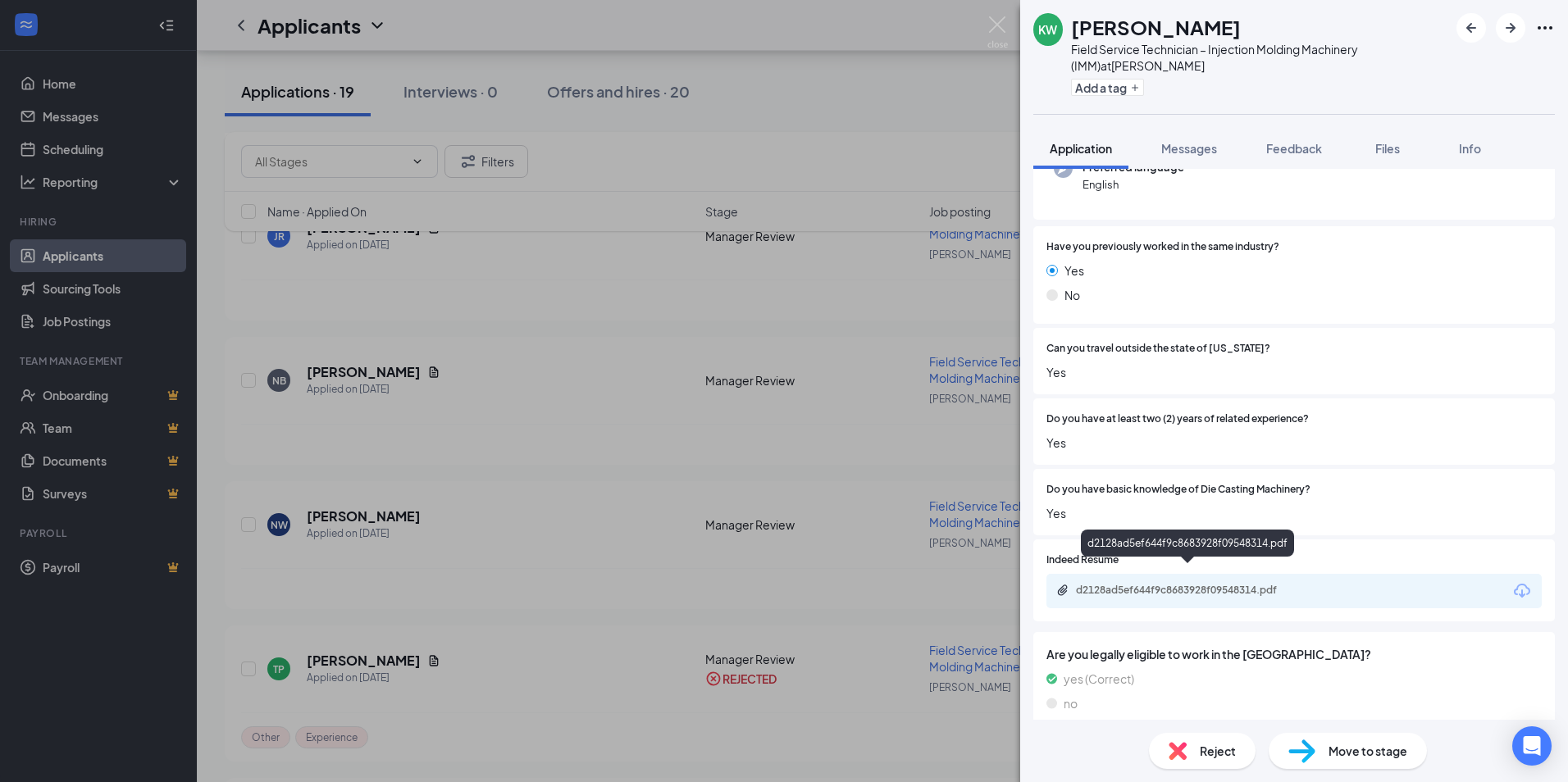
click at [1216, 583] on div "d2128ad5ef644f9c8683928f09548314.pdf" at bounding box center [1190, 589] width 230 height 13
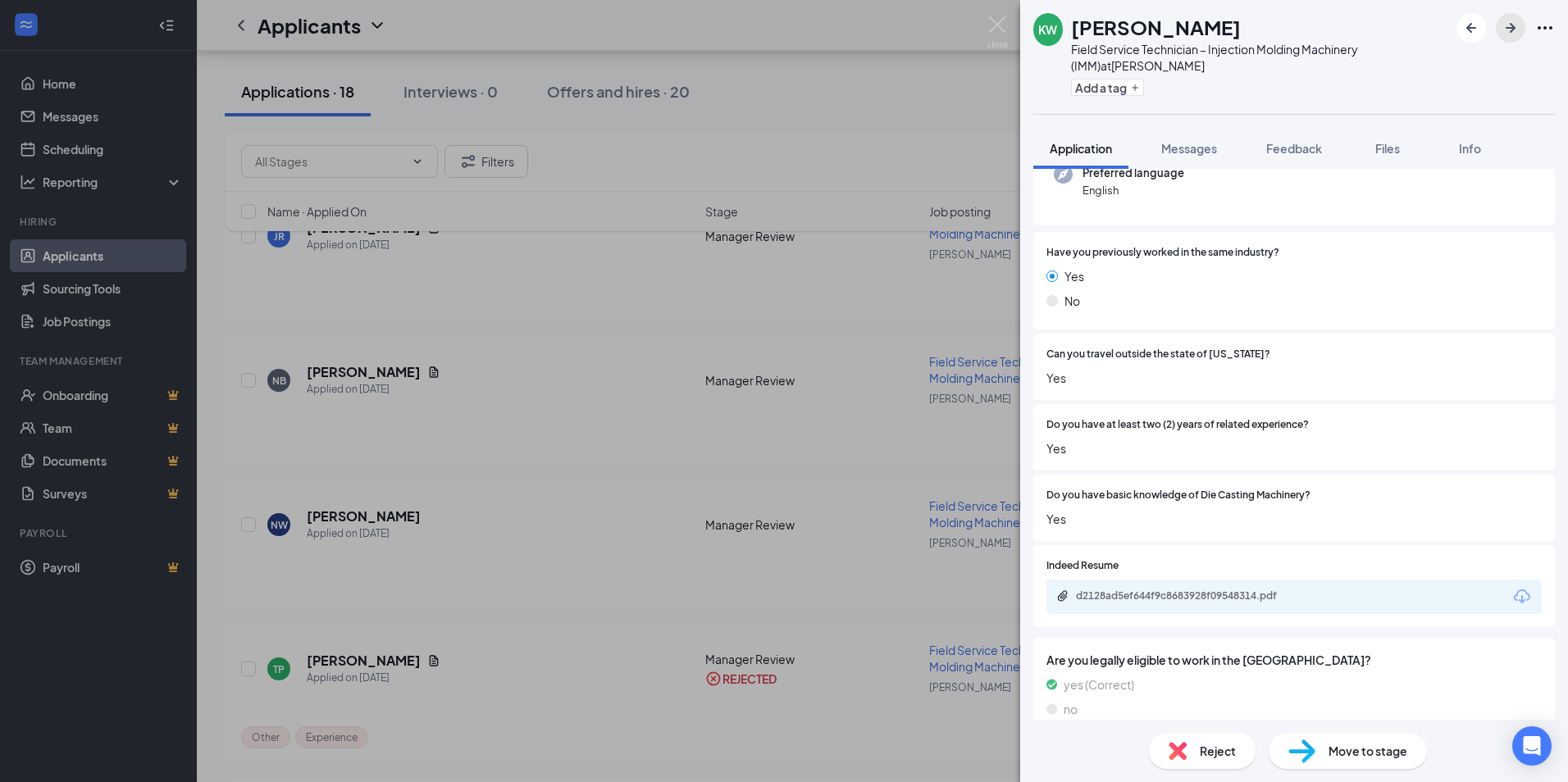
click at [1511, 29] on icon "ArrowRight" at bounding box center [1510, 27] width 10 height 10
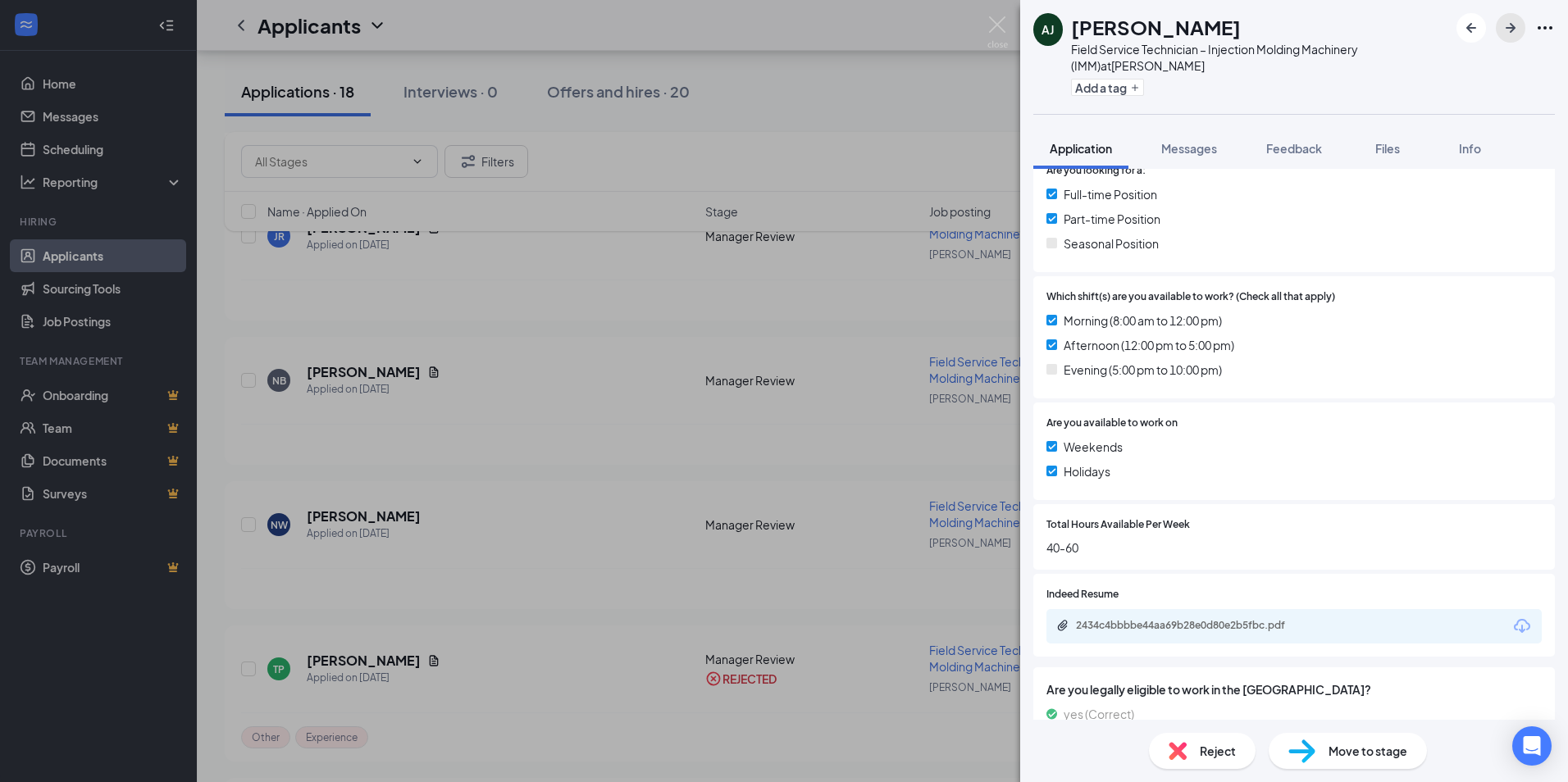
scroll to position [397, 0]
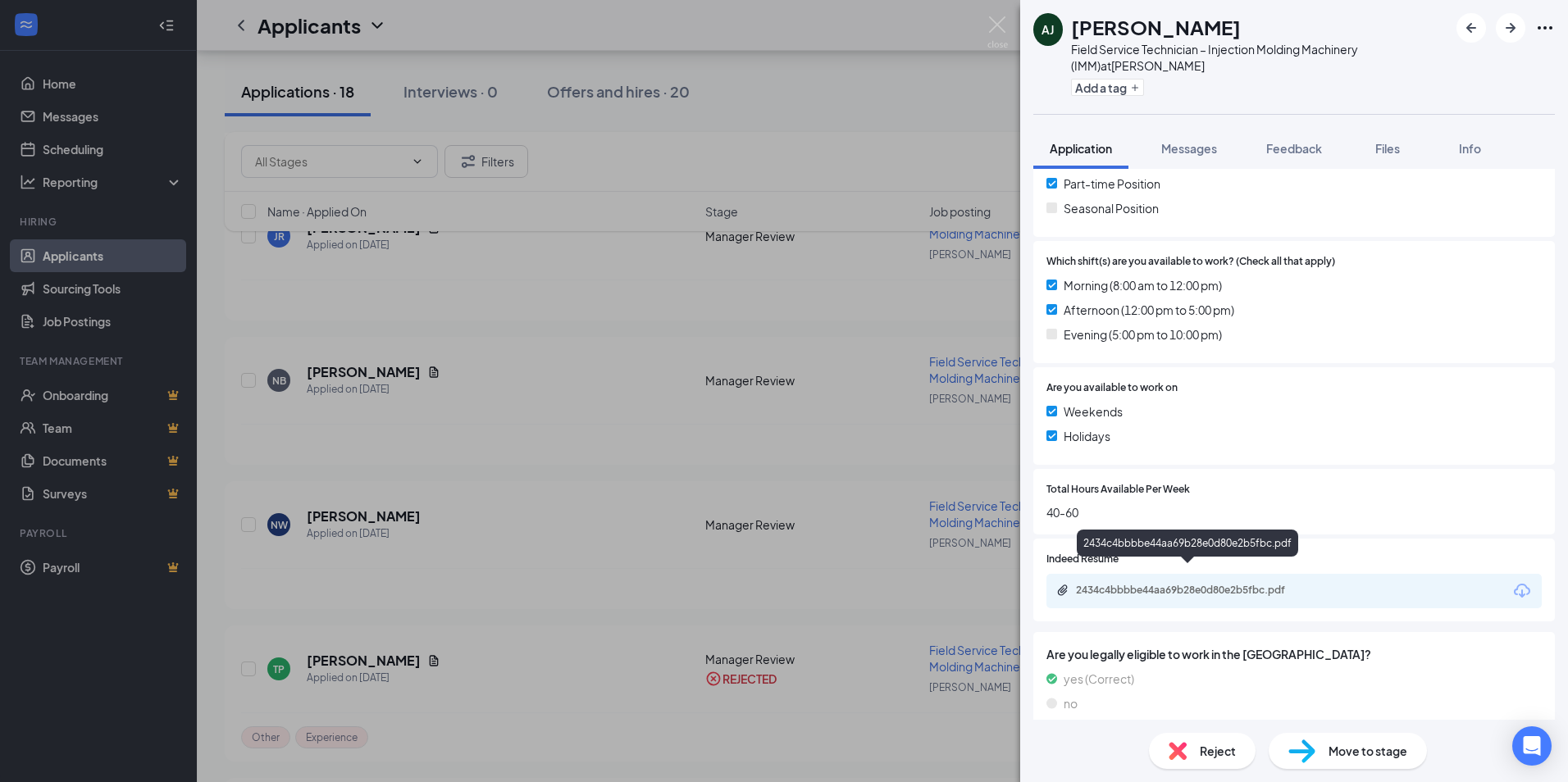
click at [1197, 583] on div "2434c4bbbbe44aa69b28e0d80e2b5fbc.pdf" at bounding box center [1190, 589] width 230 height 13
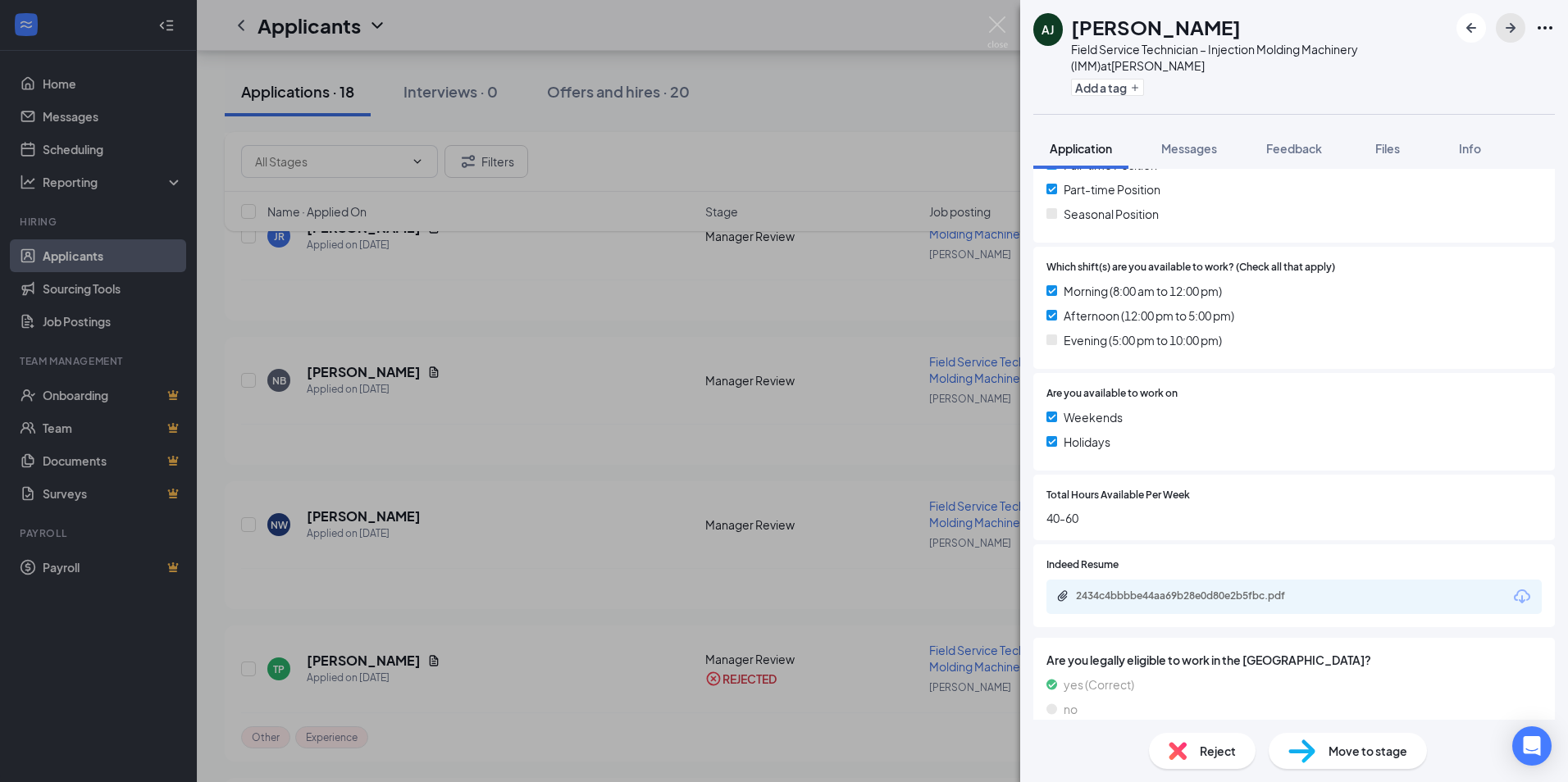
click at [1504, 30] on icon "ArrowRight" at bounding box center [1510, 28] width 19 height 19
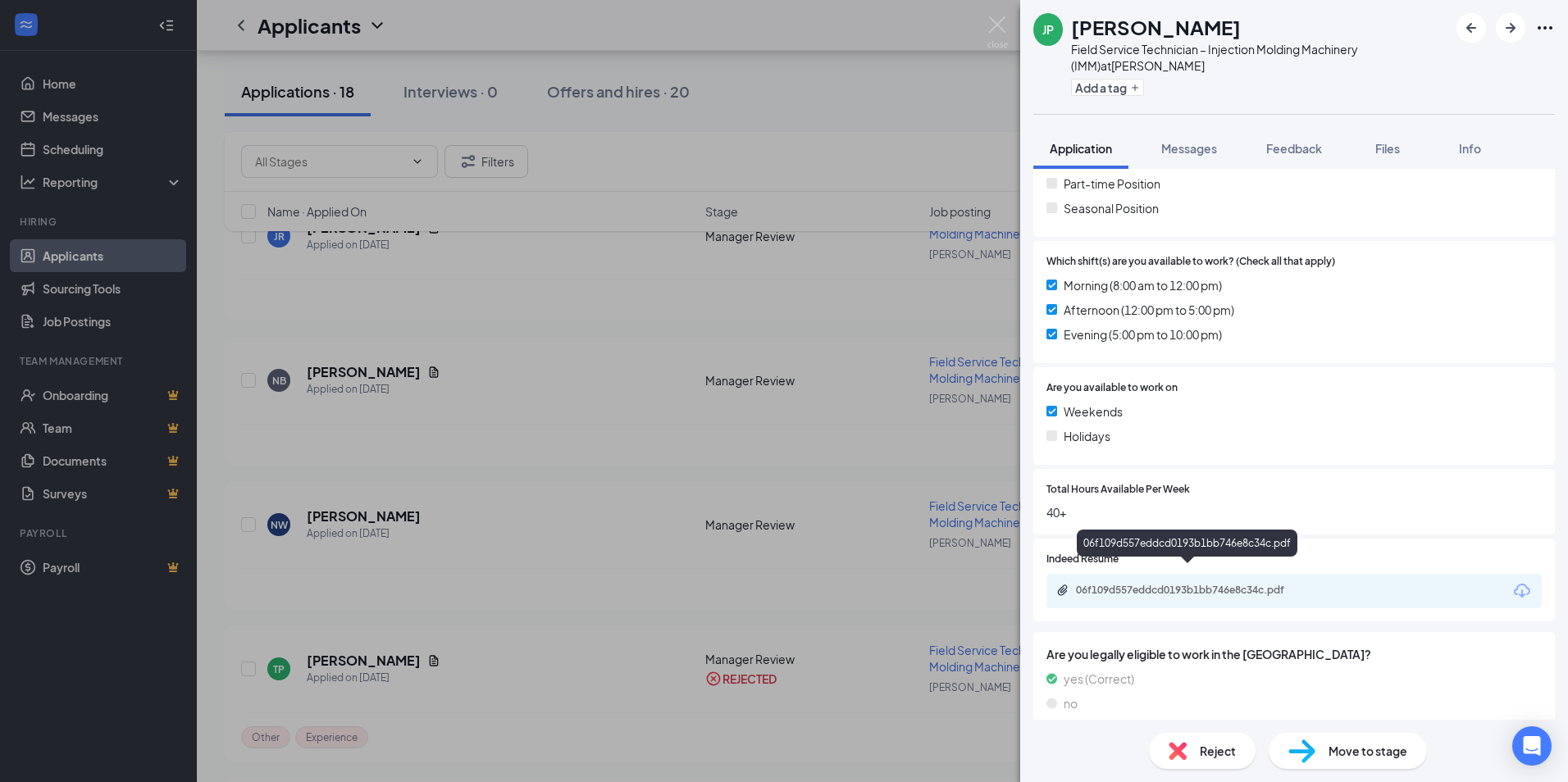
click at [1166, 583] on div "06f109d557eddcd0193b1bb746e8c34c.pdf" at bounding box center [1190, 589] width 230 height 13
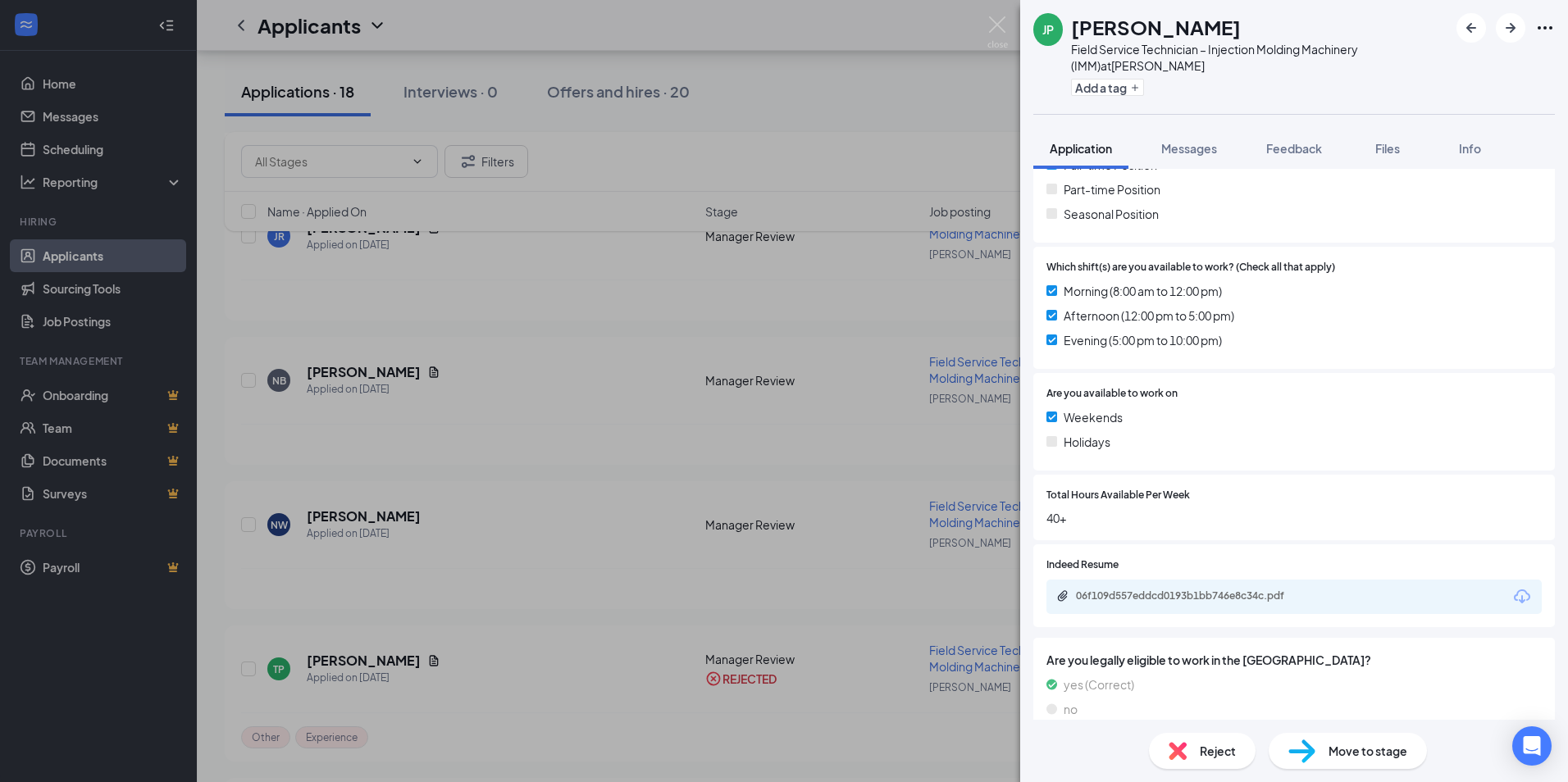
click at [1202, 750] on span "Reject" at bounding box center [1217, 750] width 36 height 18
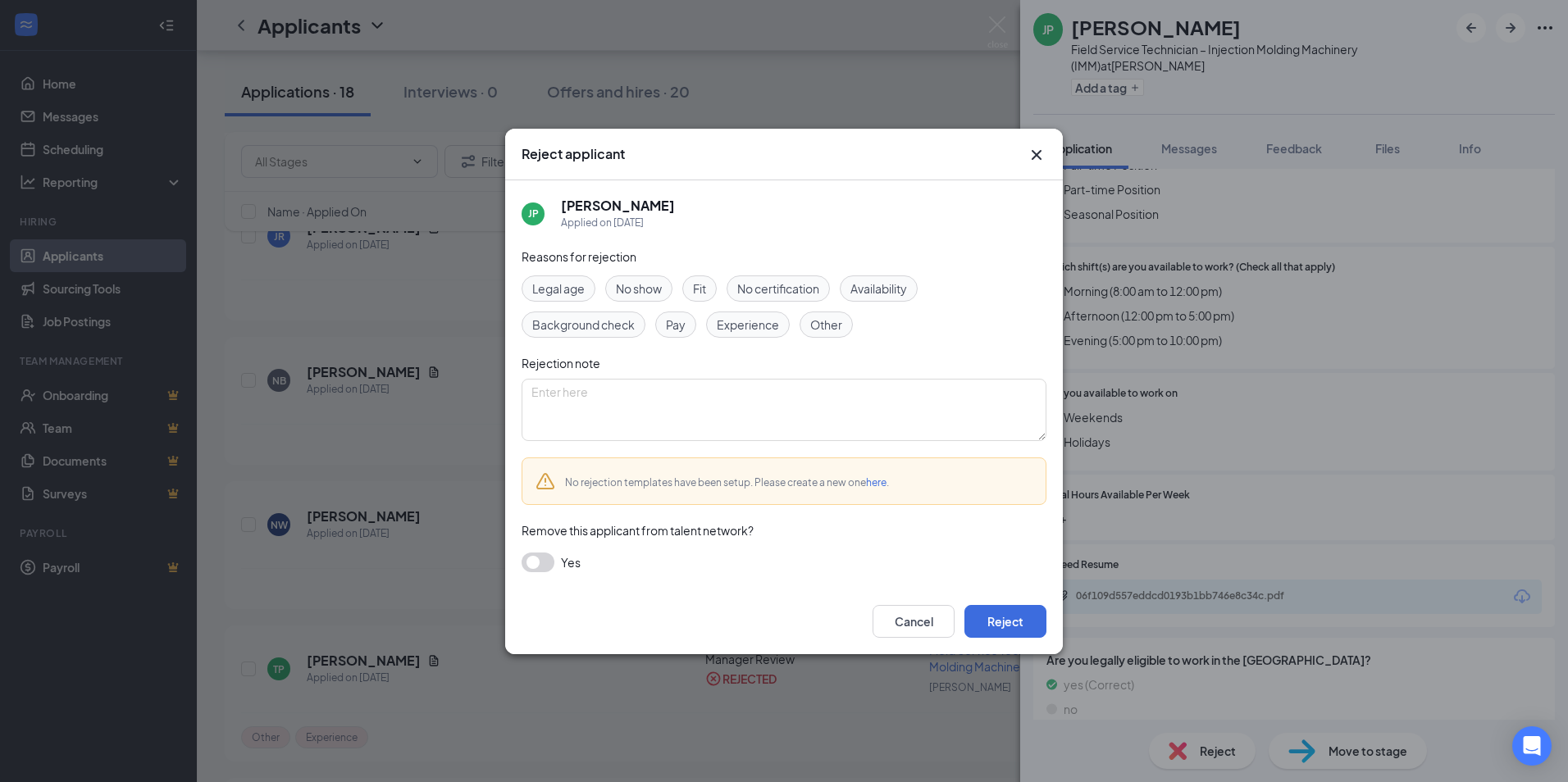
click at [816, 320] on span "Other" at bounding box center [826, 324] width 32 height 18
click at [1021, 625] on button "Reject" at bounding box center [1006, 621] width 82 height 32
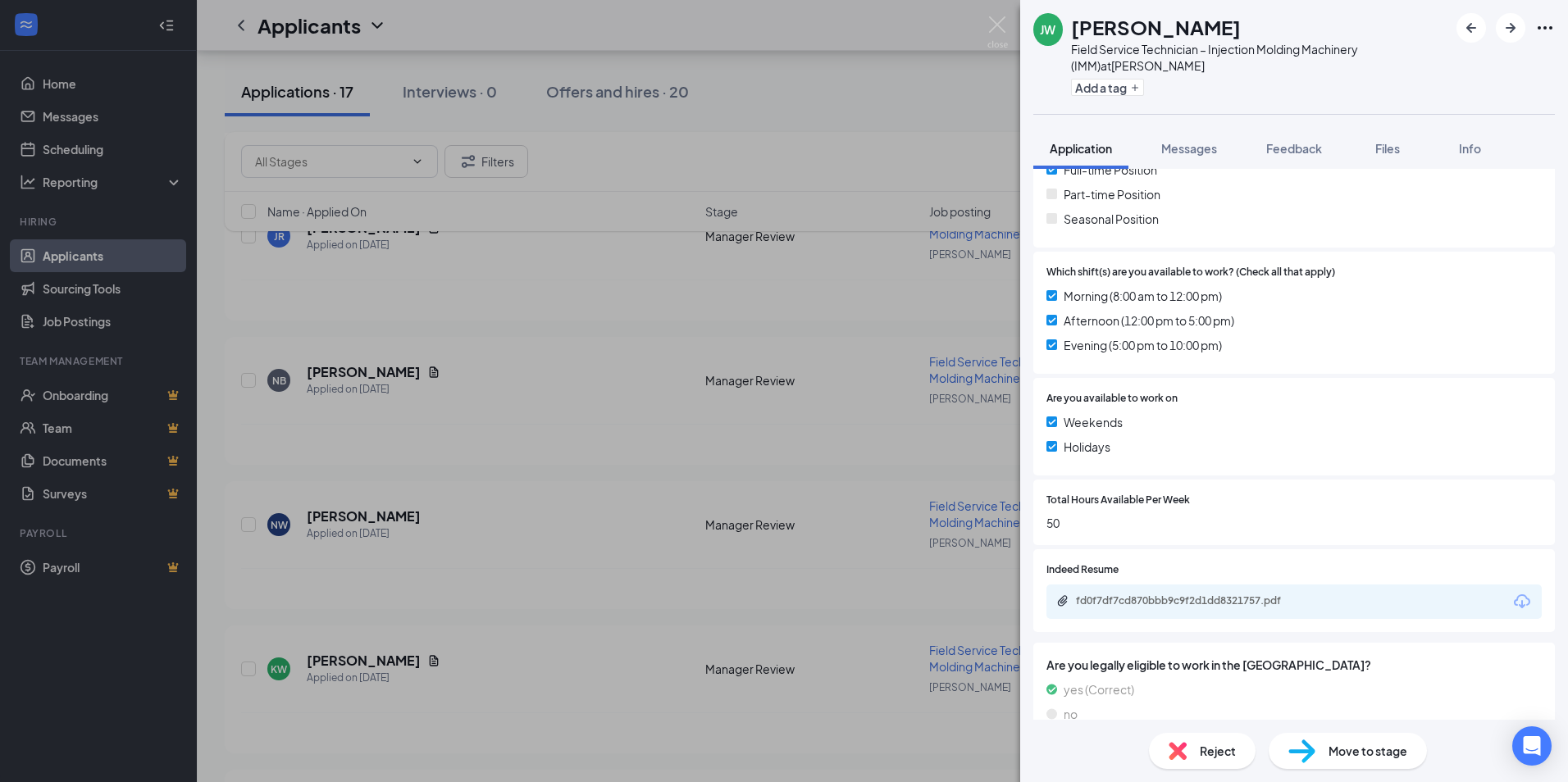
scroll to position [442, 0]
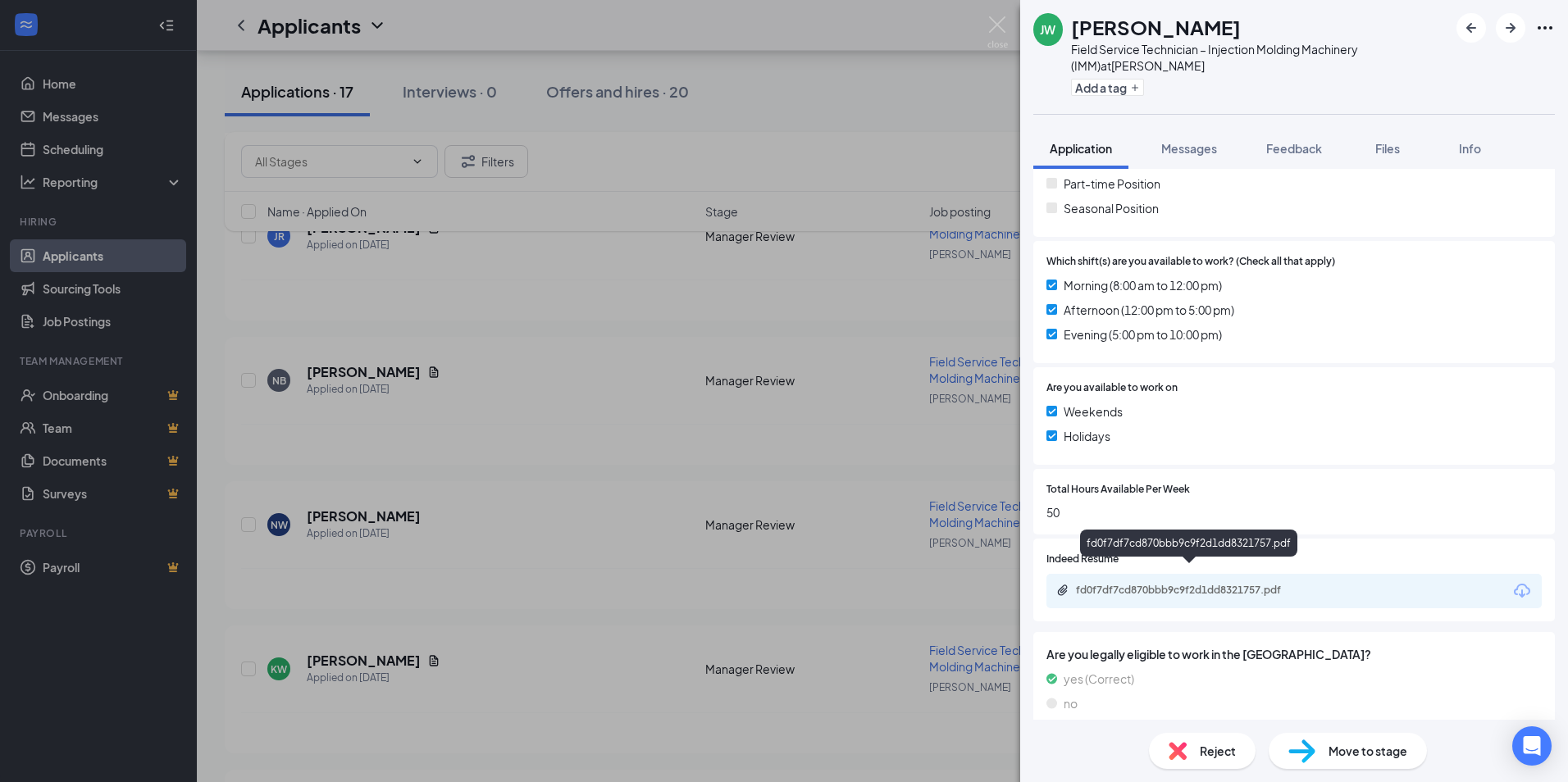
click at [1213, 583] on div "fd0f7df7cd870bbb9c9f2d1dd8321757.pdf" at bounding box center [1190, 589] width 230 height 13
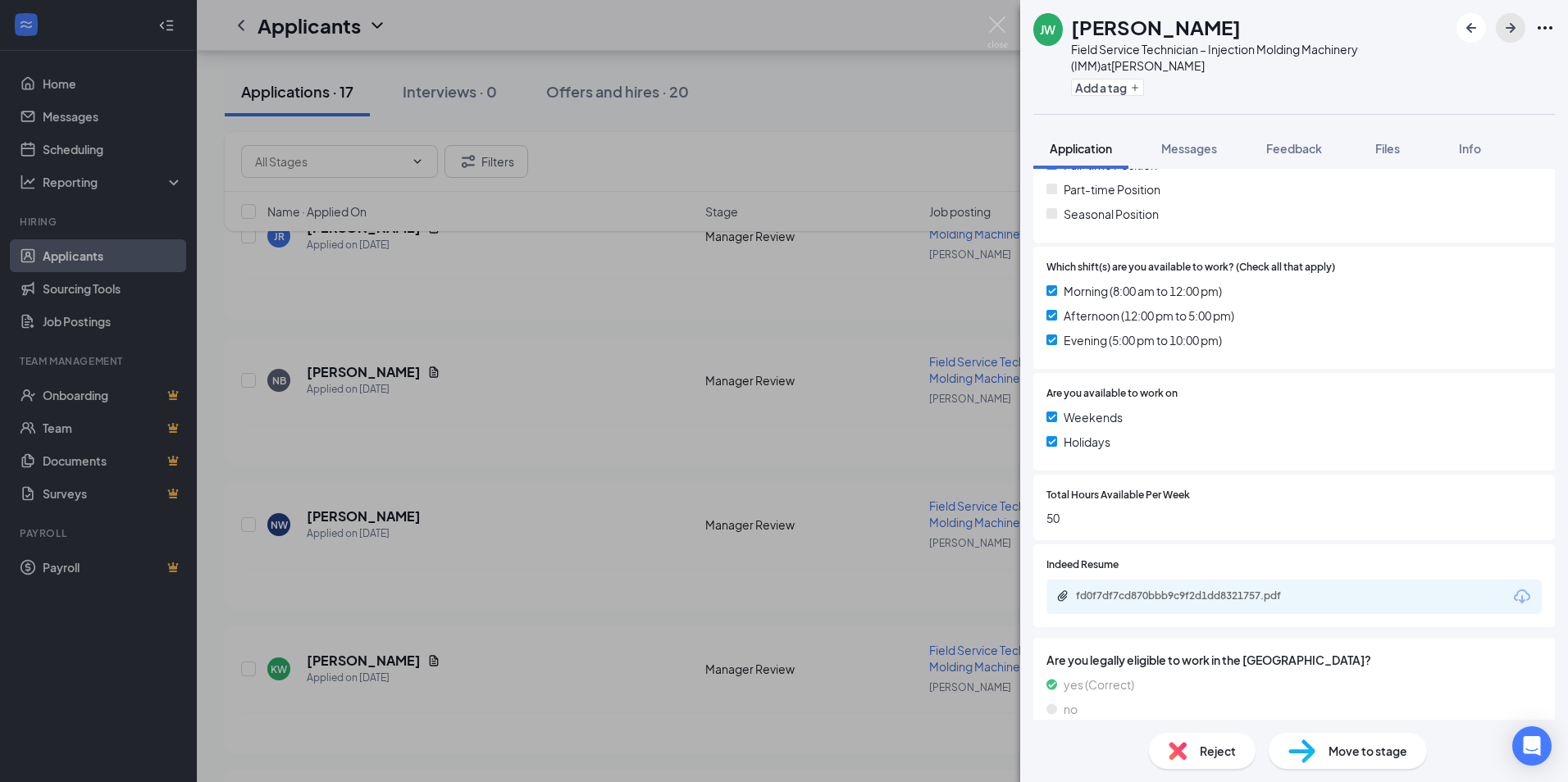
click at [1508, 31] on icon "ArrowRight" at bounding box center [1510, 28] width 19 height 19
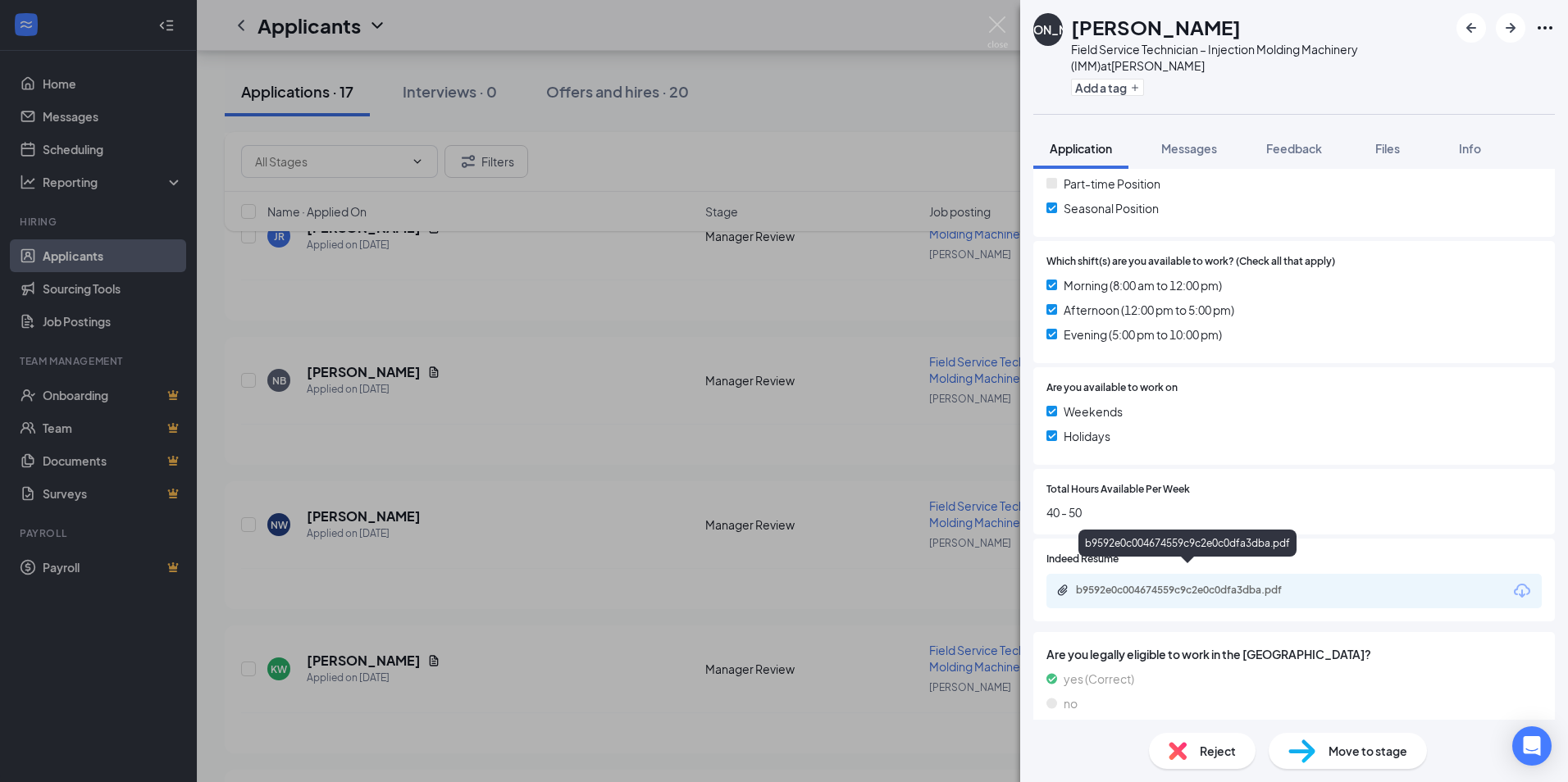
click at [1201, 583] on div "b9592e0c004674559c9c2e0c0dfa3dba.pdf" at bounding box center [1190, 589] width 230 height 13
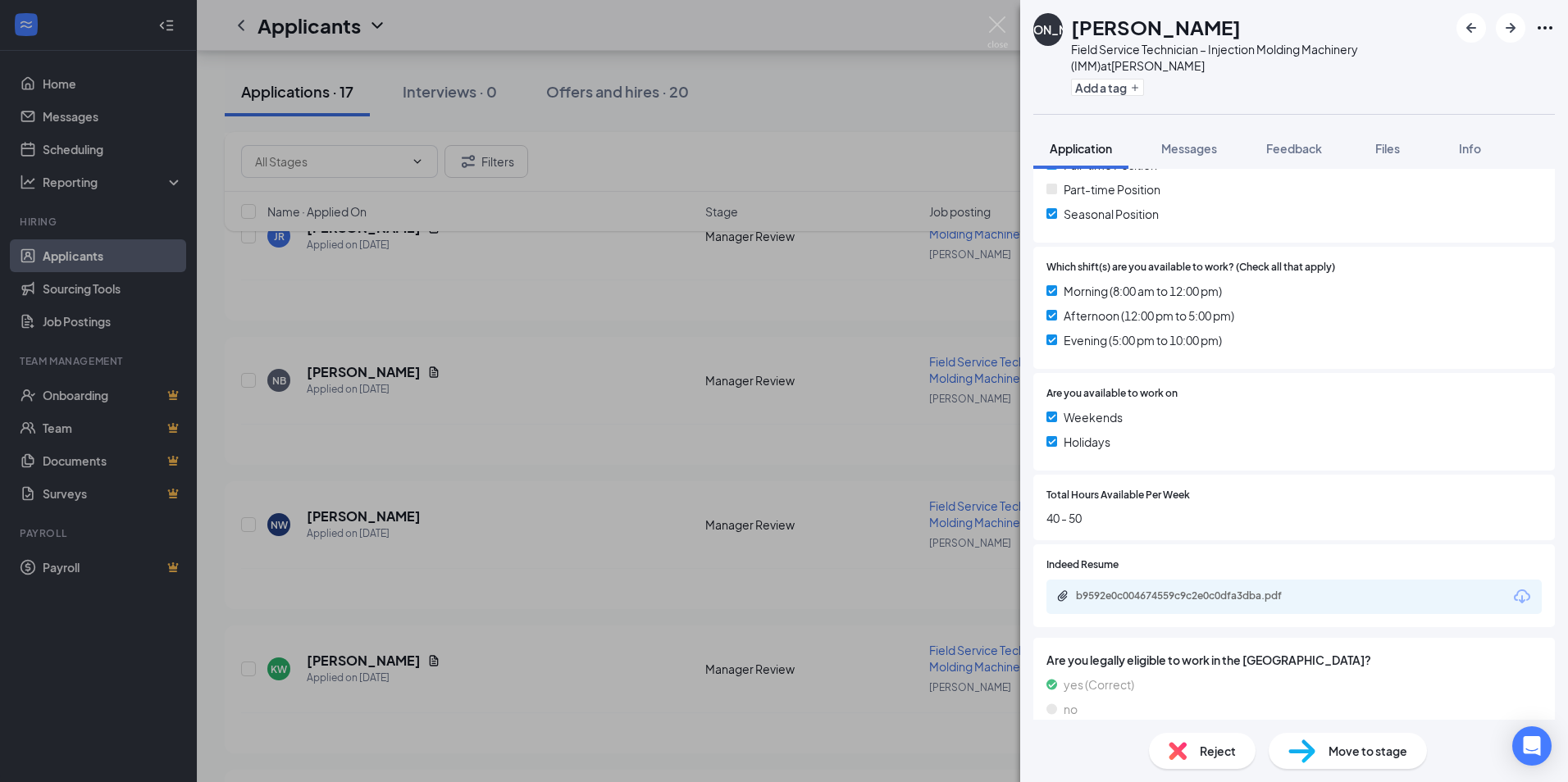
click at [1228, 750] on span "Reject" at bounding box center [1217, 750] width 36 height 18
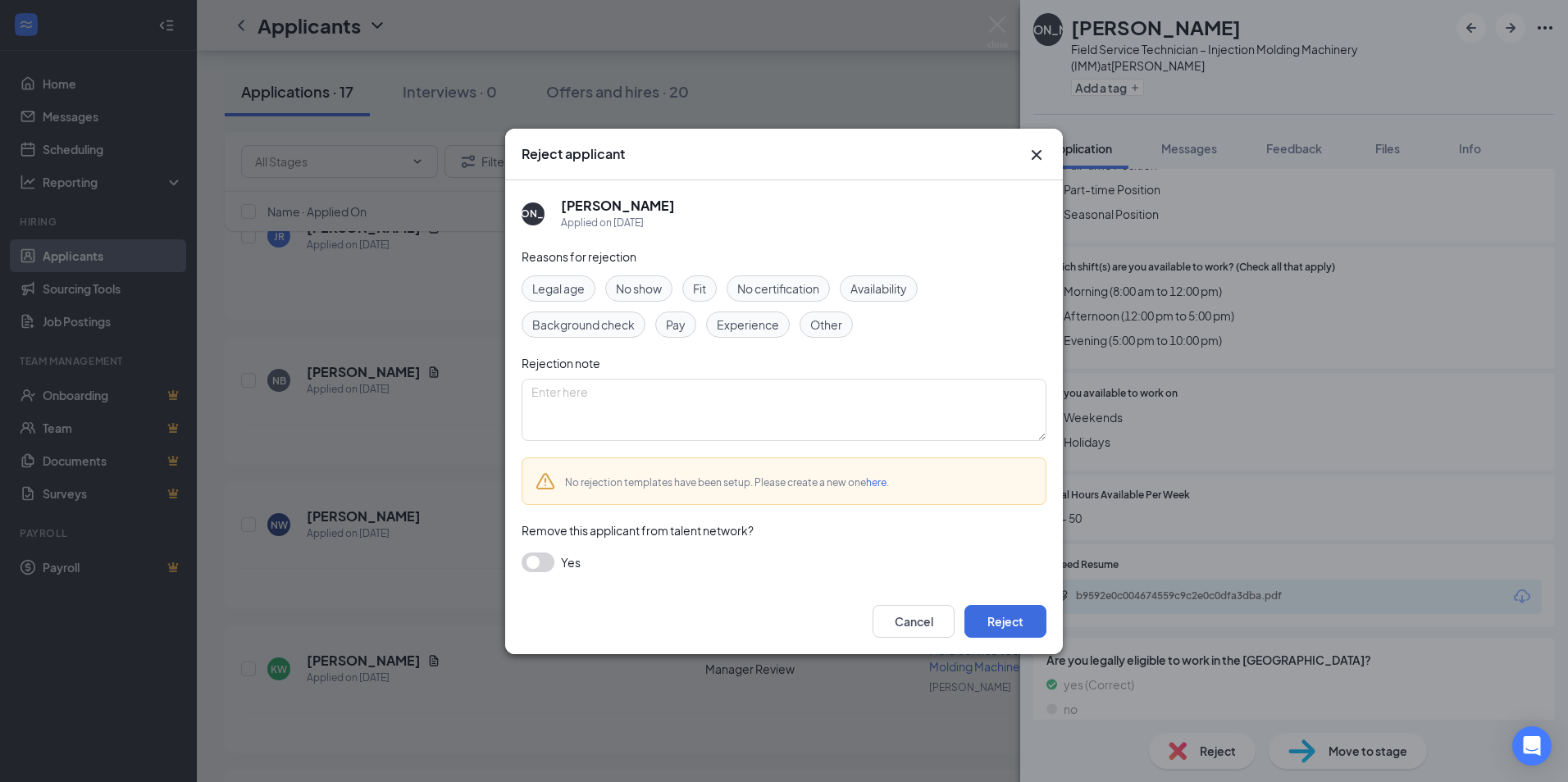
click at [825, 321] on span "Other" at bounding box center [826, 324] width 32 height 18
click at [990, 616] on button "Reject" at bounding box center [1006, 621] width 82 height 32
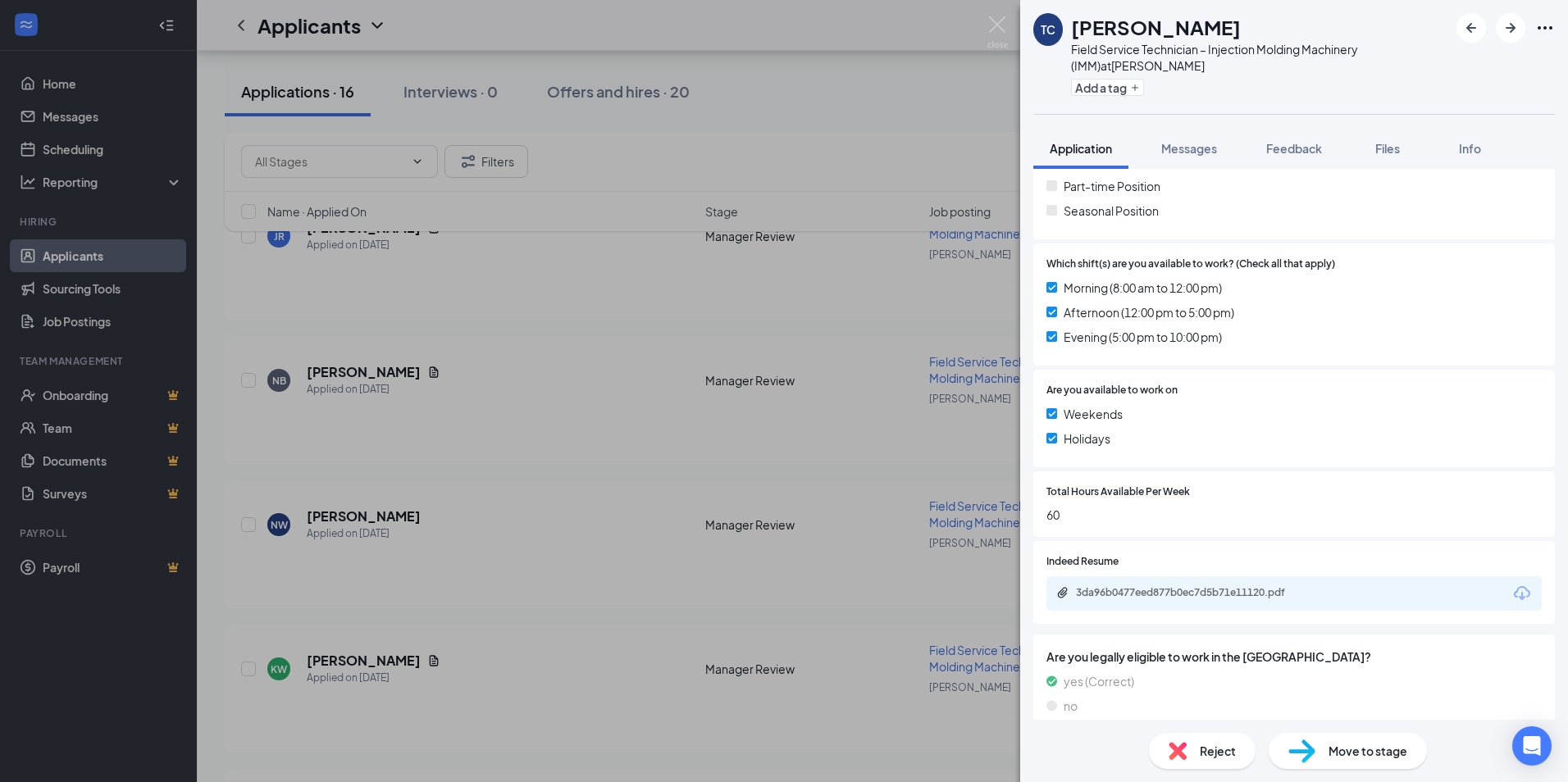
scroll to position [397, 0]
click at [1172, 583] on div "3da96b0477eed877b0ec7d5b71e11120.pdf" at bounding box center [1190, 589] width 230 height 13
click at [1209, 759] on span "Reject" at bounding box center [1217, 750] width 36 height 18
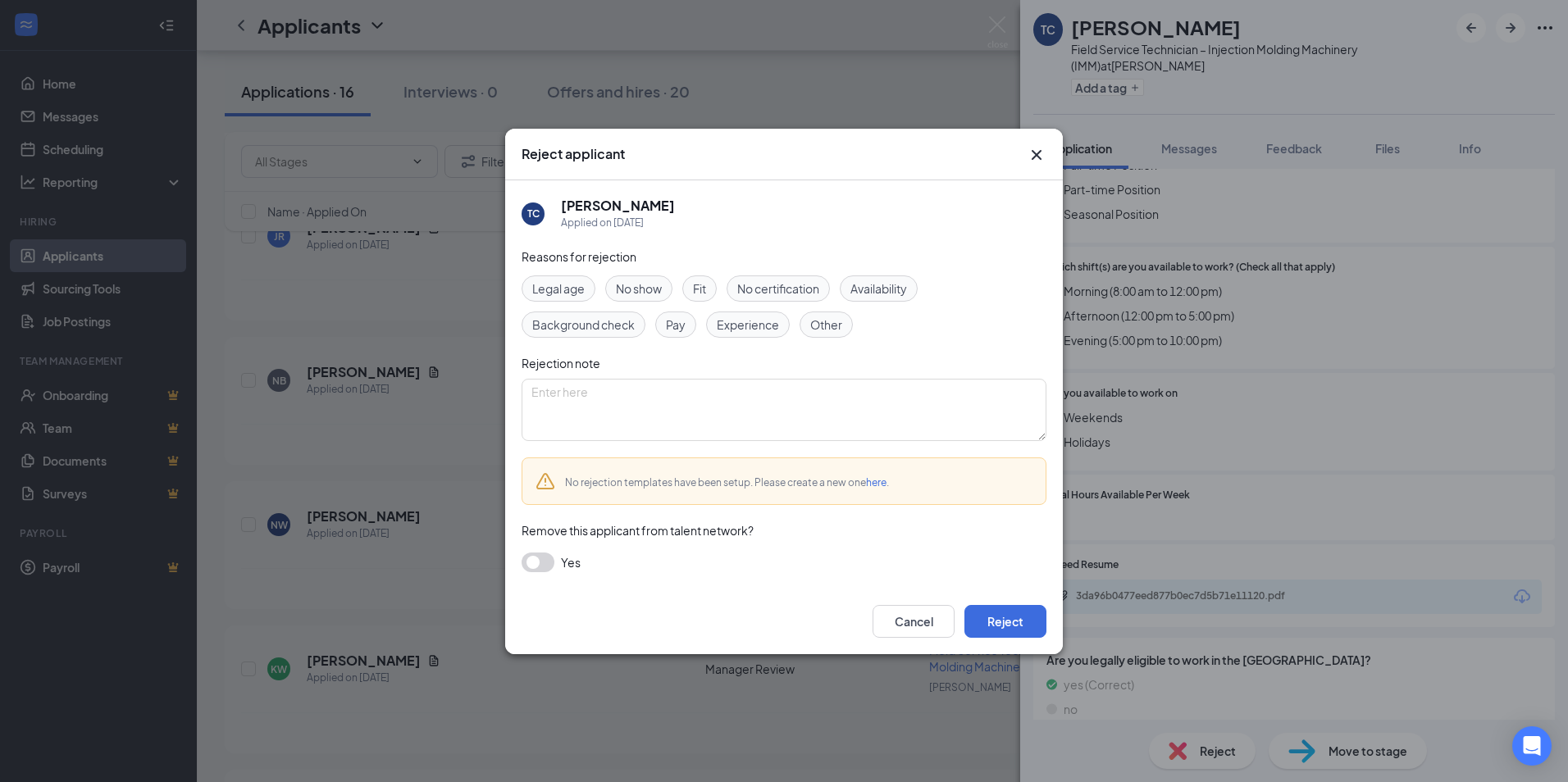
drag, startPoint x: 824, startPoint y: 320, endPoint x: 841, endPoint y: 377, distance: 59.5
click at [824, 325] on span "Other" at bounding box center [826, 324] width 32 height 18
click at [1018, 621] on button "Reject" at bounding box center [1006, 621] width 82 height 32
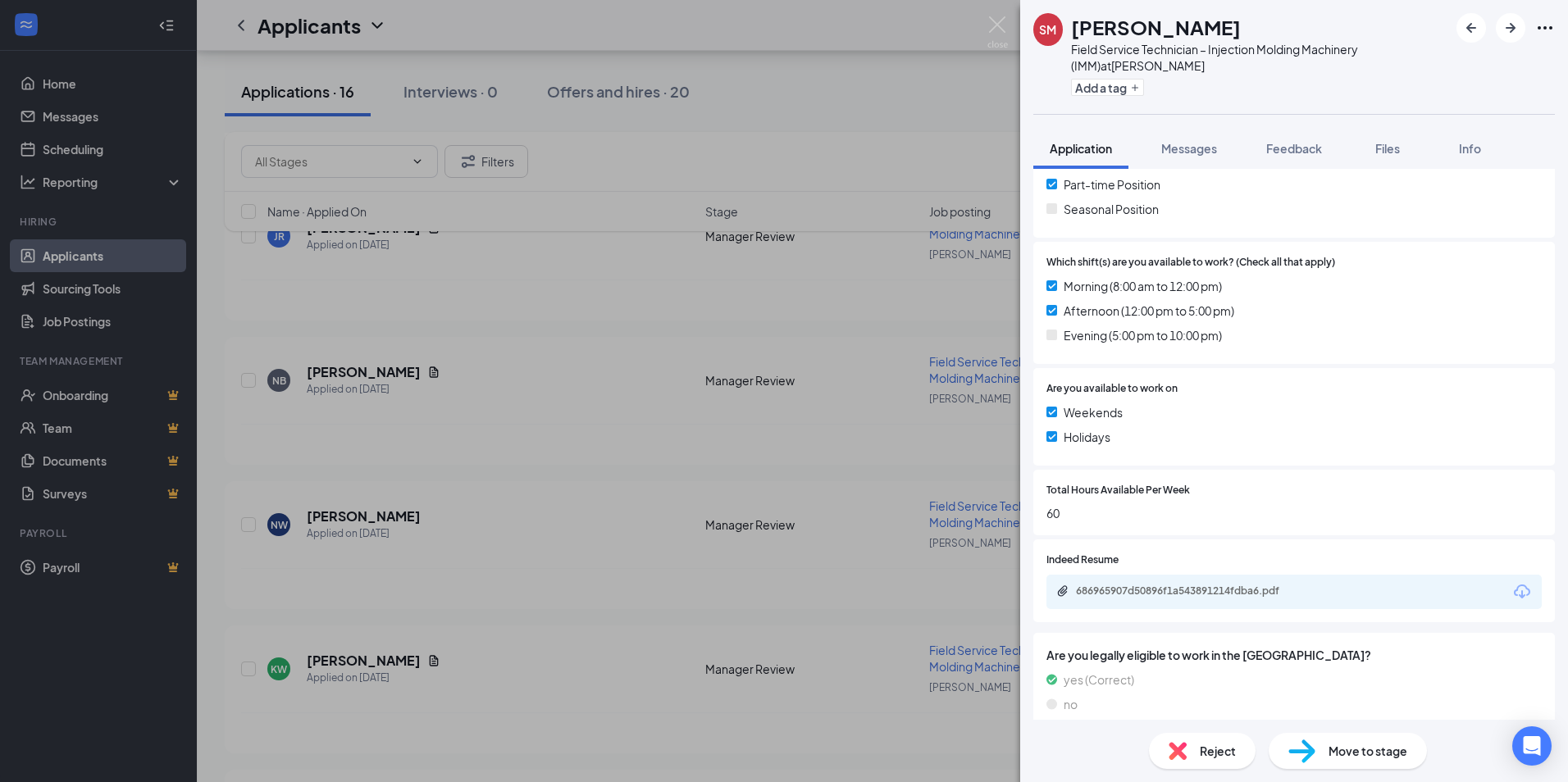
scroll to position [442, 0]
click at [1155, 583] on div "686965907d50896f1a543891214fdba6.pdf" at bounding box center [1190, 589] width 230 height 13
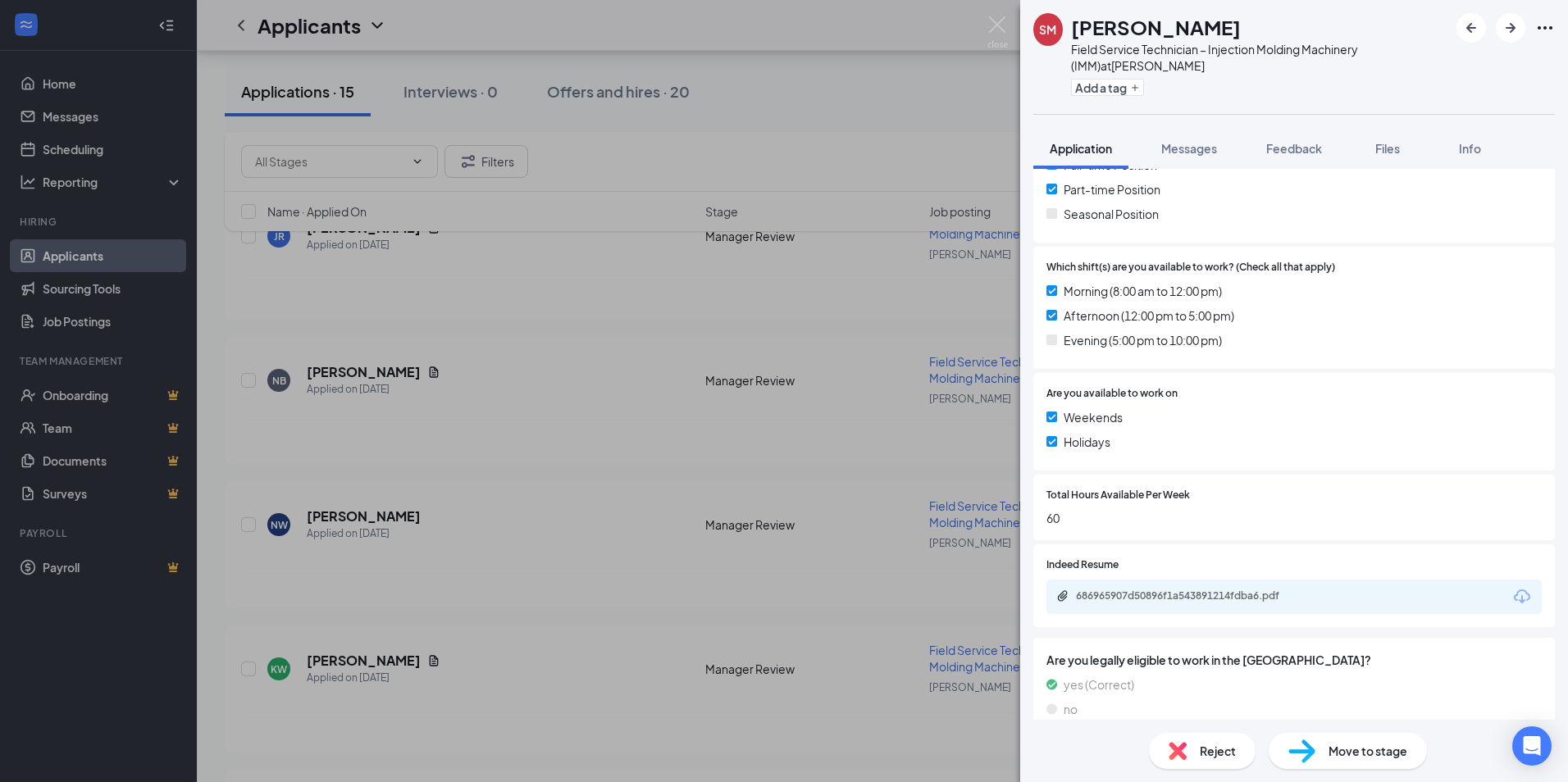
click at [1225, 757] on span "Reject" at bounding box center [1217, 750] width 36 height 18
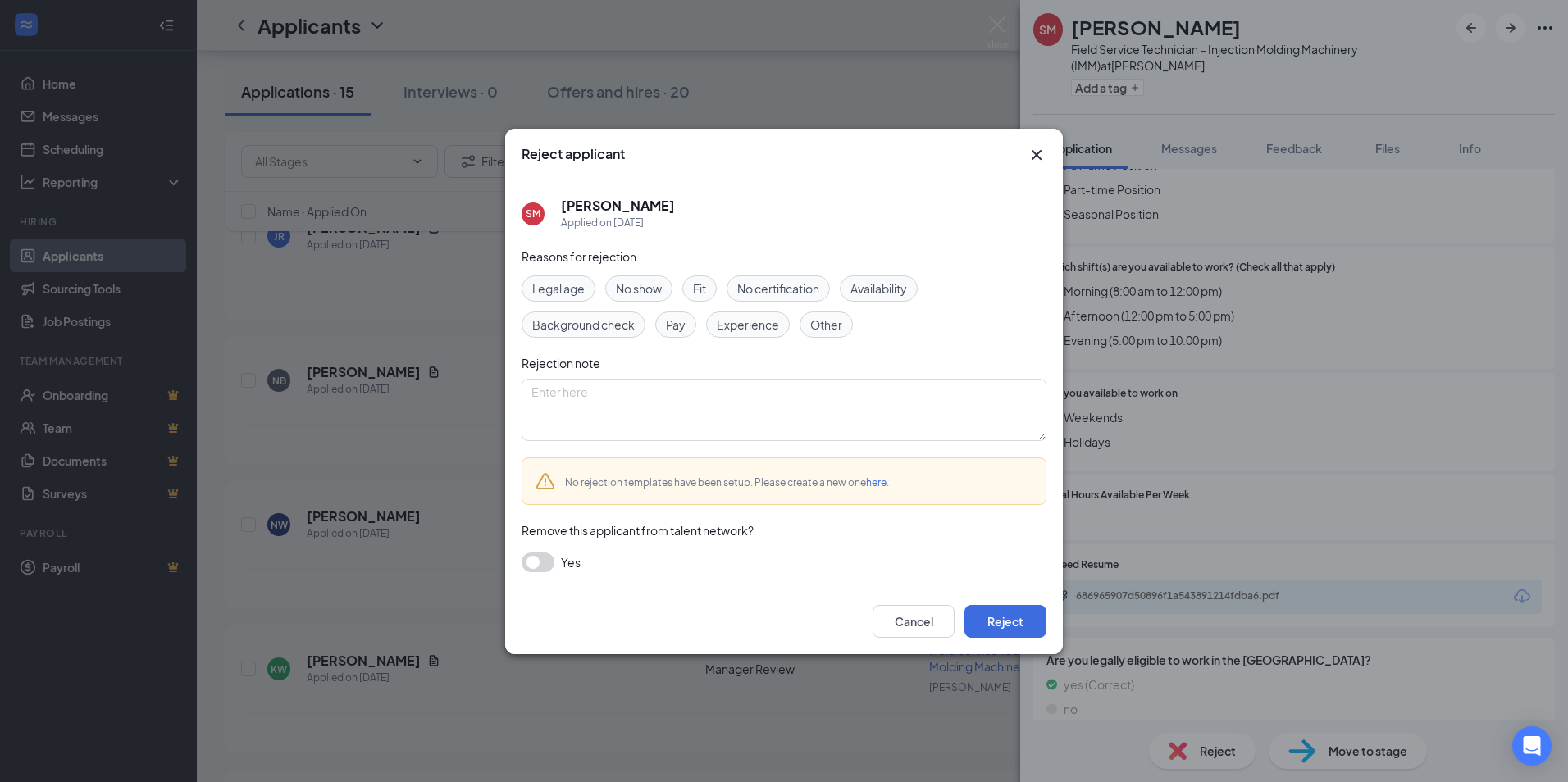
click at [823, 318] on span "Other" at bounding box center [826, 324] width 32 height 18
click at [1000, 628] on button "Reject" at bounding box center [1006, 621] width 82 height 32
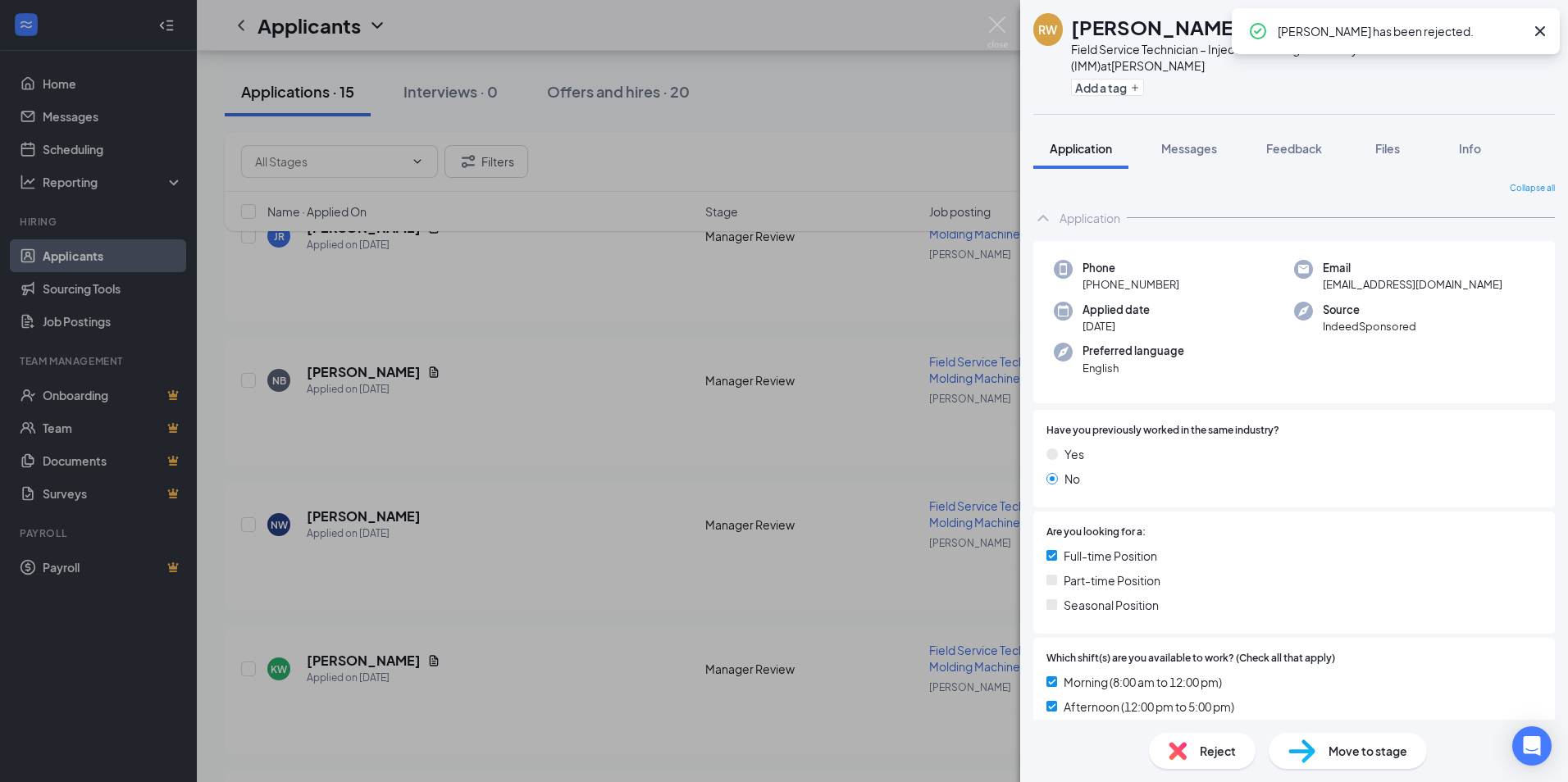
click at [1536, 32] on icon "Cross" at bounding box center [1540, 31] width 19 height 19
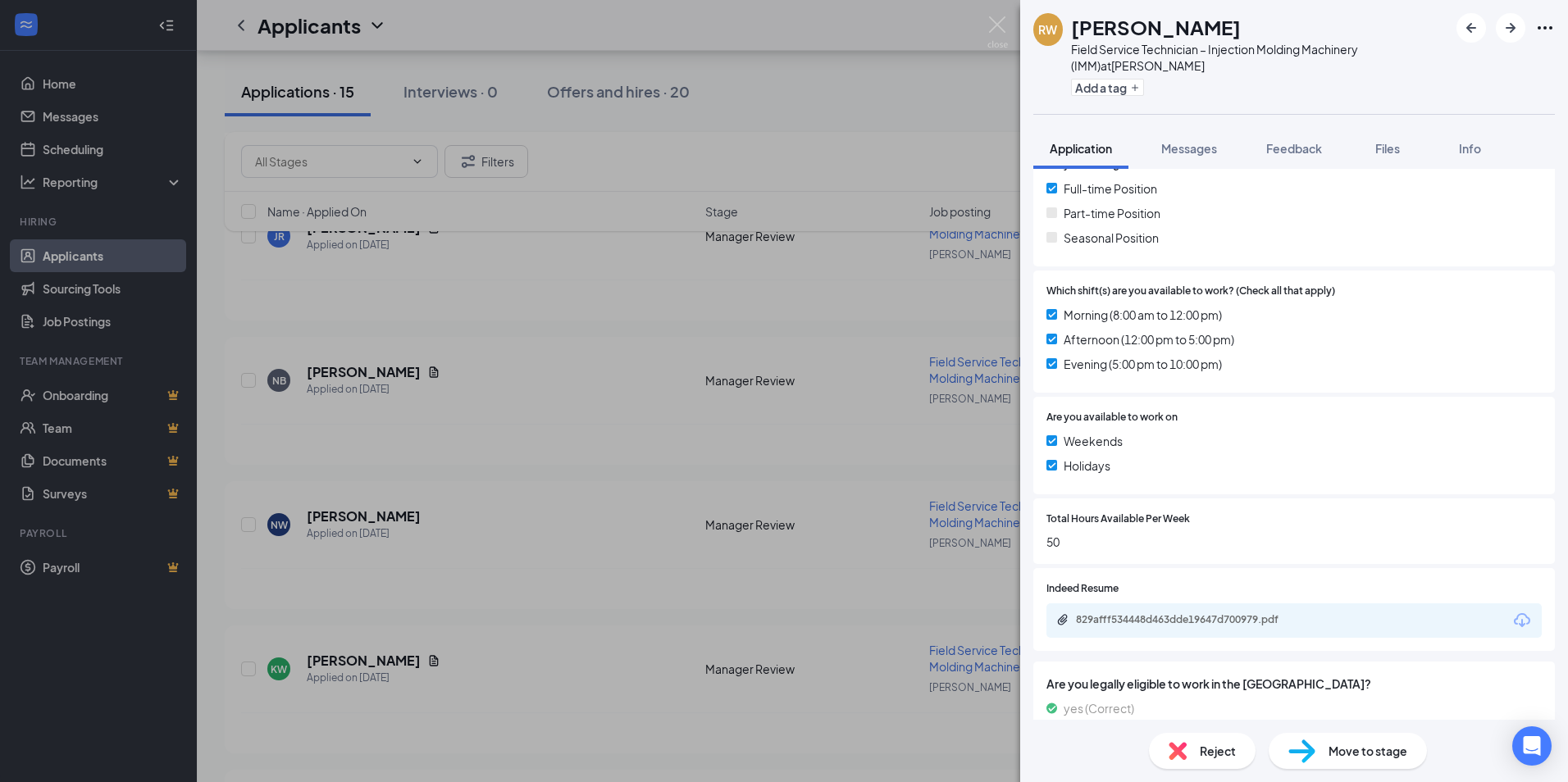
scroll to position [397, 0]
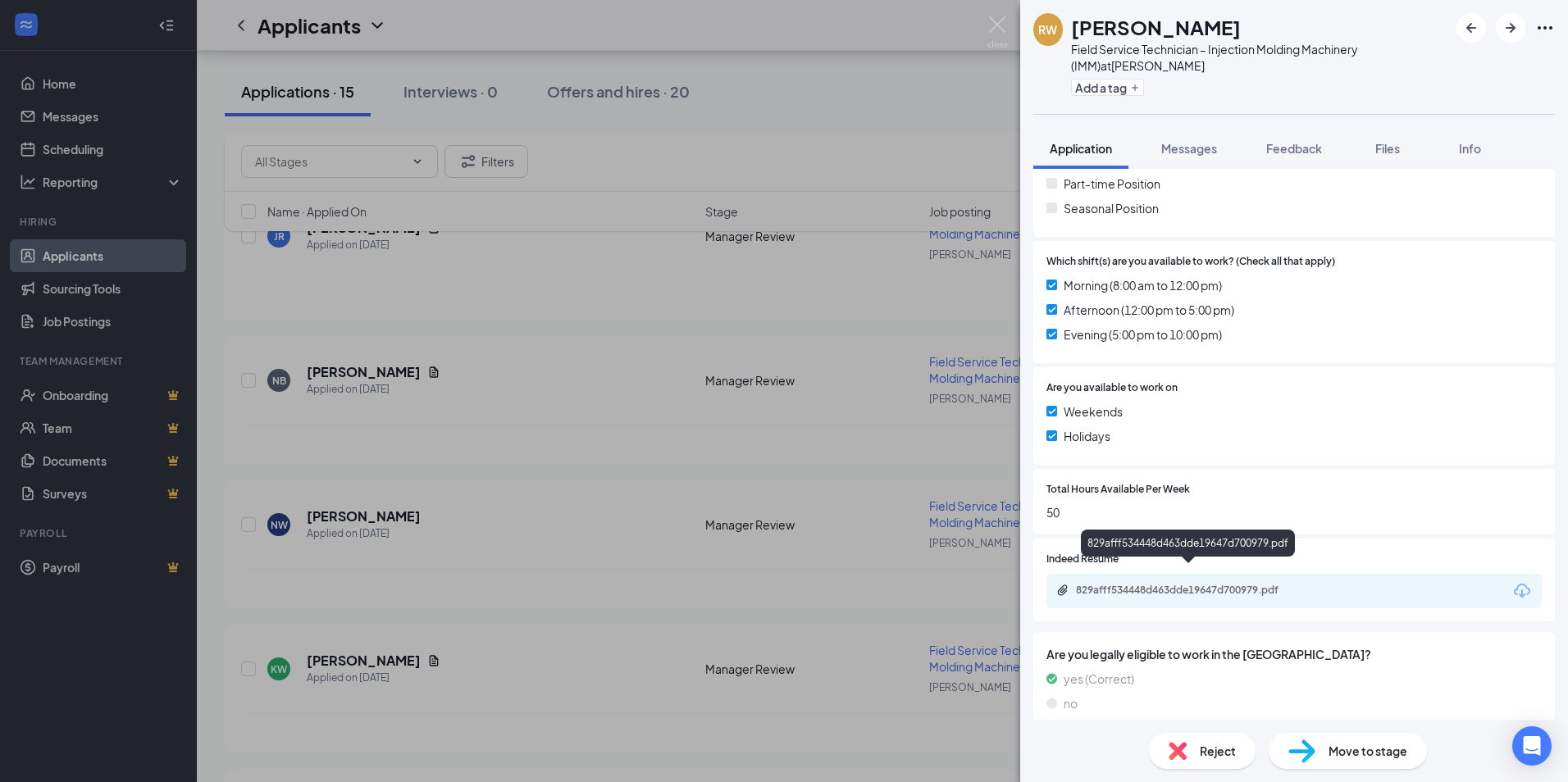
click at [1220, 583] on div "829afff534448d463dde19647d700979.pdf" at bounding box center [1190, 589] width 230 height 13
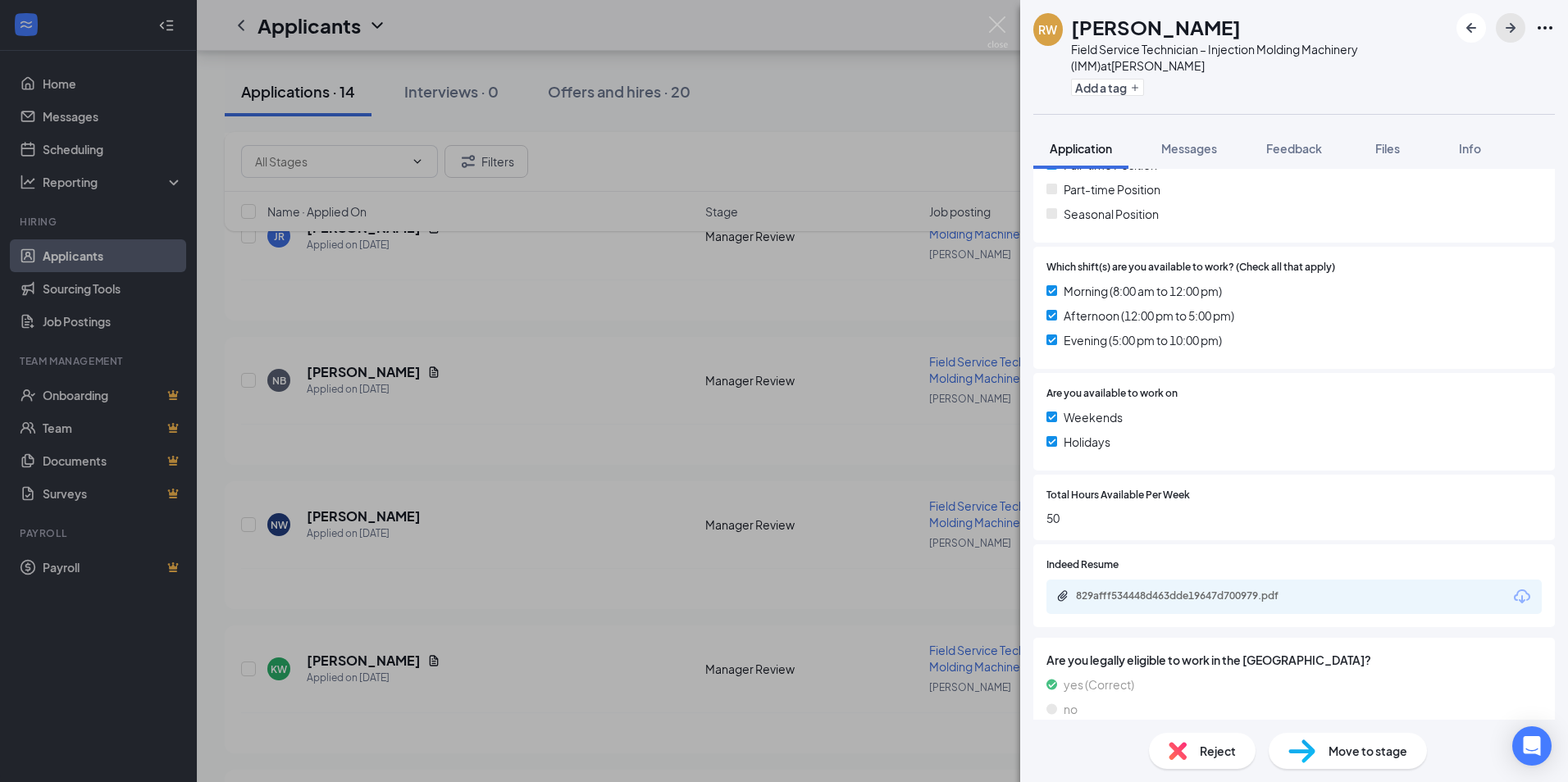
click at [1508, 33] on icon "ArrowRight" at bounding box center [1510, 28] width 19 height 19
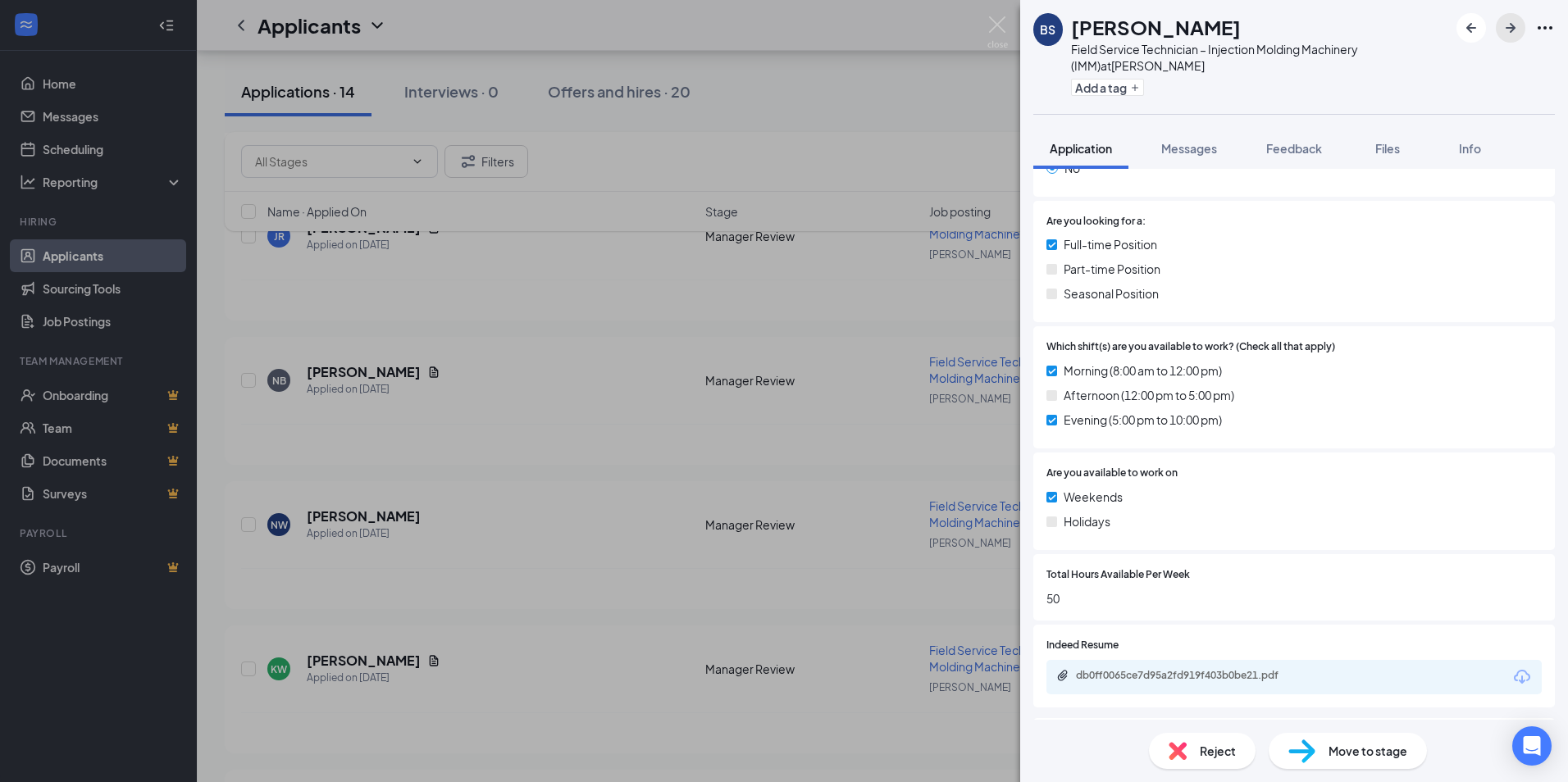
scroll to position [397, 0]
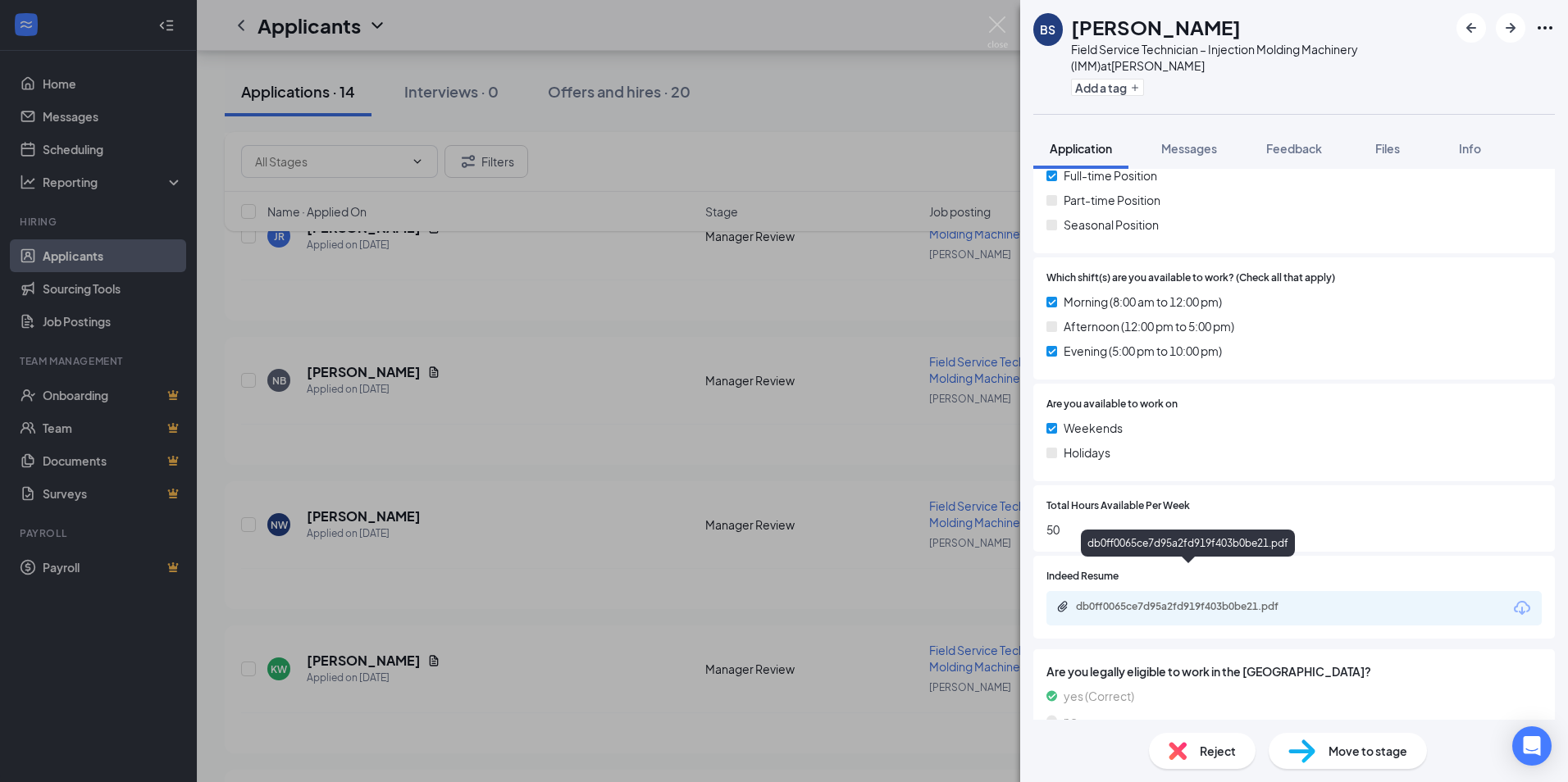
click at [1199, 600] on div "db0ff0065ce7d95a2fd919f403b0be21.pdf" at bounding box center [1190, 606] width 230 height 13
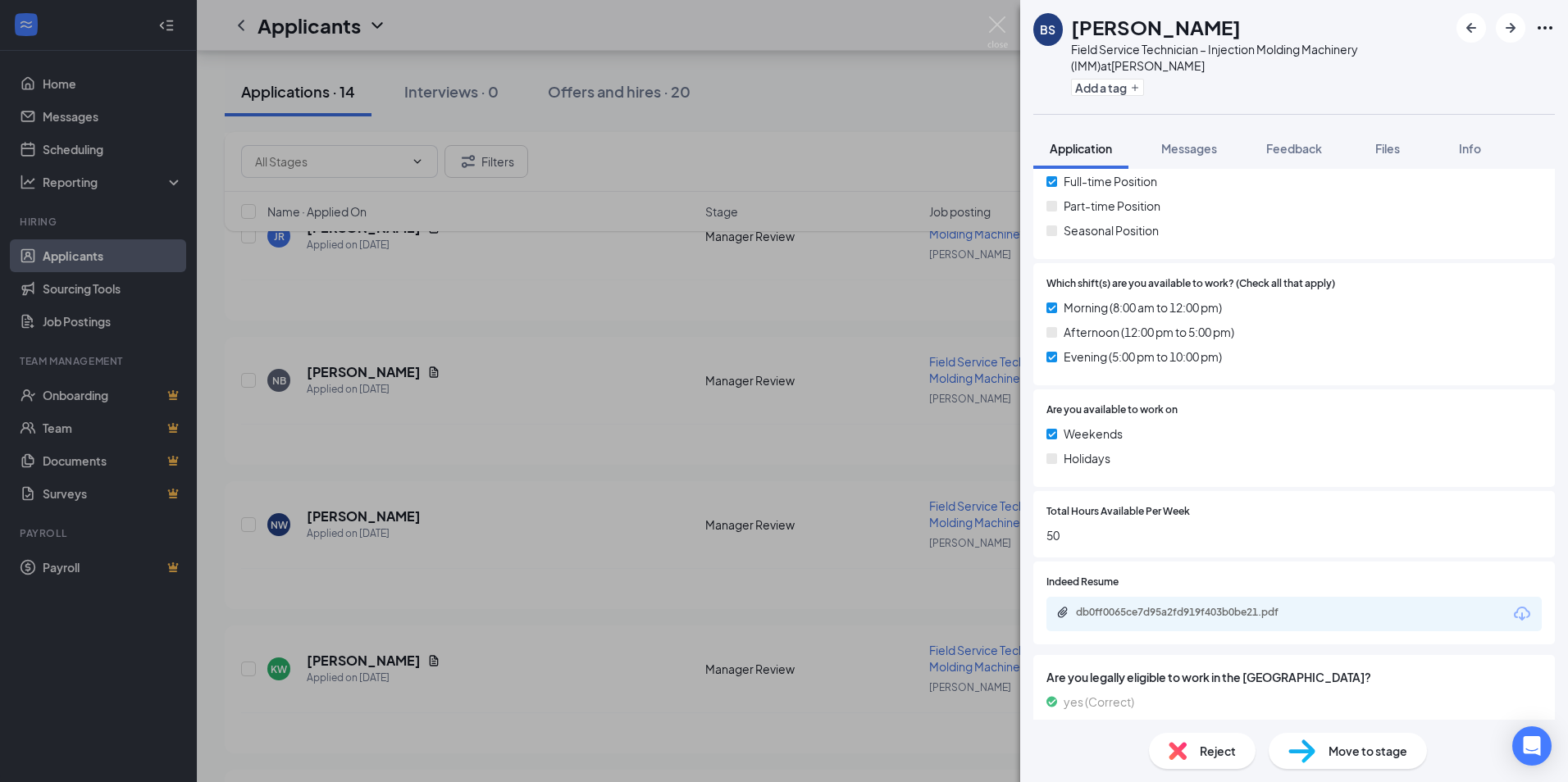
click at [1212, 748] on span "Reject" at bounding box center [1217, 750] width 36 height 18
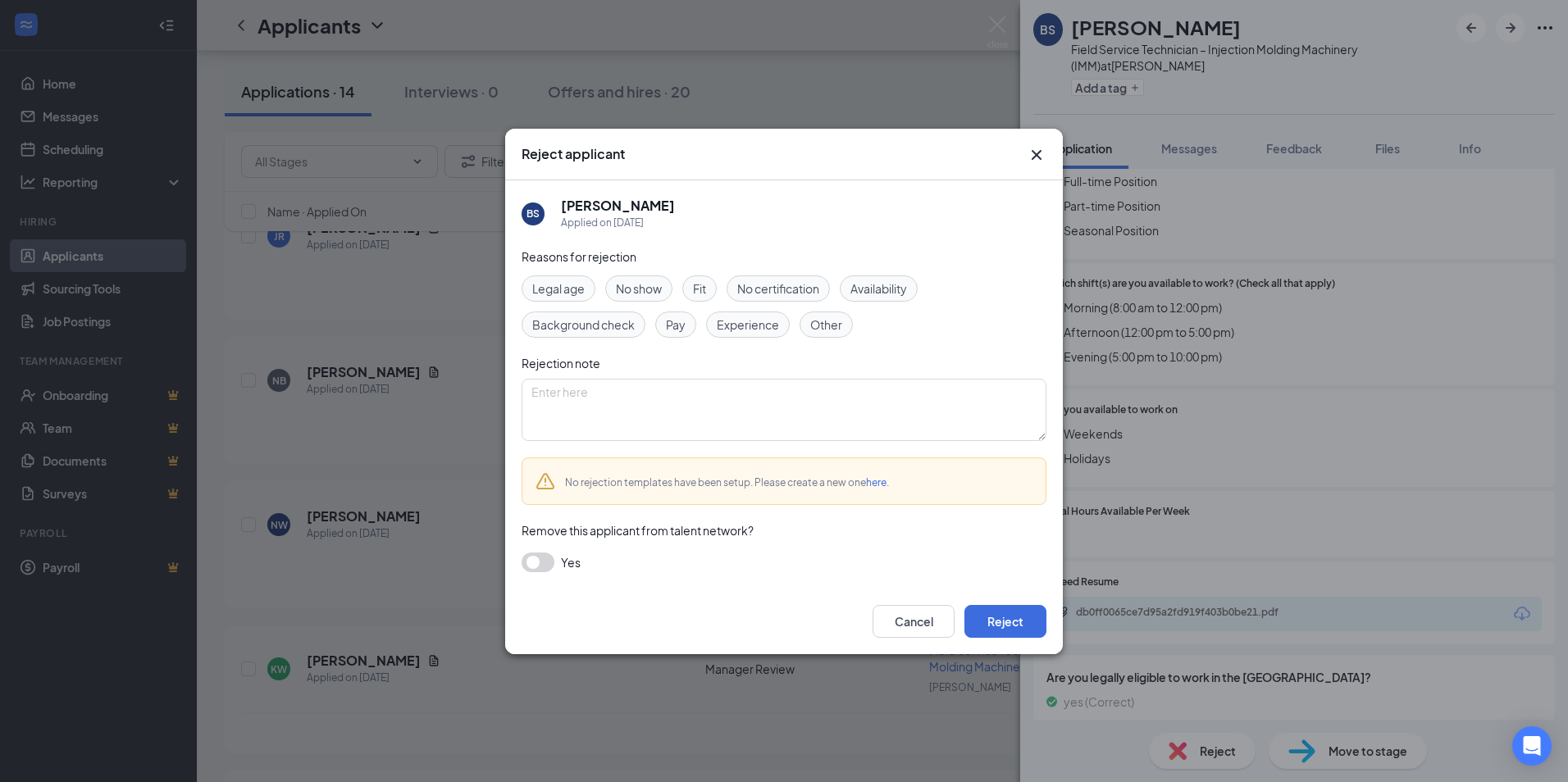
click at [816, 321] on span "Other" at bounding box center [826, 324] width 32 height 18
click at [1025, 616] on button "Reject" at bounding box center [1006, 621] width 82 height 32
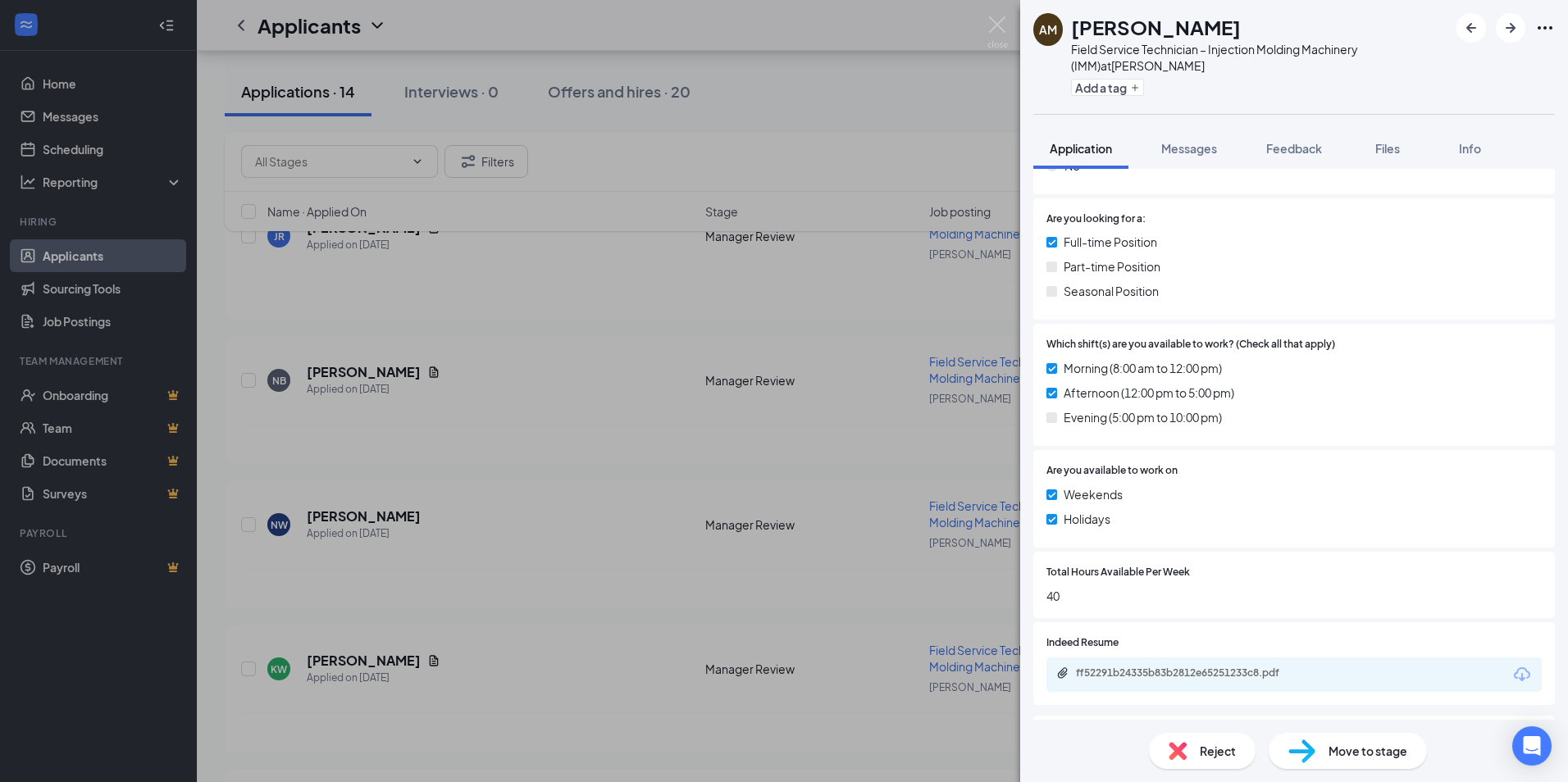
scroll to position [397, 0]
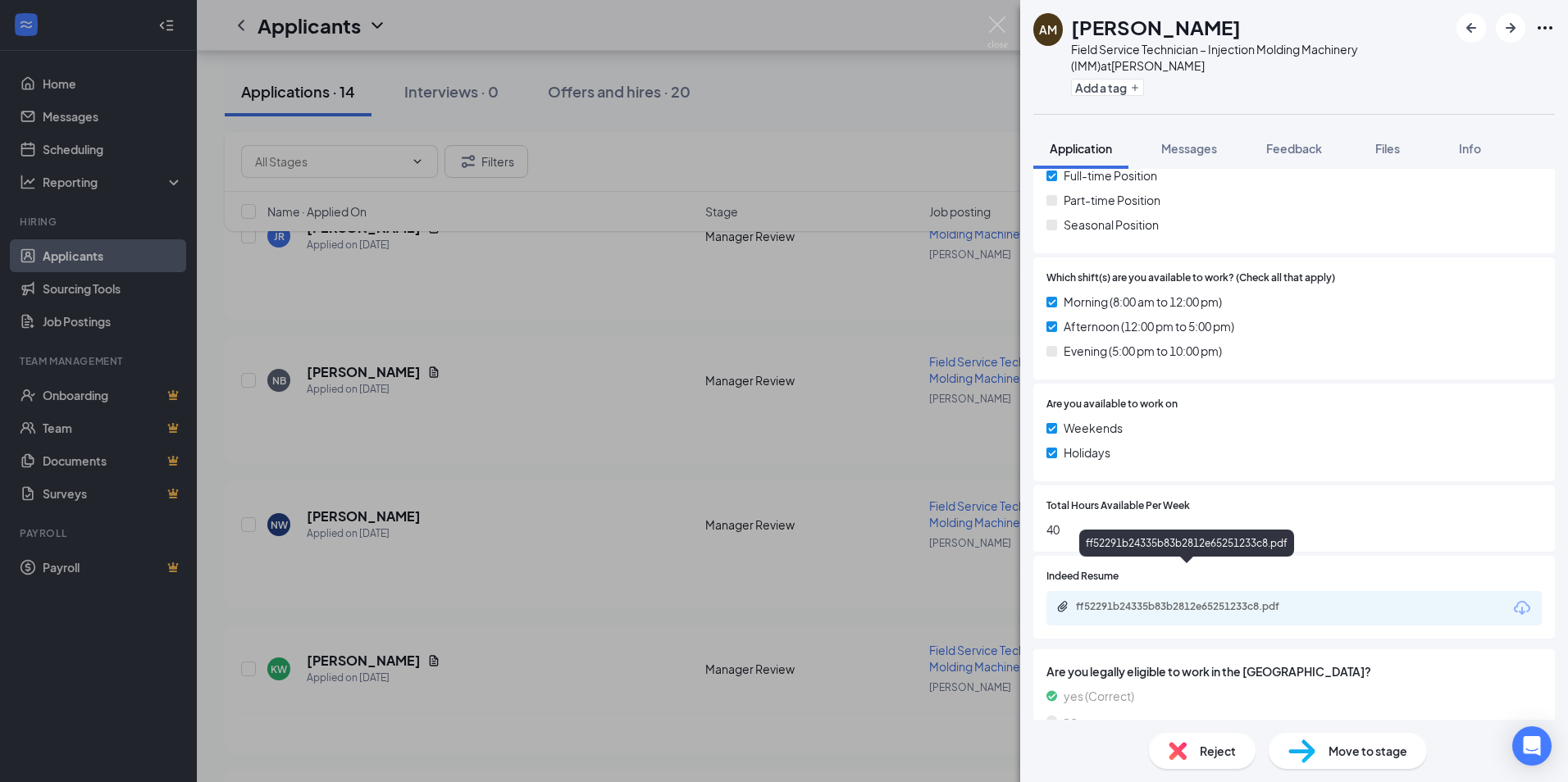
click at [1201, 600] on div "ff52291b24335b83b2812e65251233c8.pdf" at bounding box center [1190, 606] width 230 height 13
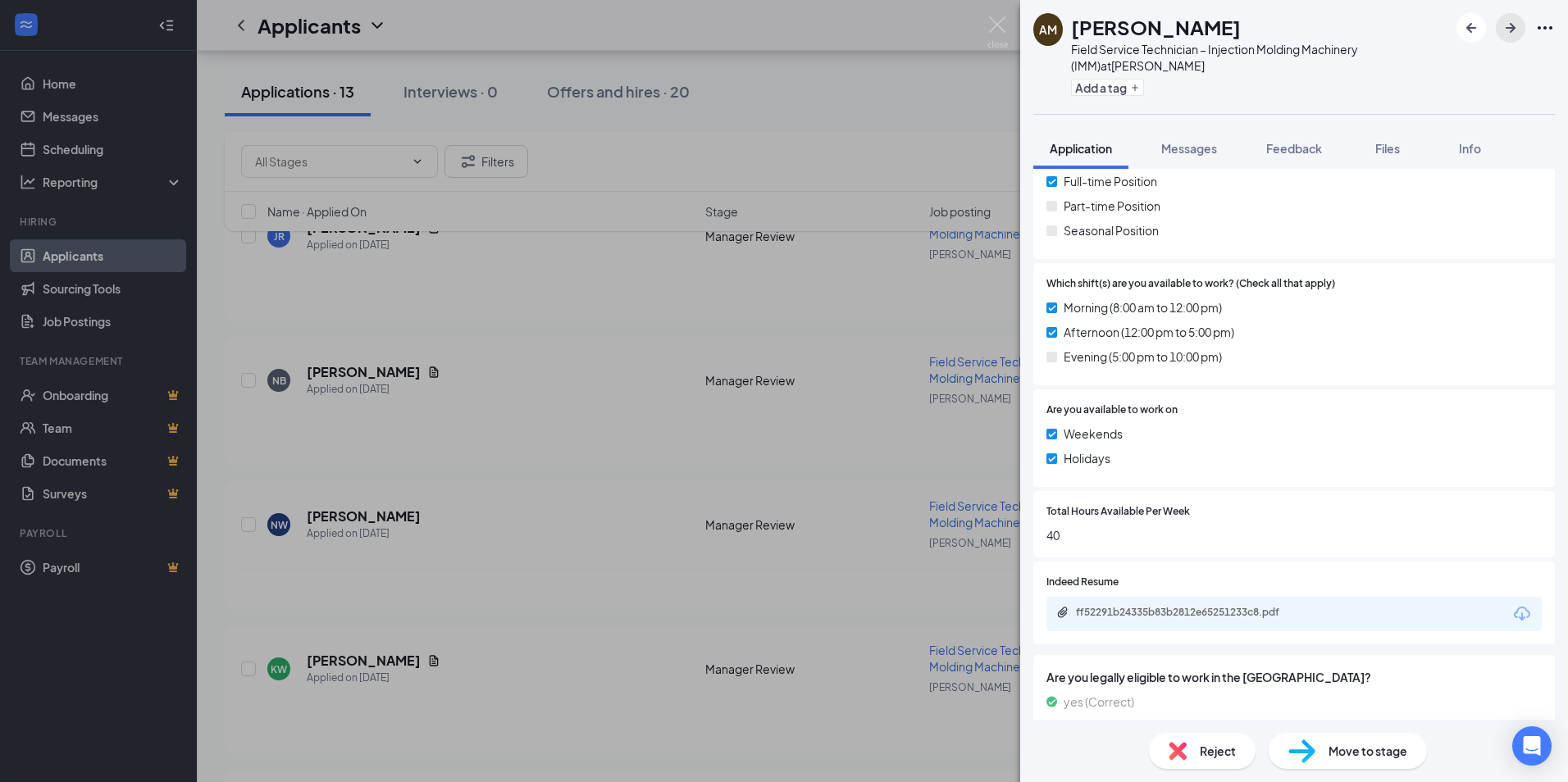
click at [1515, 22] on icon "ArrowRight" at bounding box center [1510, 28] width 19 height 19
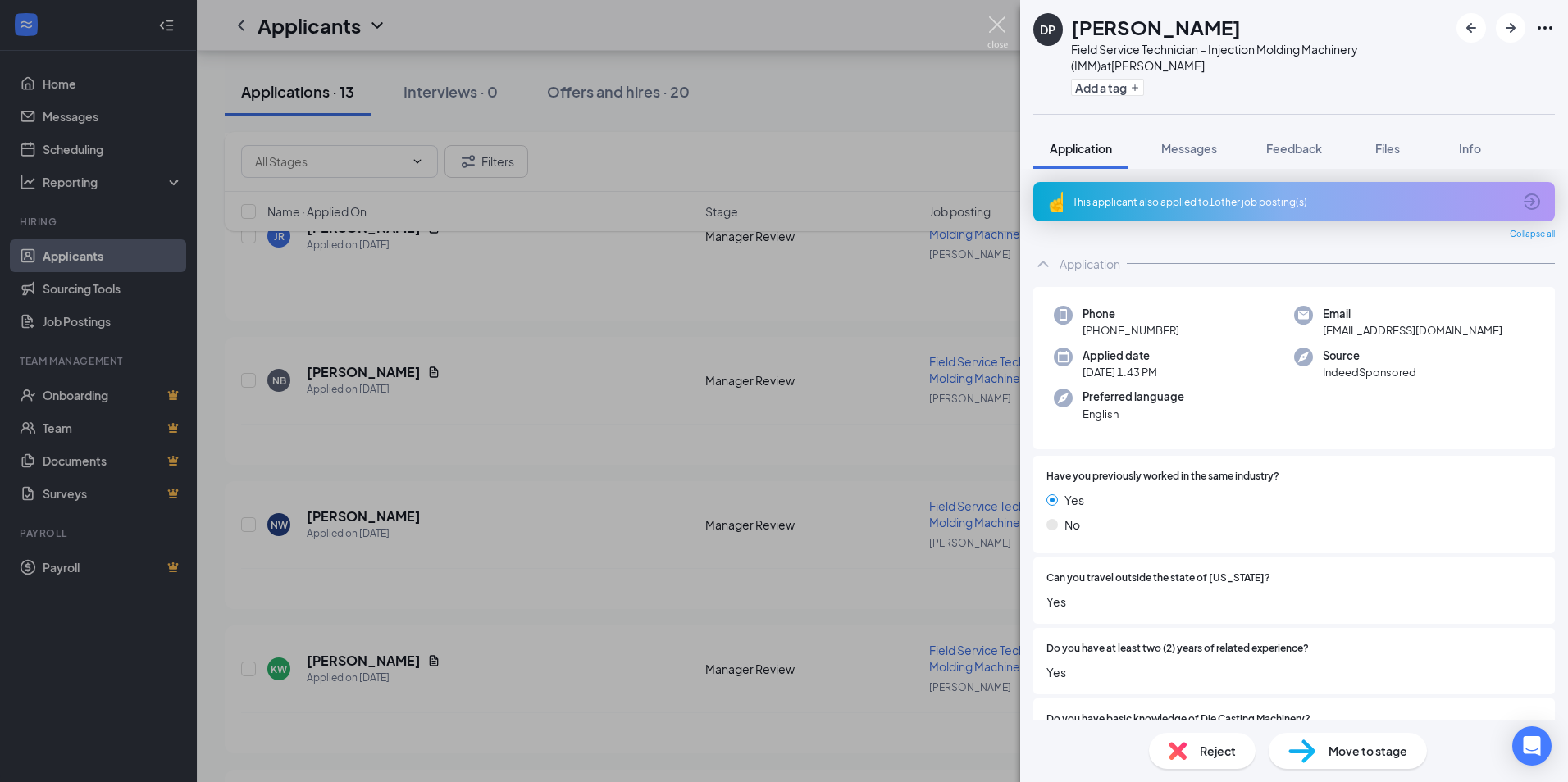
click at [998, 26] on img at bounding box center [997, 32] width 20 height 32
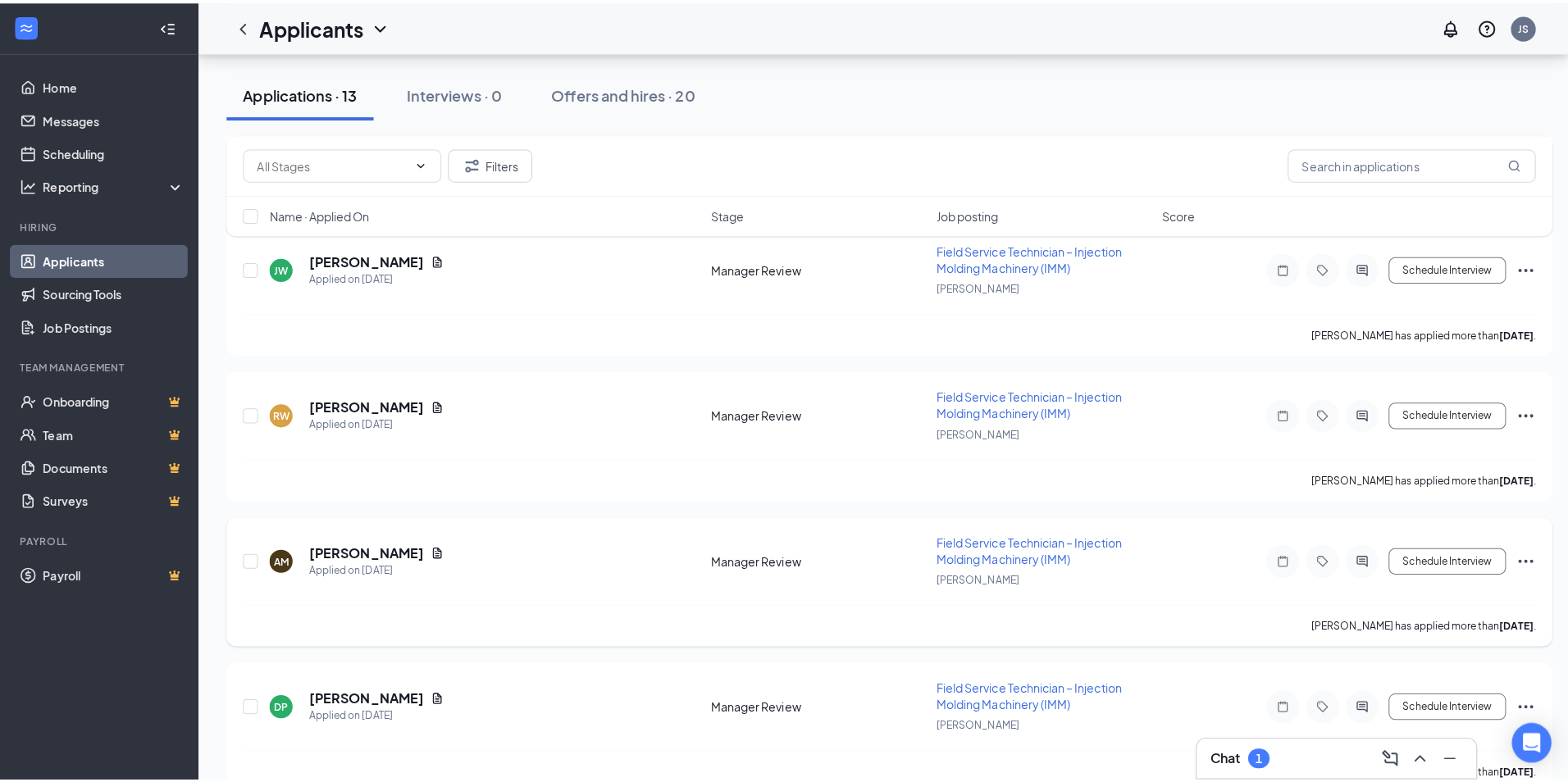
scroll to position [1177, 0]
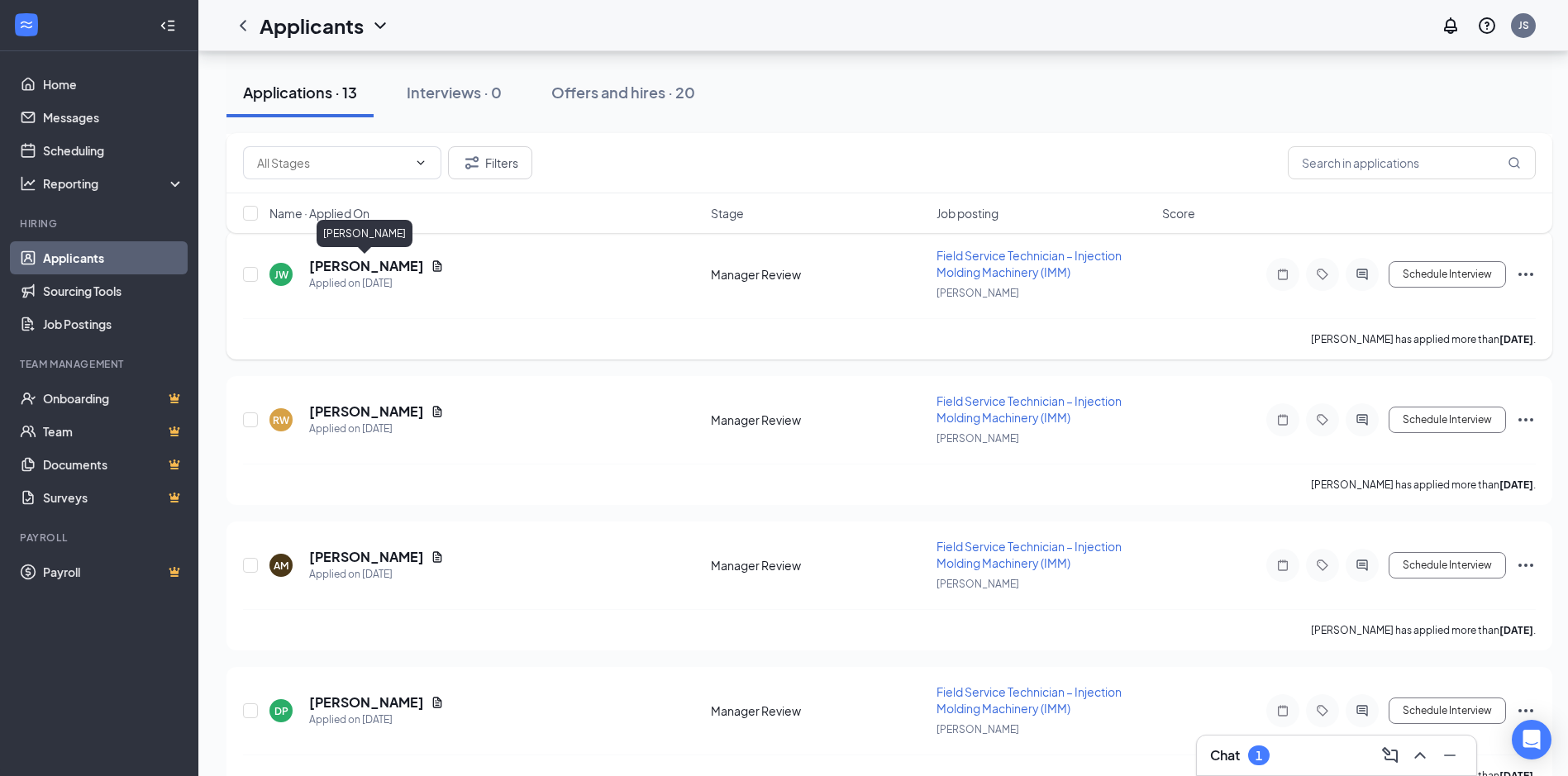
click at [355, 264] on h5 "[PERSON_NAME]" at bounding box center [366, 266] width 115 height 19
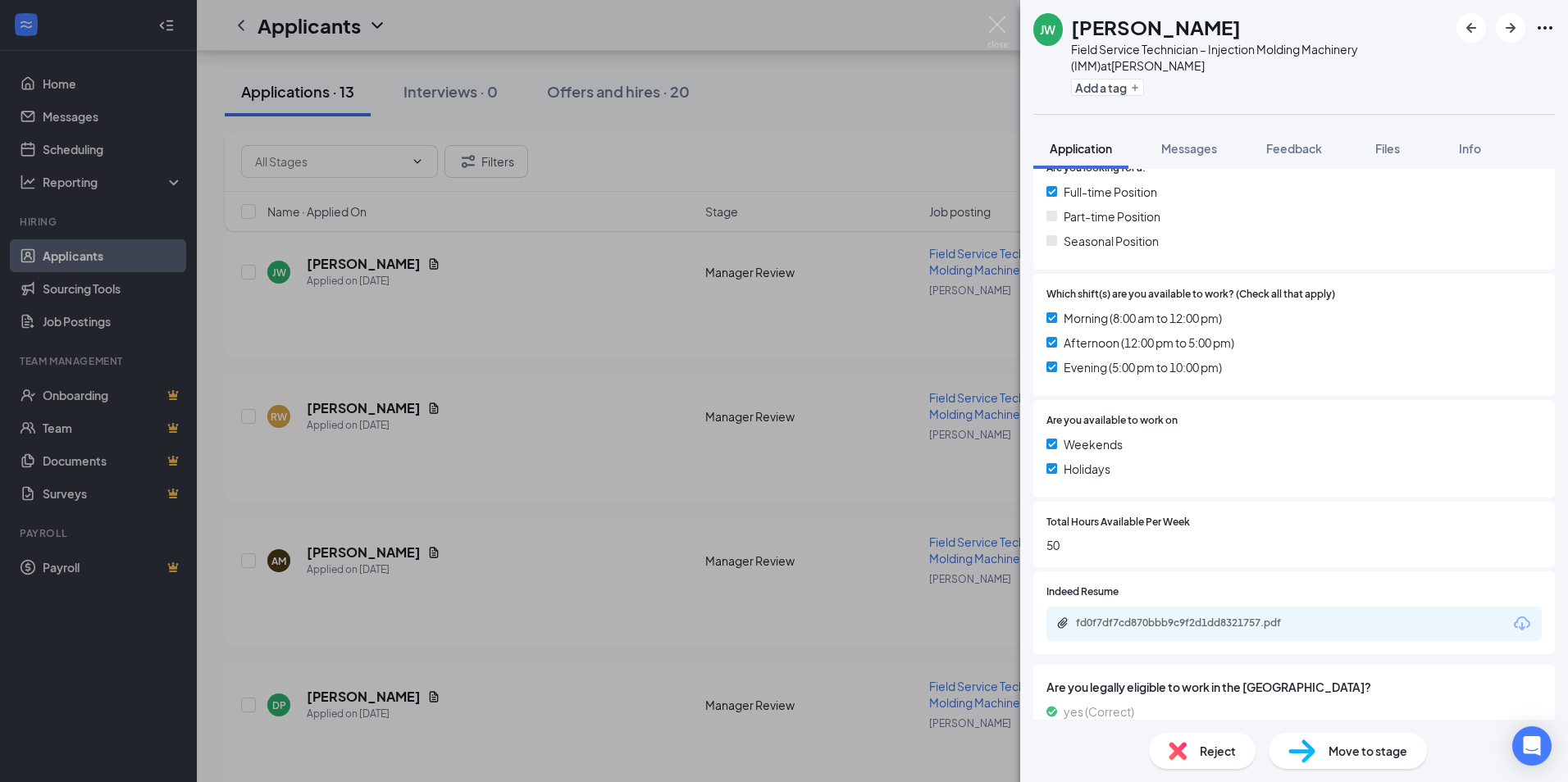
scroll to position [442, 0]
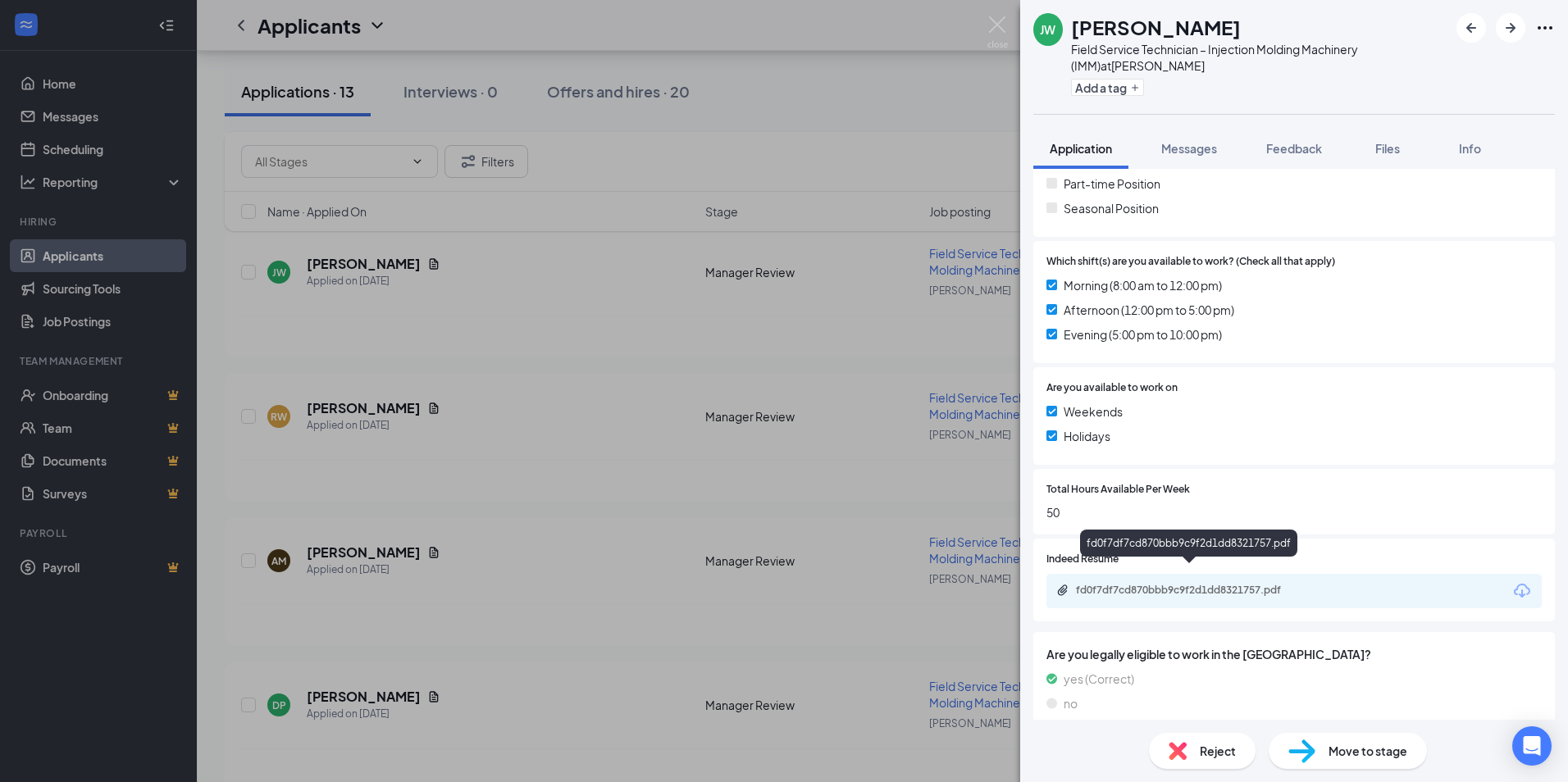
click at [1172, 583] on div "fd0f7df7cd870bbb9c9f2d1dd8321757.pdf" at bounding box center [1190, 589] width 230 height 13
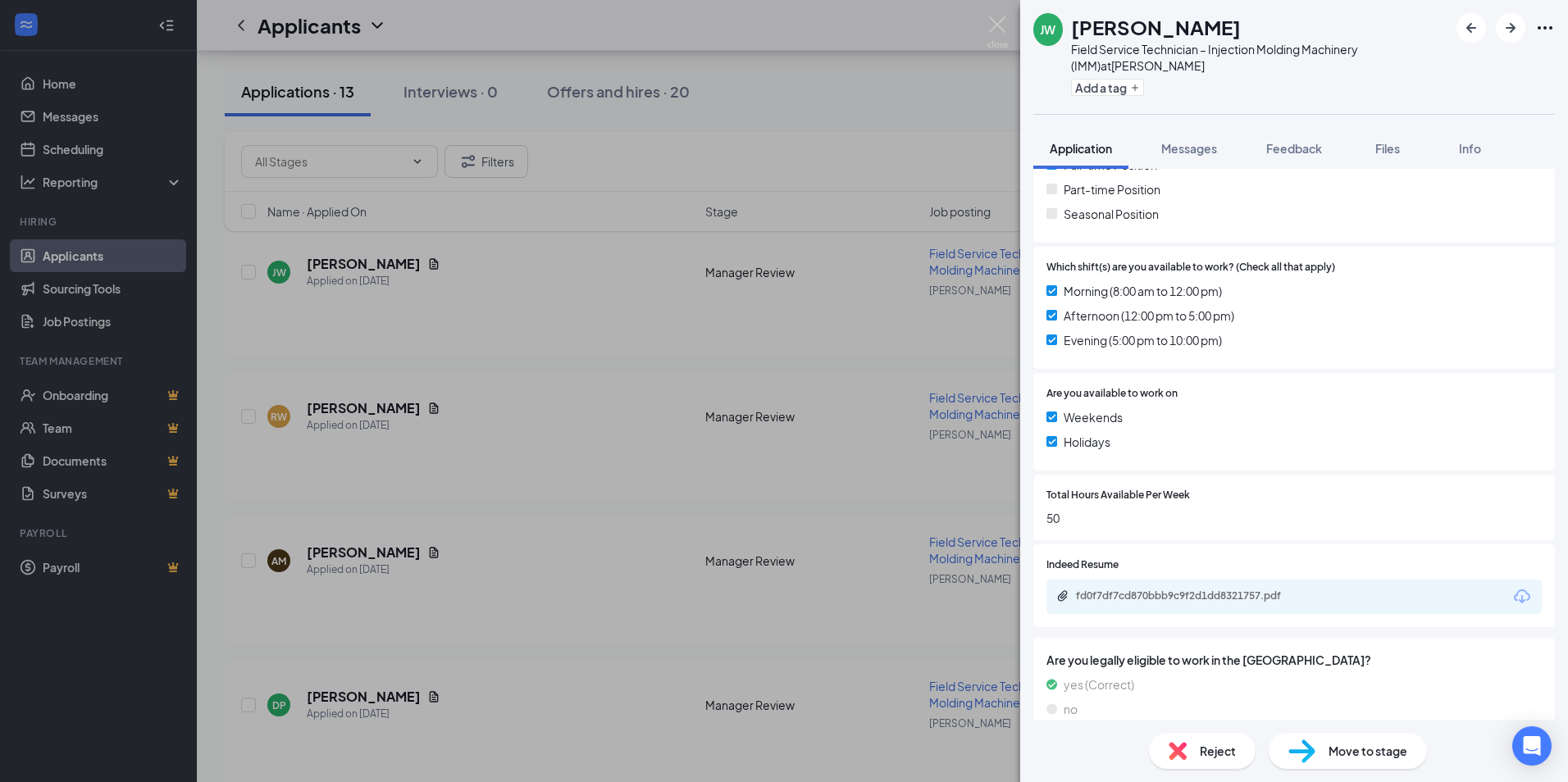
click at [1241, 751] on div "Reject" at bounding box center [1202, 750] width 107 height 36
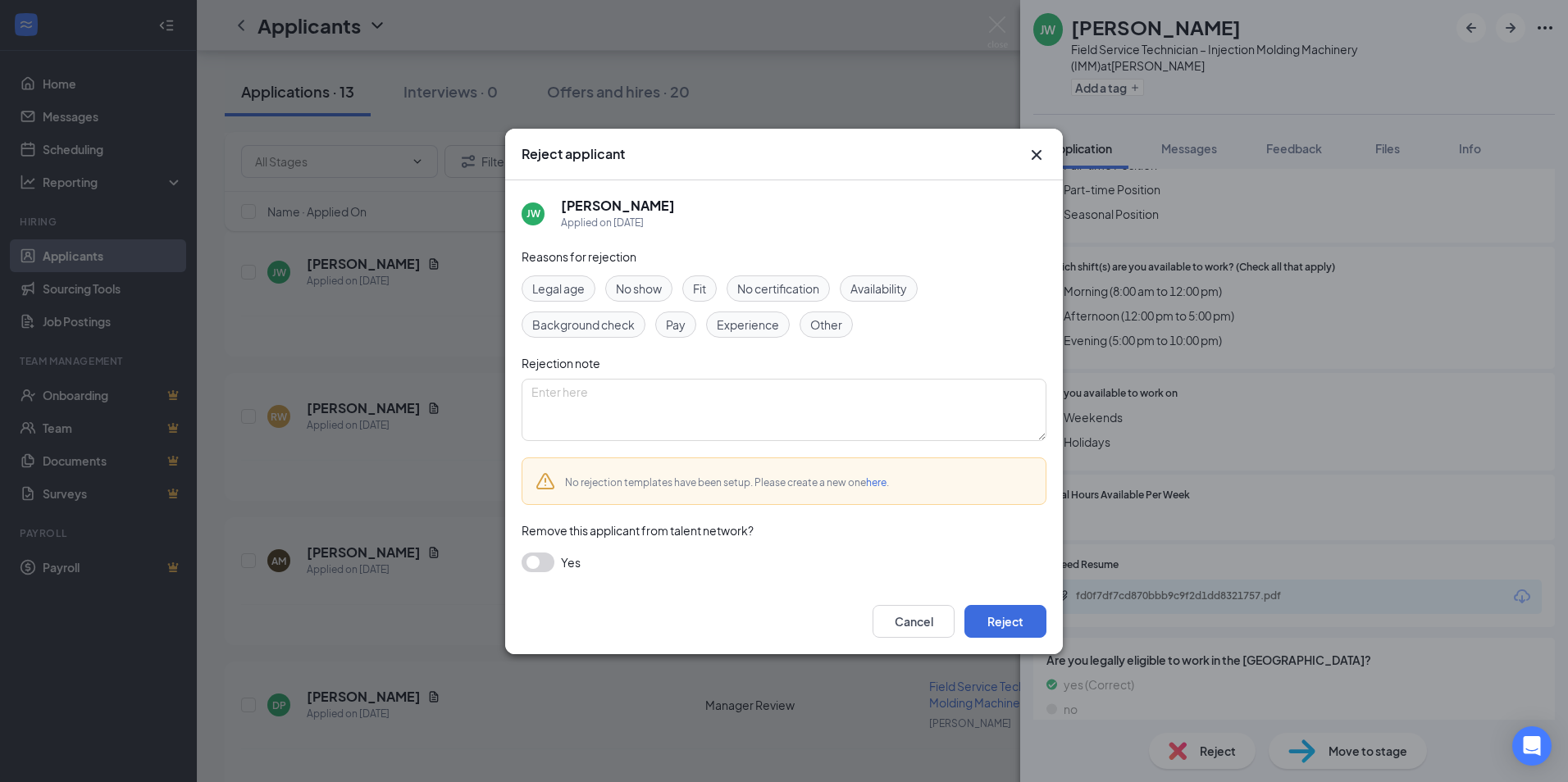
click at [810, 319] on span "Other" at bounding box center [826, 324] width 32 height 18
click at [998, 618] on button "Reject" at bounding box center [1006, 621] width 82 height 32
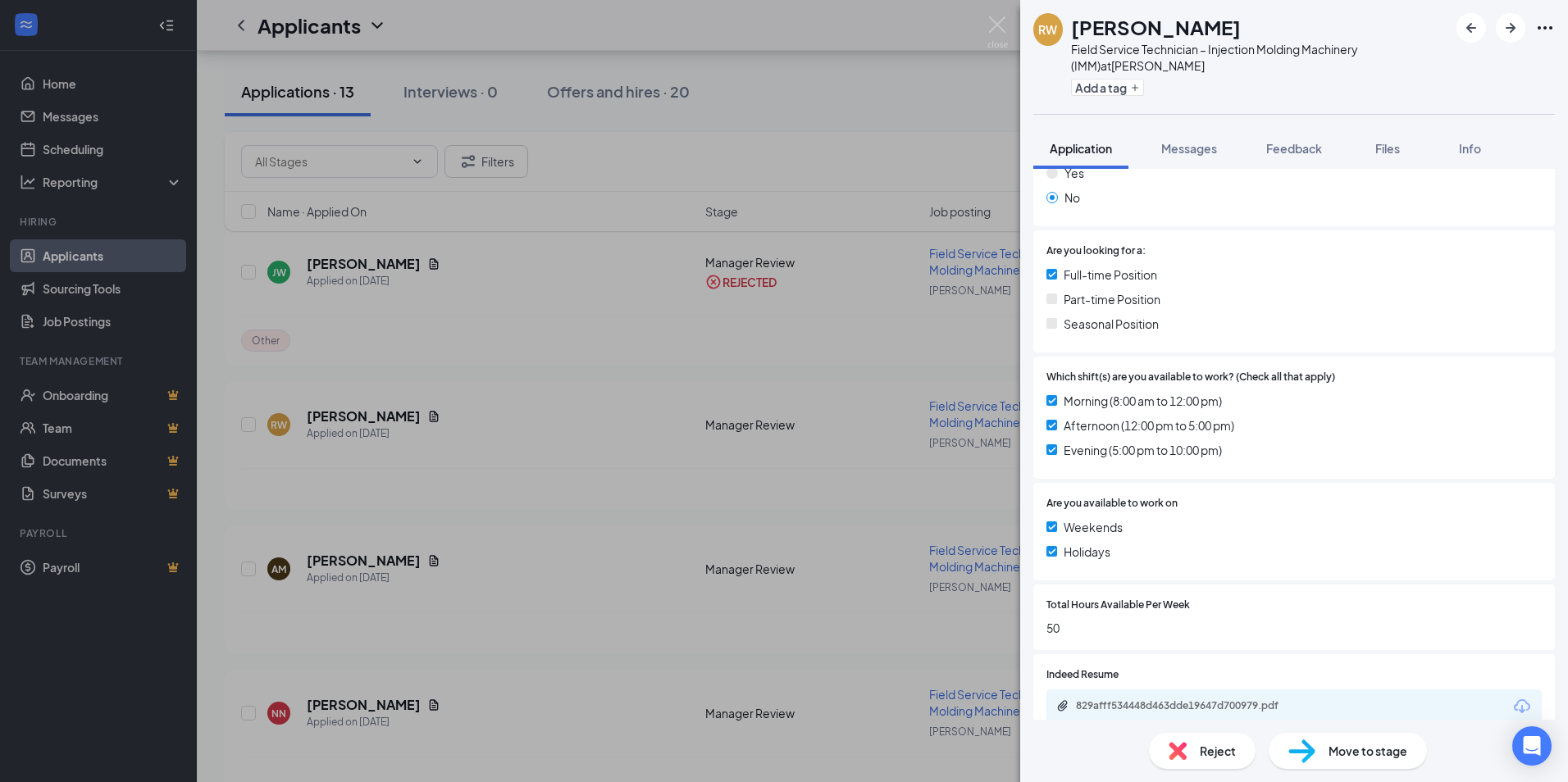
scroll to position [397, 0]
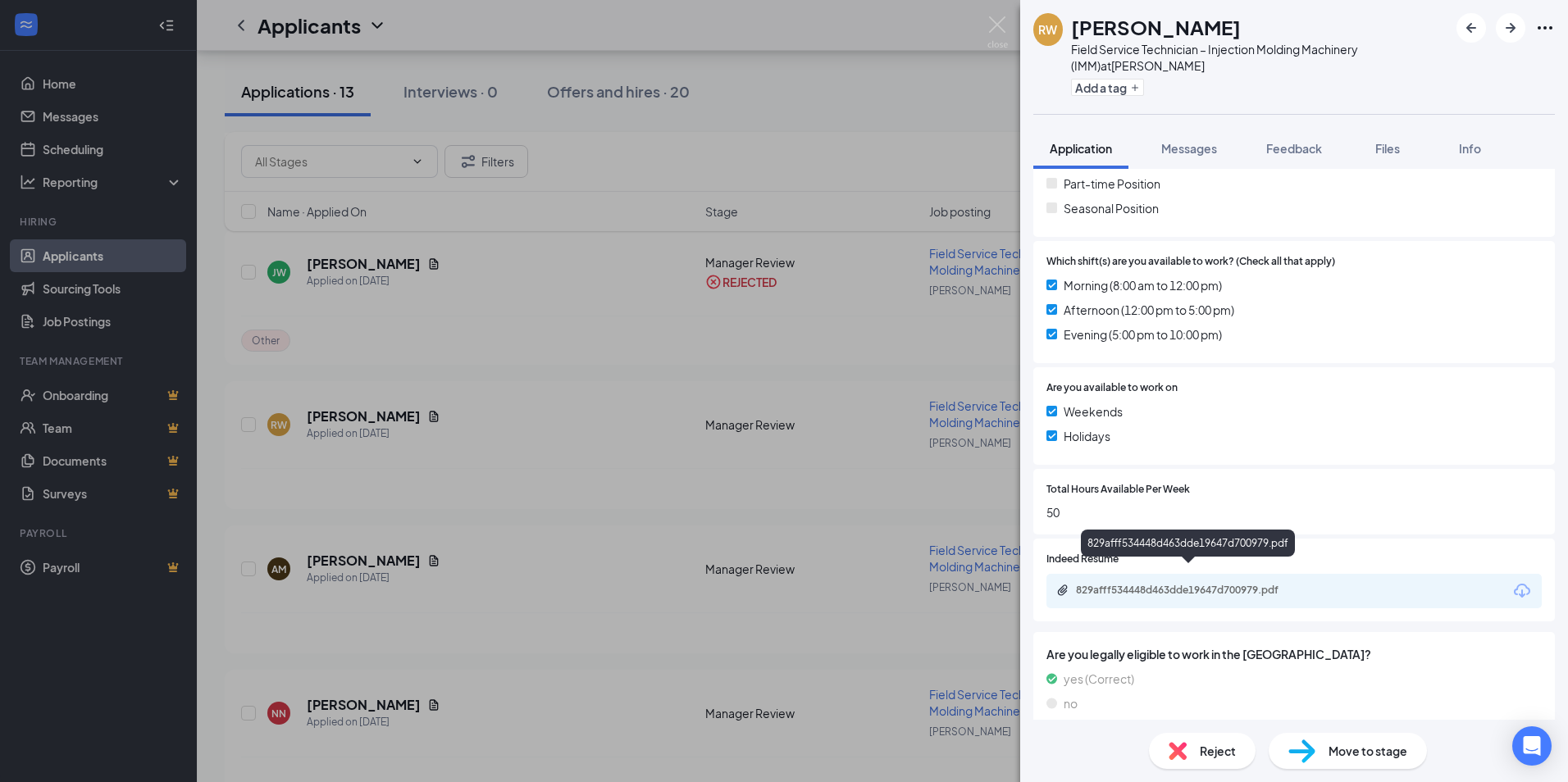
click at [1178, 583] on div "829afff534448d463dde19647d700979.pdf" at bounding box center [1190, 589] width 230 height 13
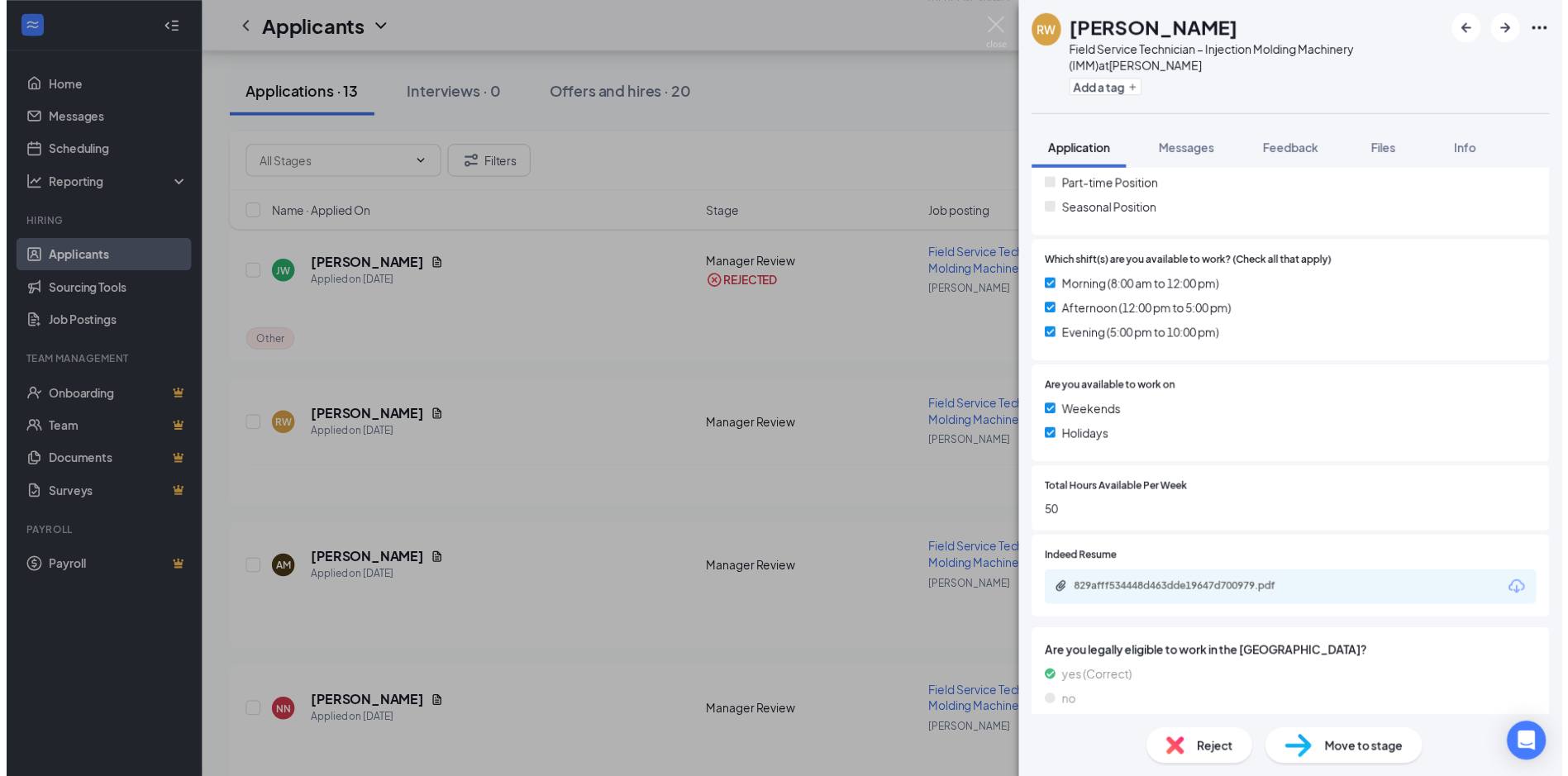
scroll to position [395, 0]
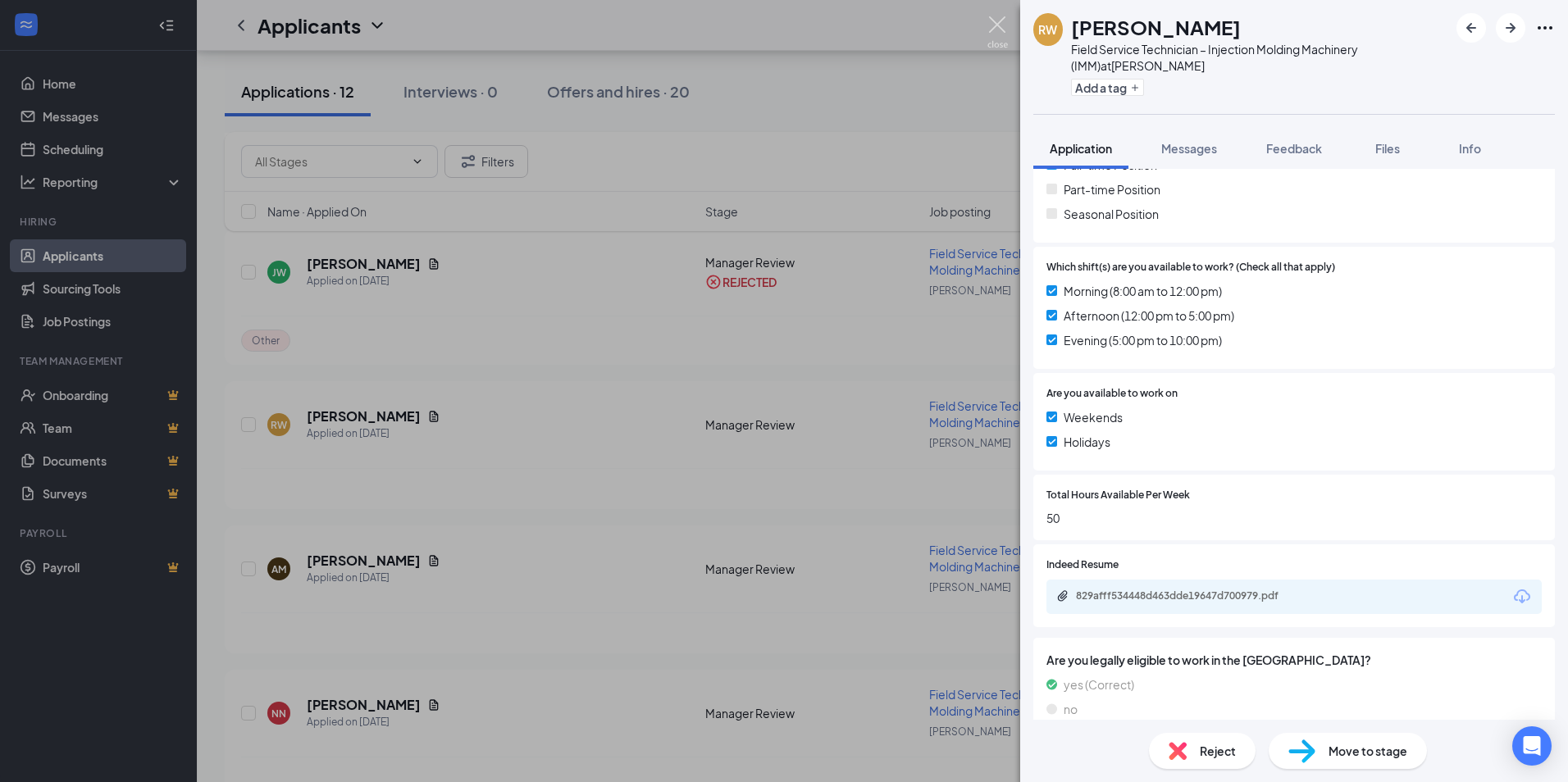
click at [992, 26] on img at bounding box center [997, 32] width 20 height 32
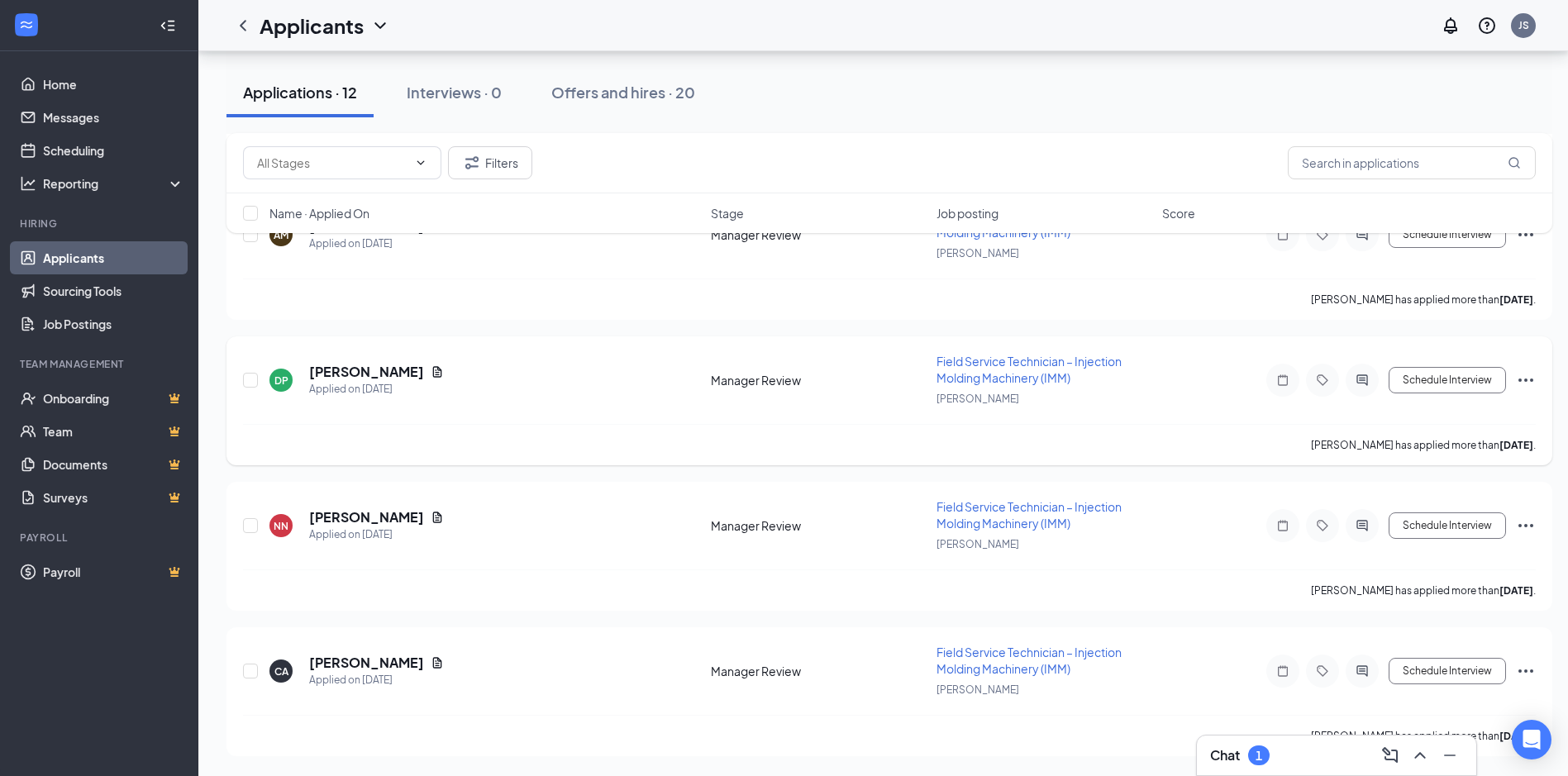
scroll to position [1289, 0]
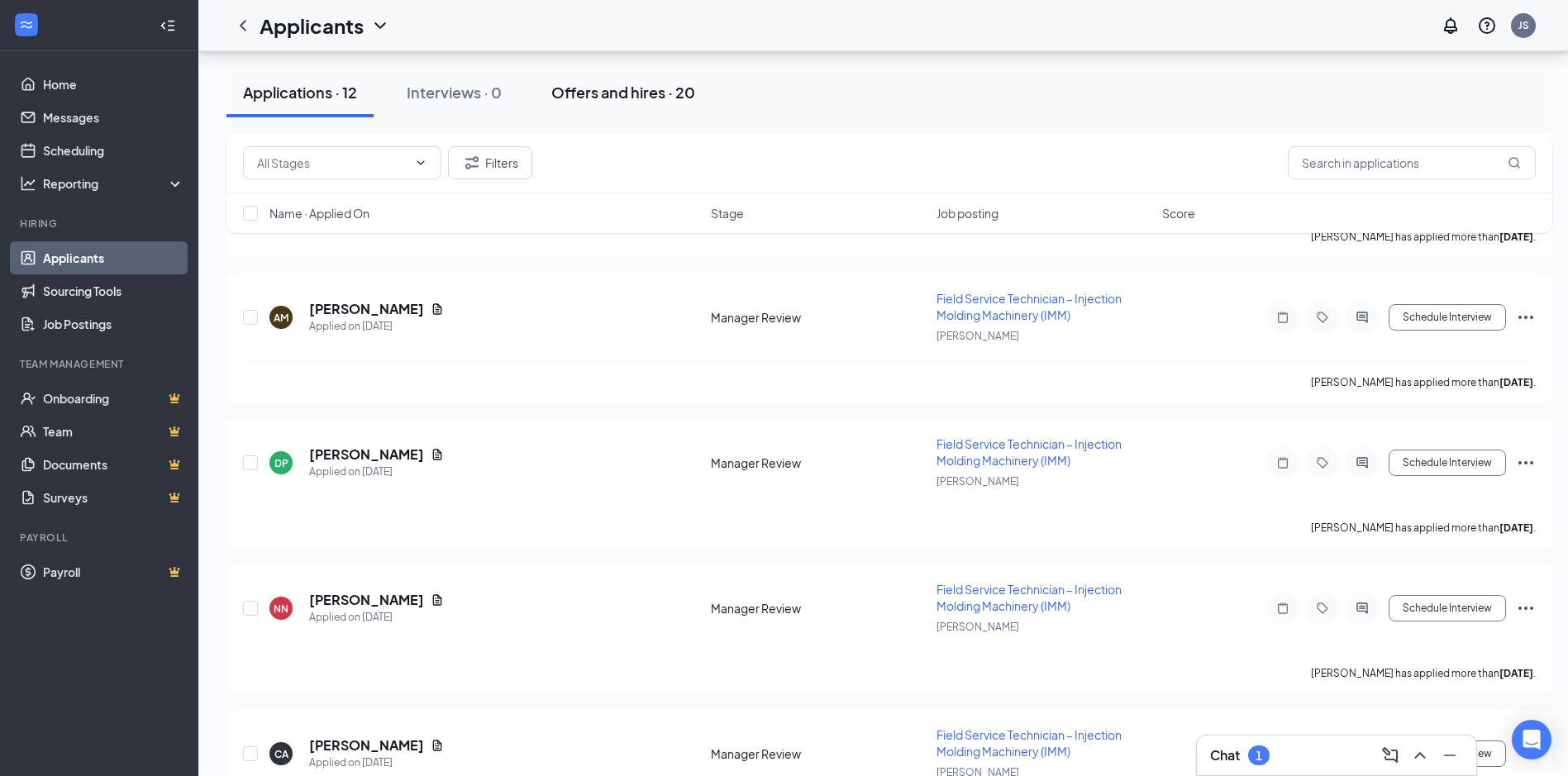
click at [628, 89] on div "Offers and hires · 20" at bounding box center [622, 92] width 144 height 20
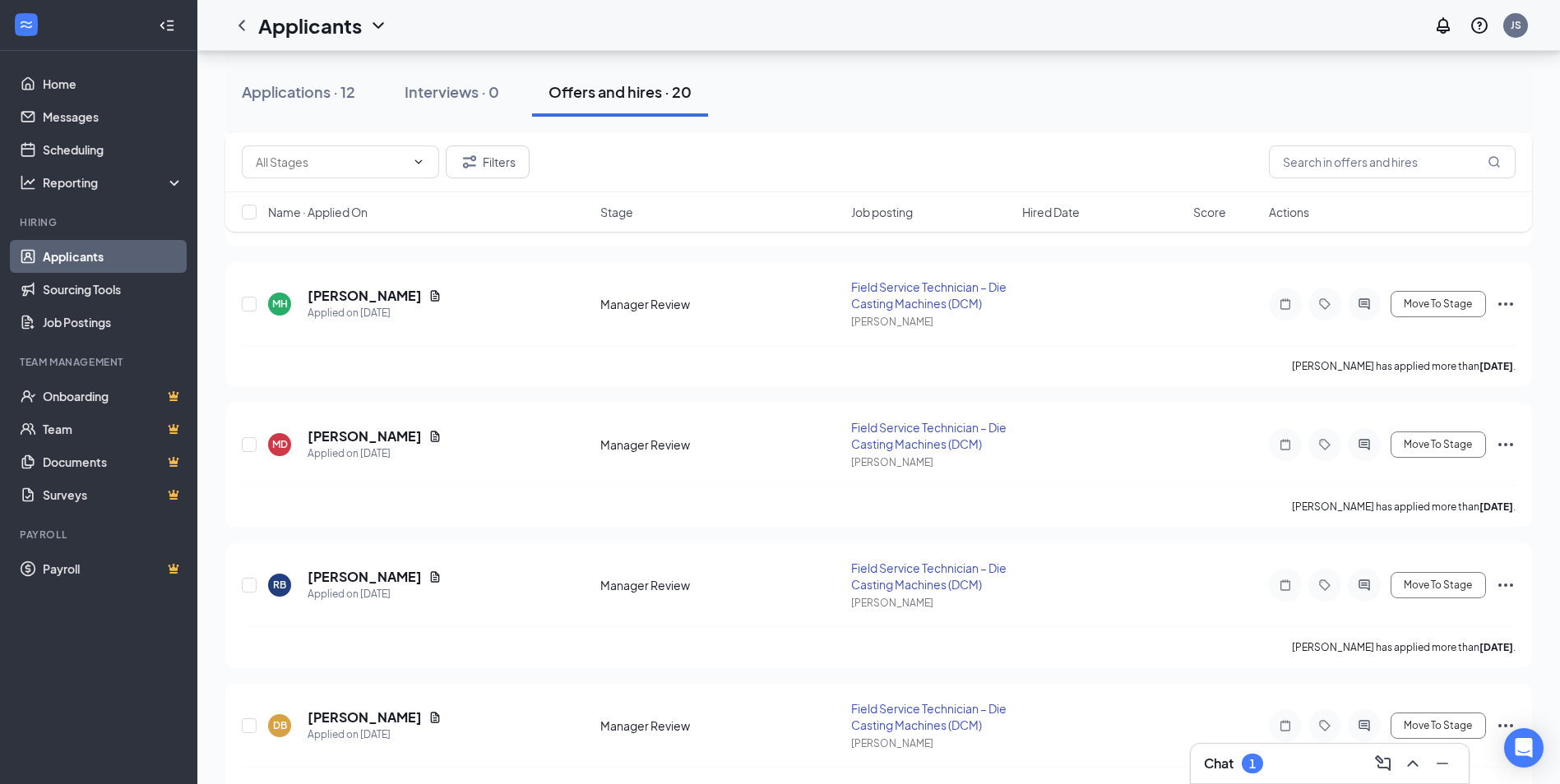
scroll to position [2054, 0]
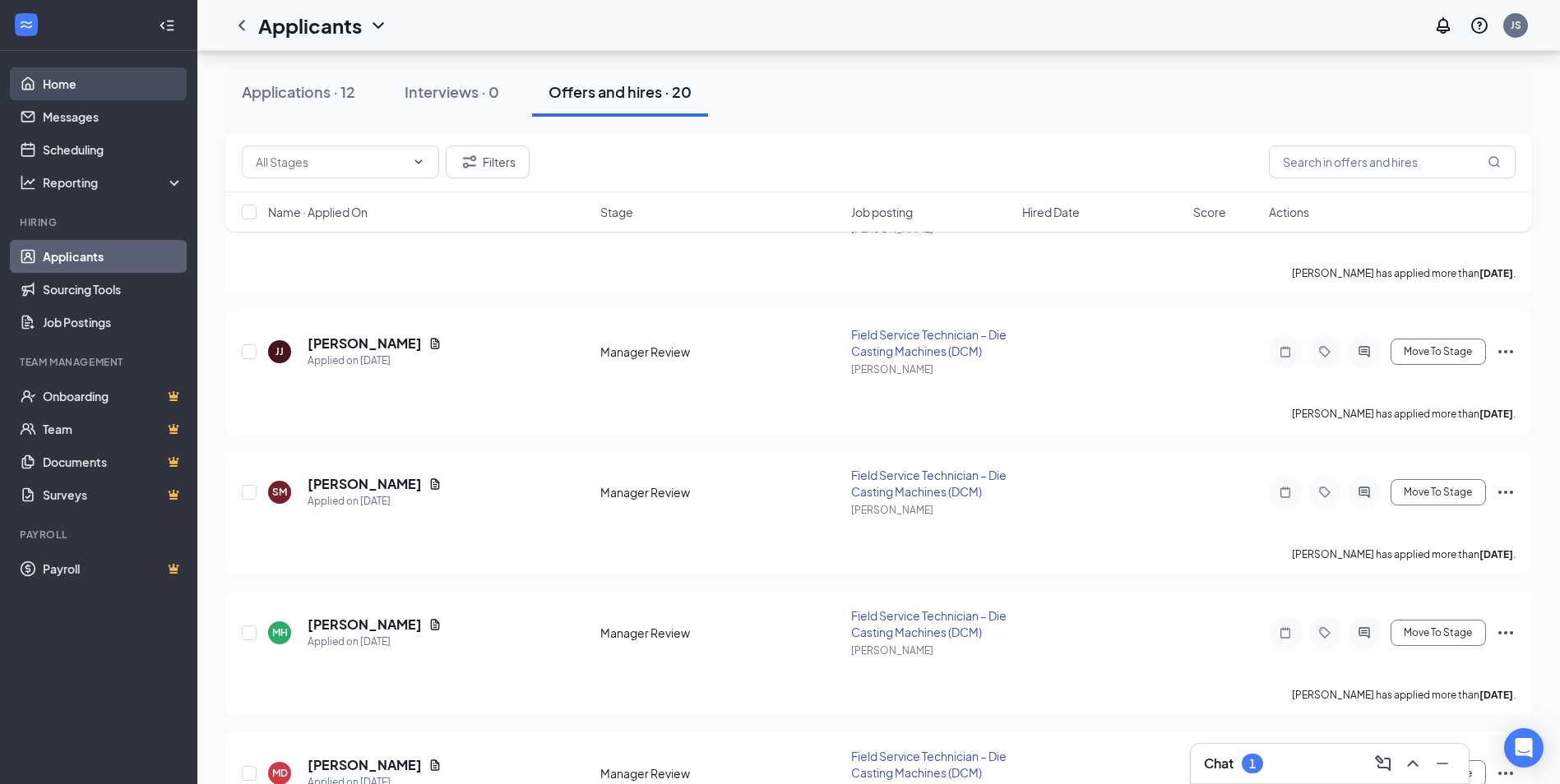
click at [71, 87] on link "Home" at bounding box center [113, 83] width 141 height 32
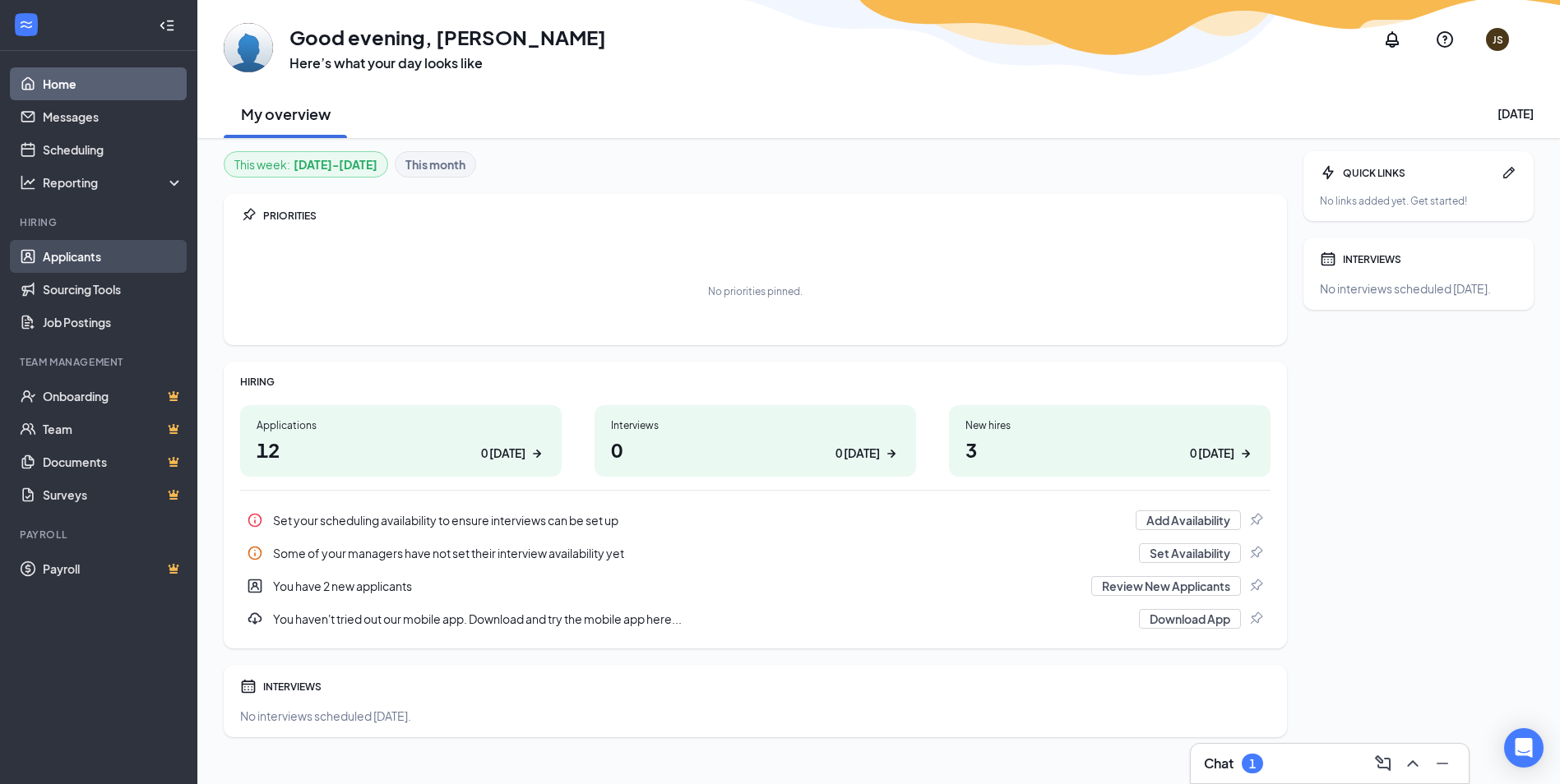
click at [103, 255] on link "Applicants" at bounding box center [113, 255] width 141 height 32
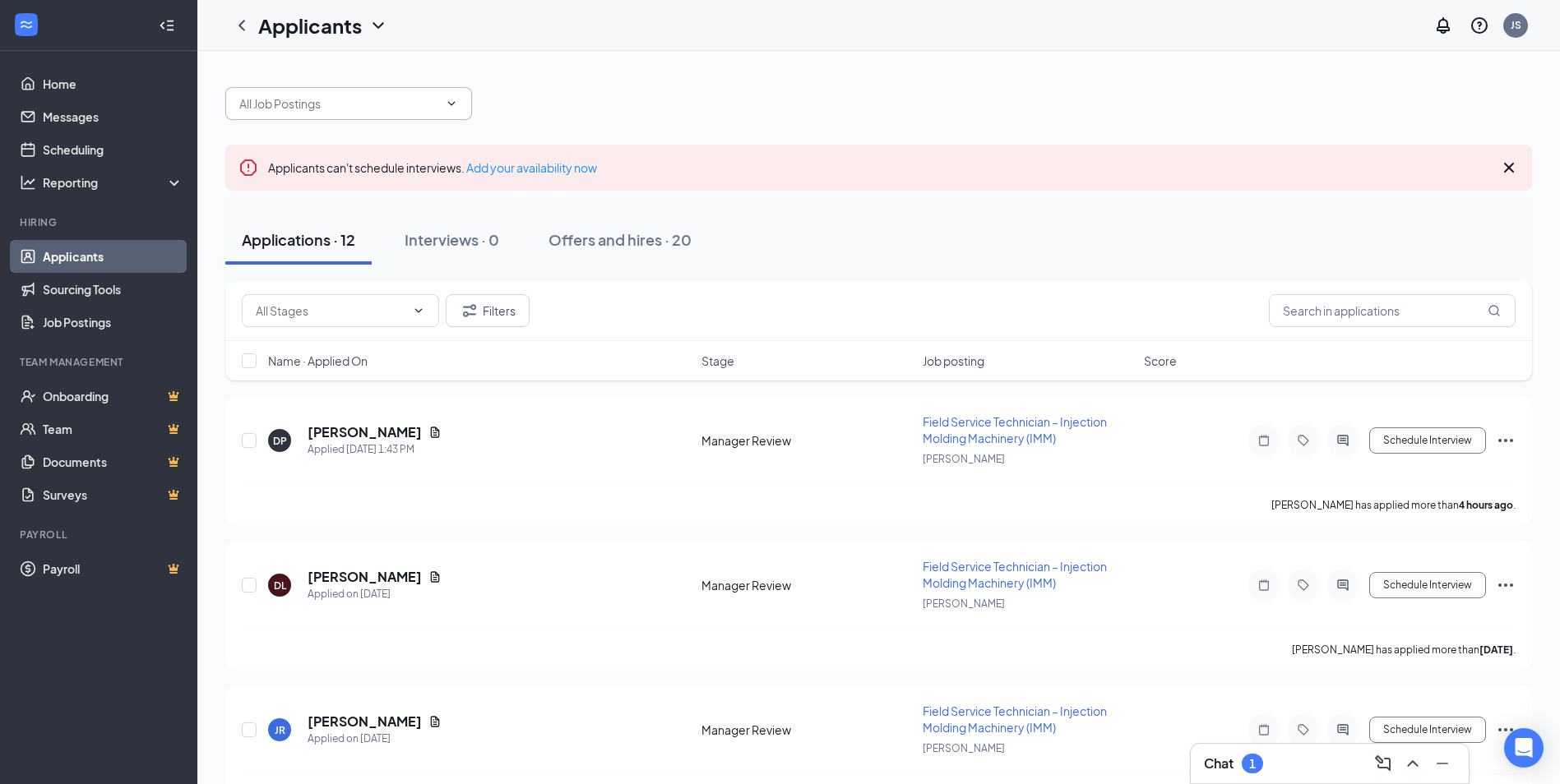
click at [451, 103] on icon "ChevronDown" at bounding box center [451, 103] width 13 height 13
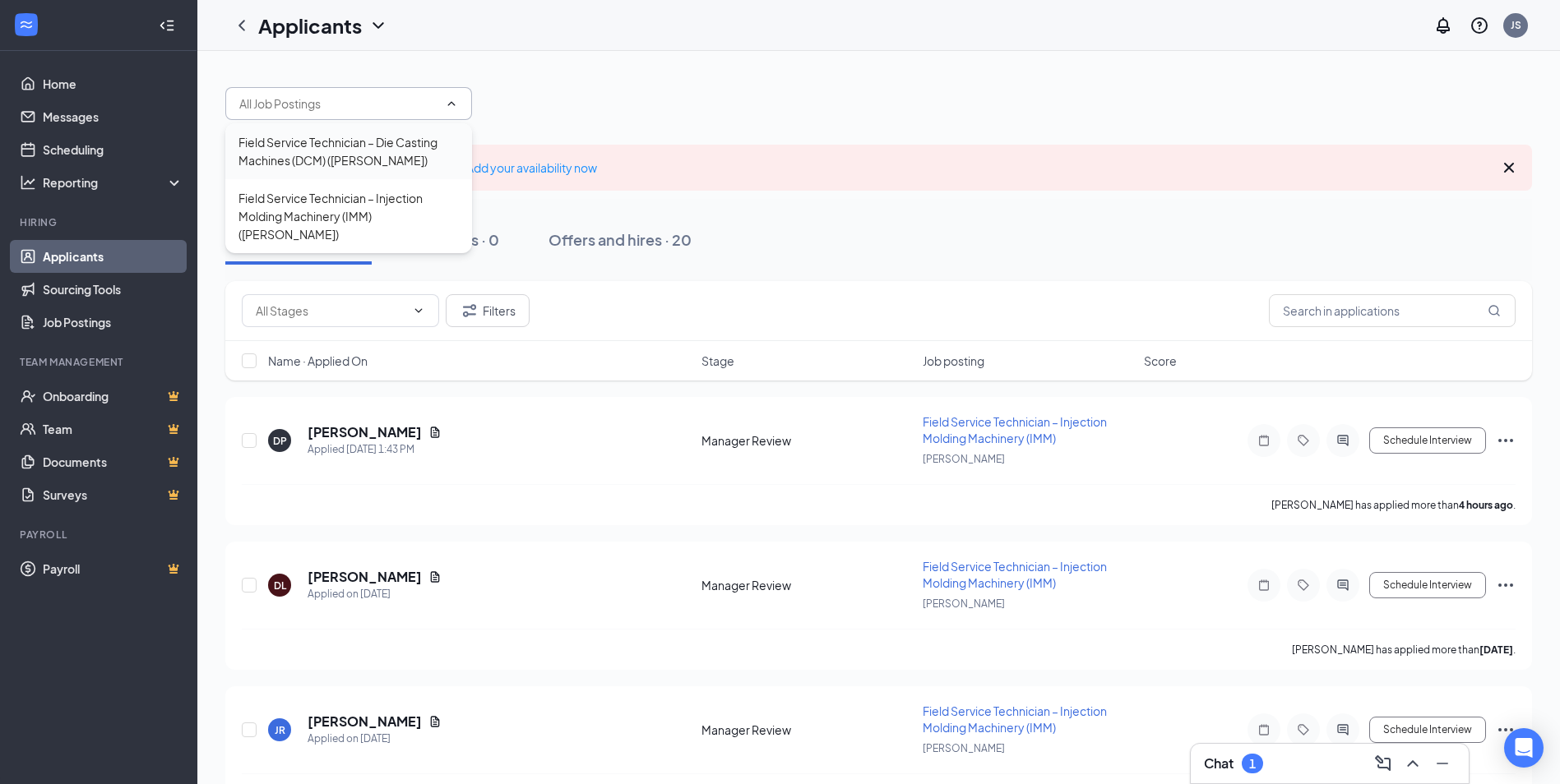
click at [343, 147] on div "Field Service Technician – Die Casting Machines (DCM) (Yizumi)" at bounding box center [348, 151] width 220 height 36
type input "Field Service Technician – Die Casting Machines (DCM) (Yizumi)"
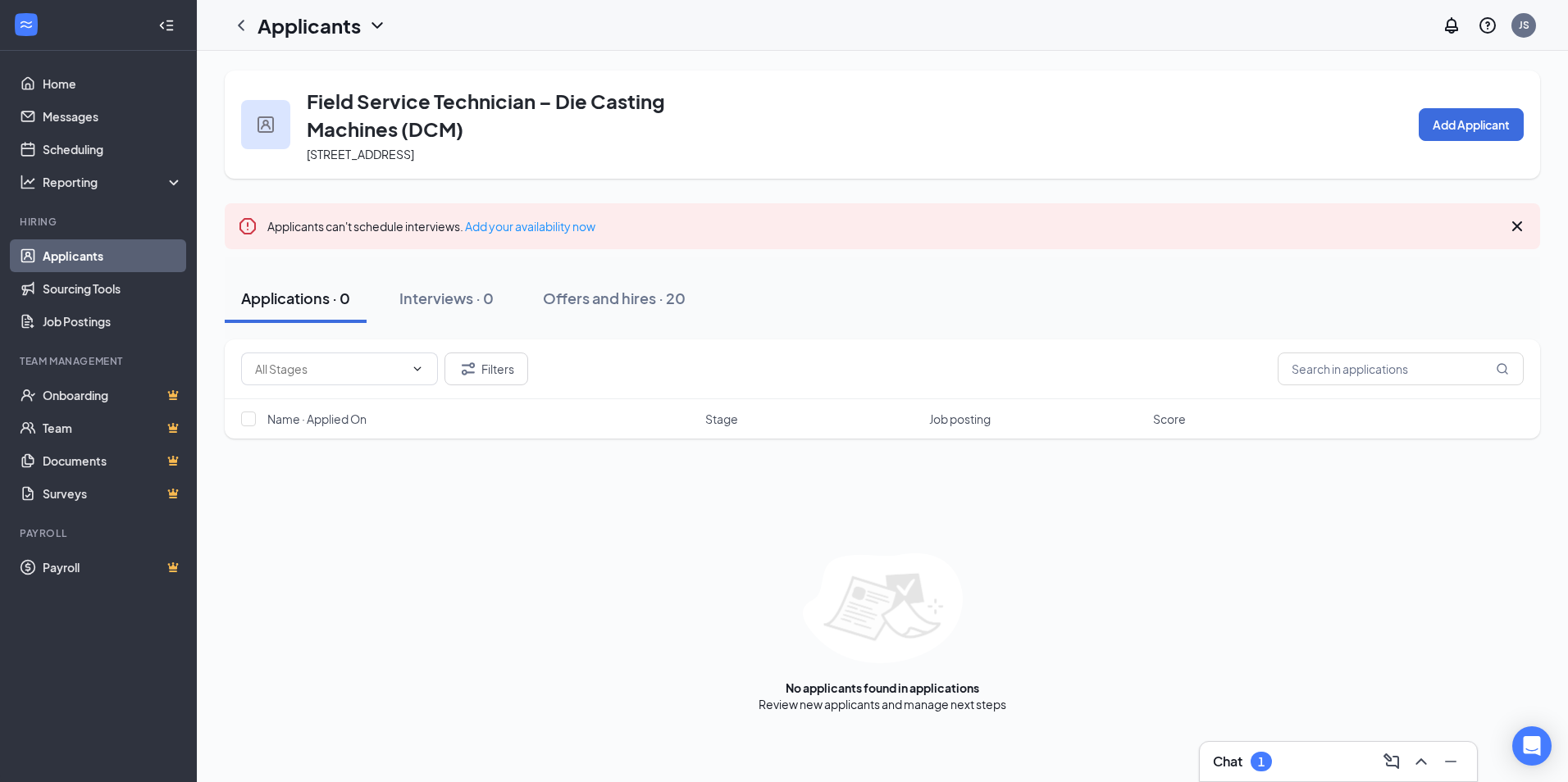
click at [377, 21] on icon "ChevronDown" at bounding box center [377, 25] width 19 height 19
click at [315, 68] on link "Applicants" at bounding box center [356, 71] width 177 height 17
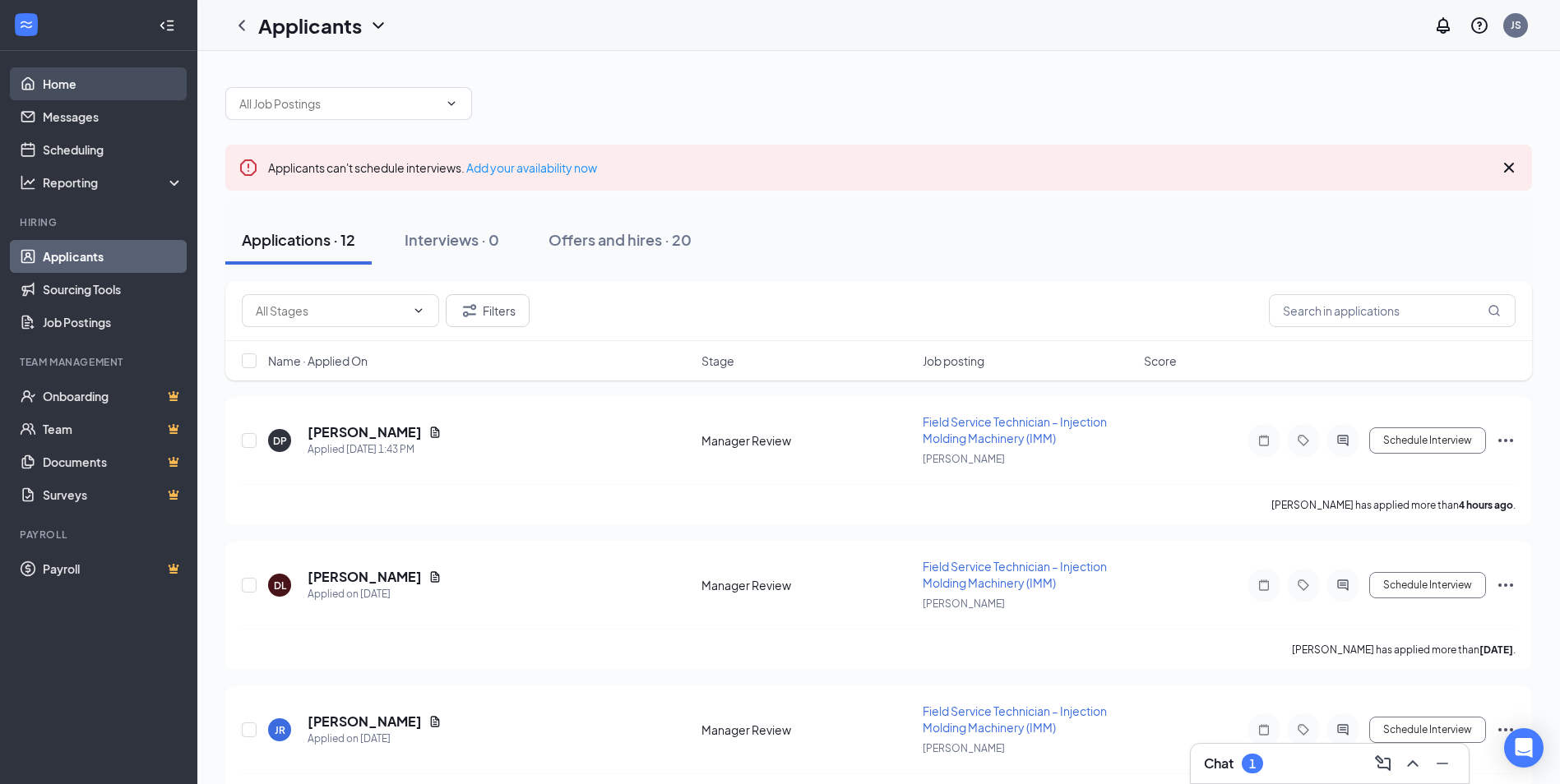
click at [80, 84] on link "Home" at bounding box center [113, 83] width 141 height 32
